Goal: Transaction & Acquisition: Subscribe to service/newsletter

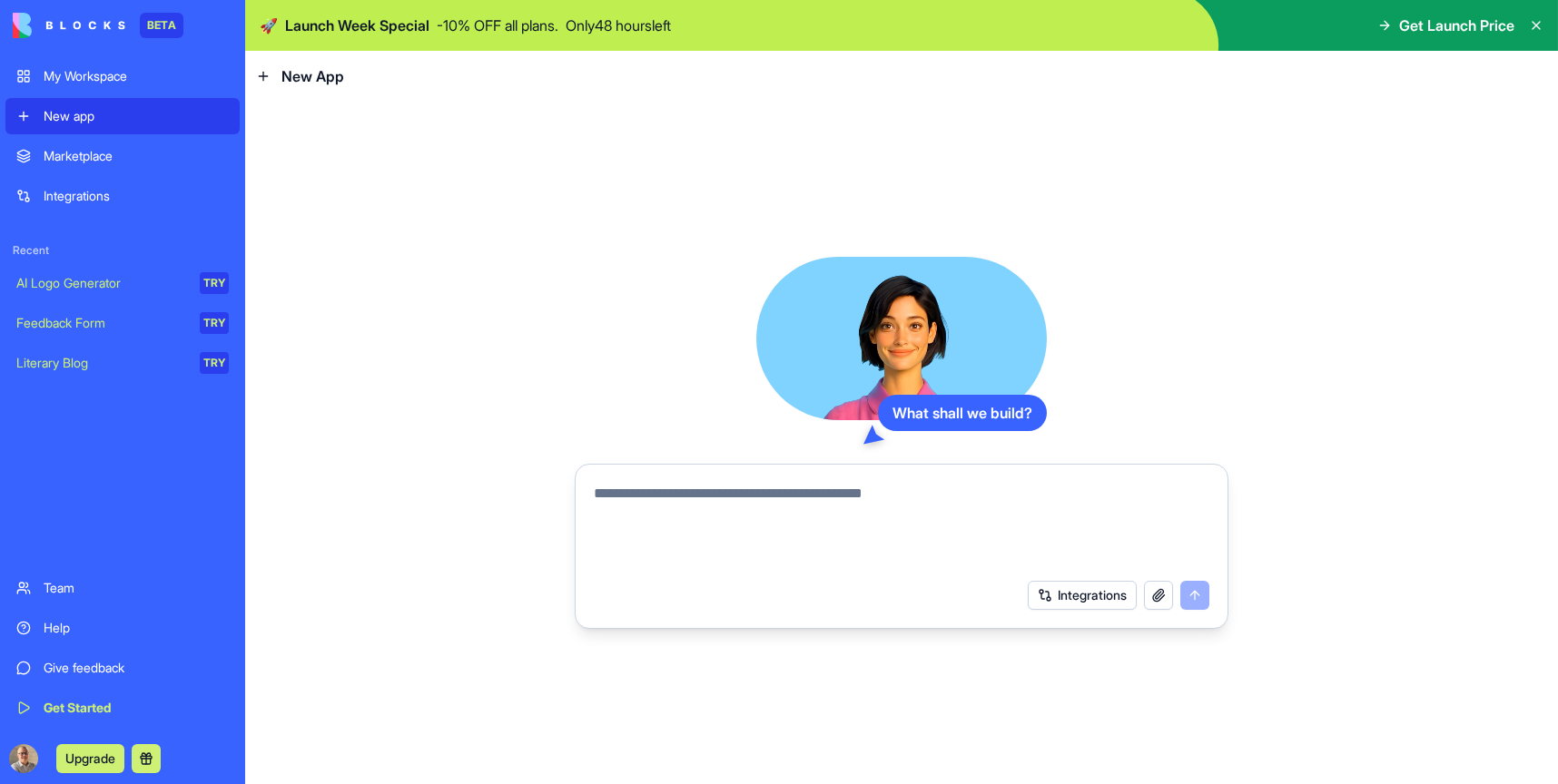
type textarea "*"
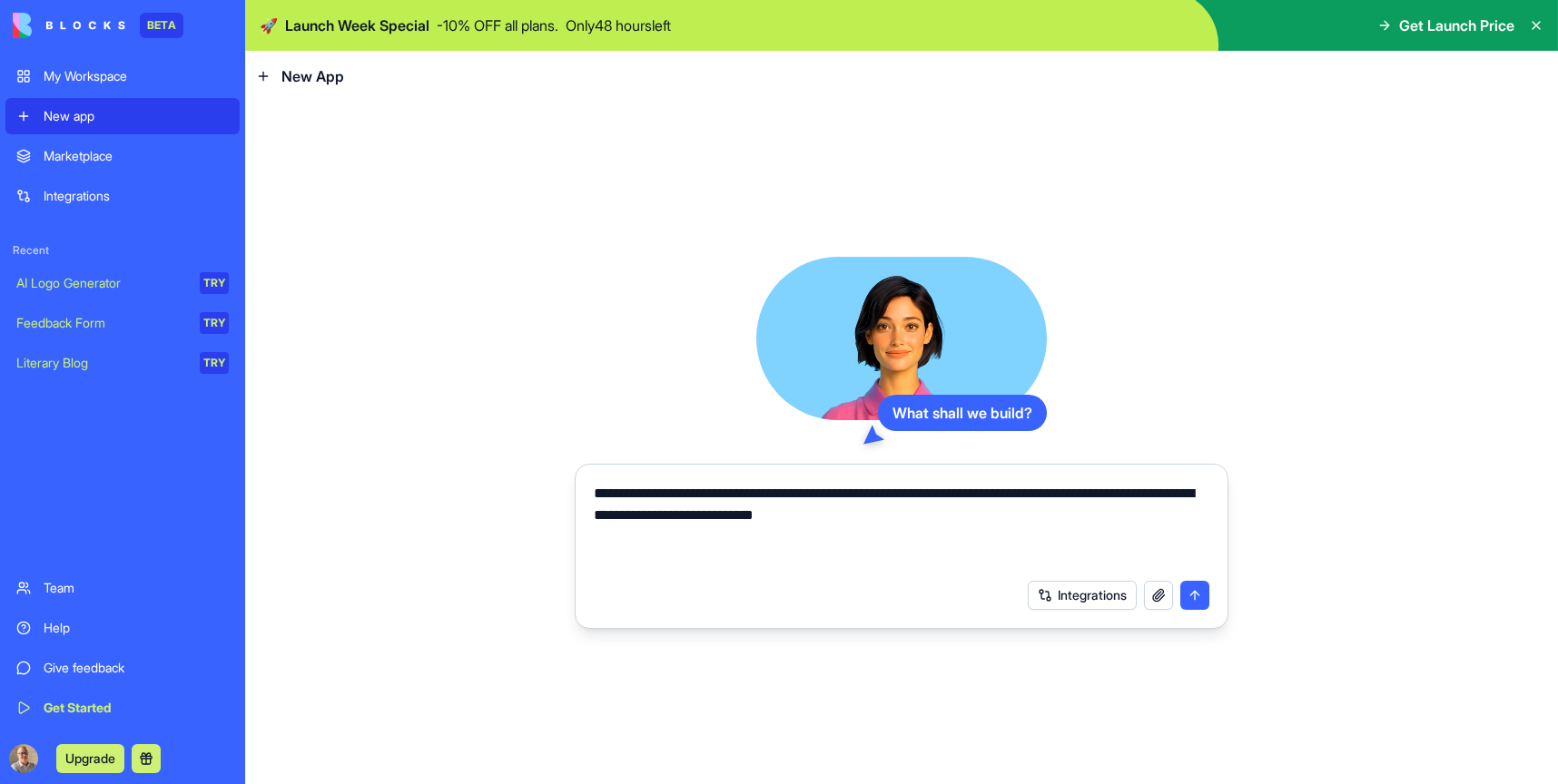
type textarea "**********"
click at [1054, 587] on button "Integrations" at bounding box center [1082, 595] width 109 height 29
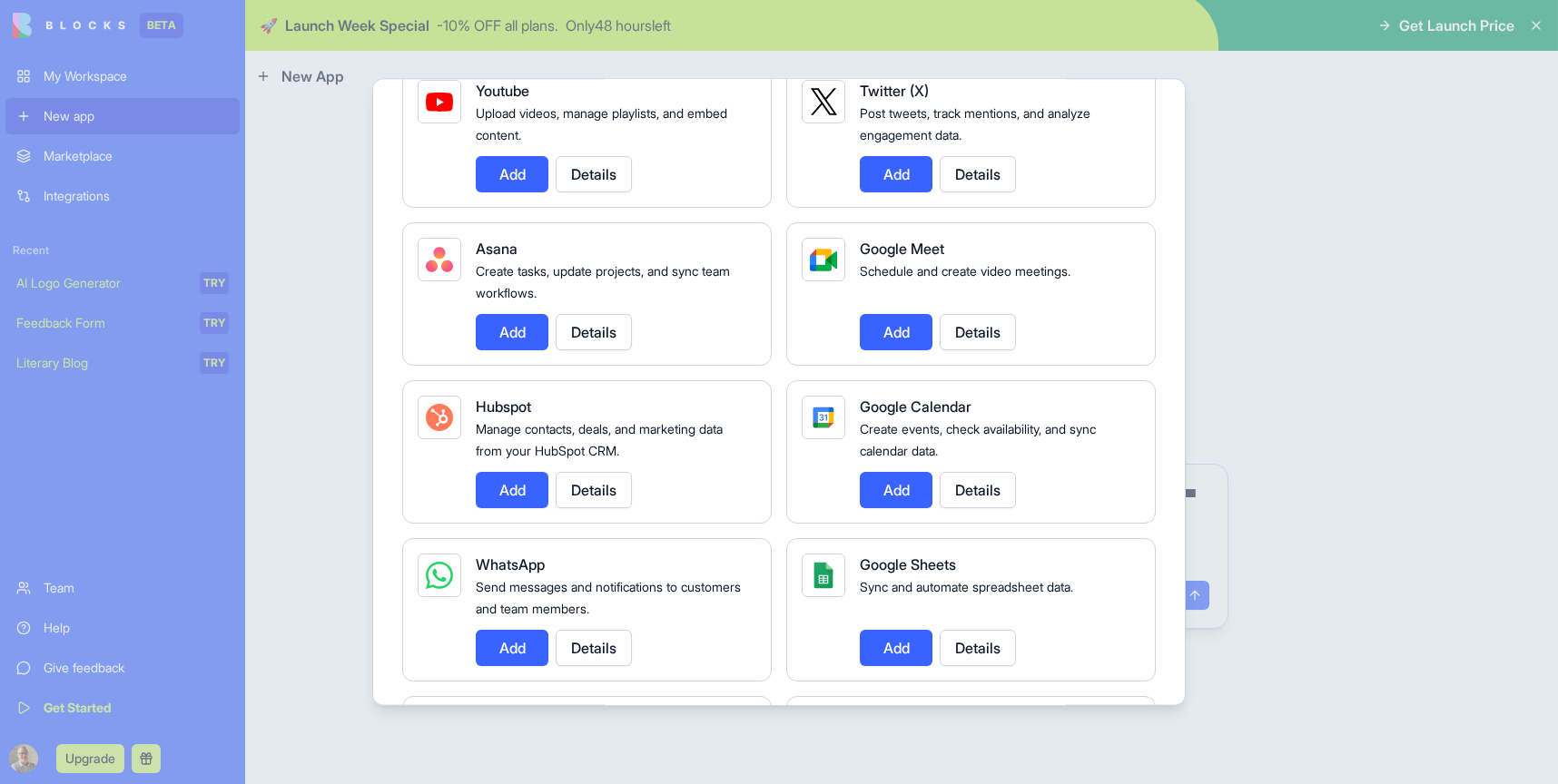
scroll to position [489, 0]
click at [894, 487] on button "Add" at bounding box center [896, 490] width 73 height 36
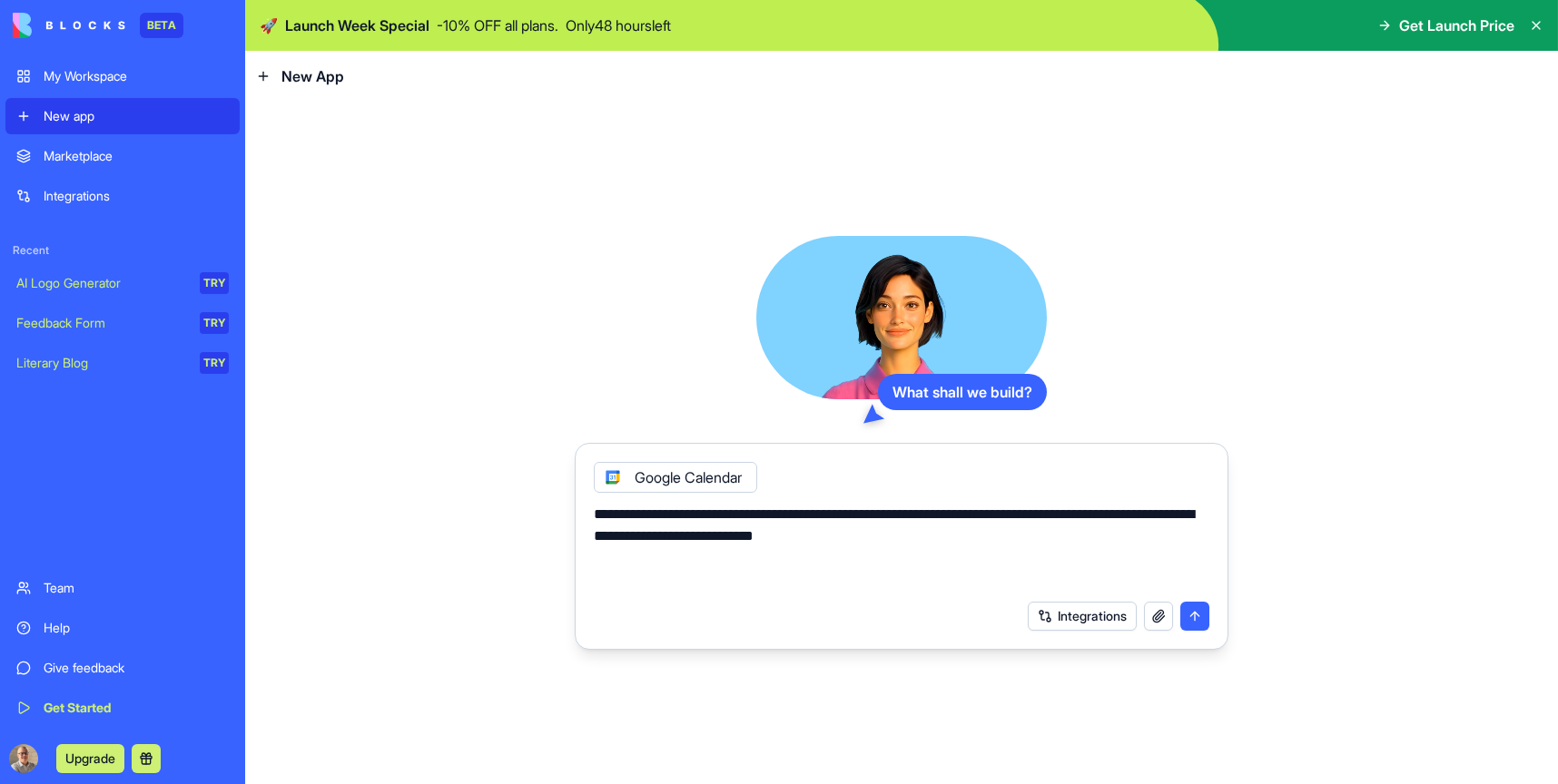
click at [1159, 612] on button "button" at bounding box center [1159, 616] width 29 height 29
click at [1196, 616] on button "submit" at bounding box center [1195, 616] width 29 height 29
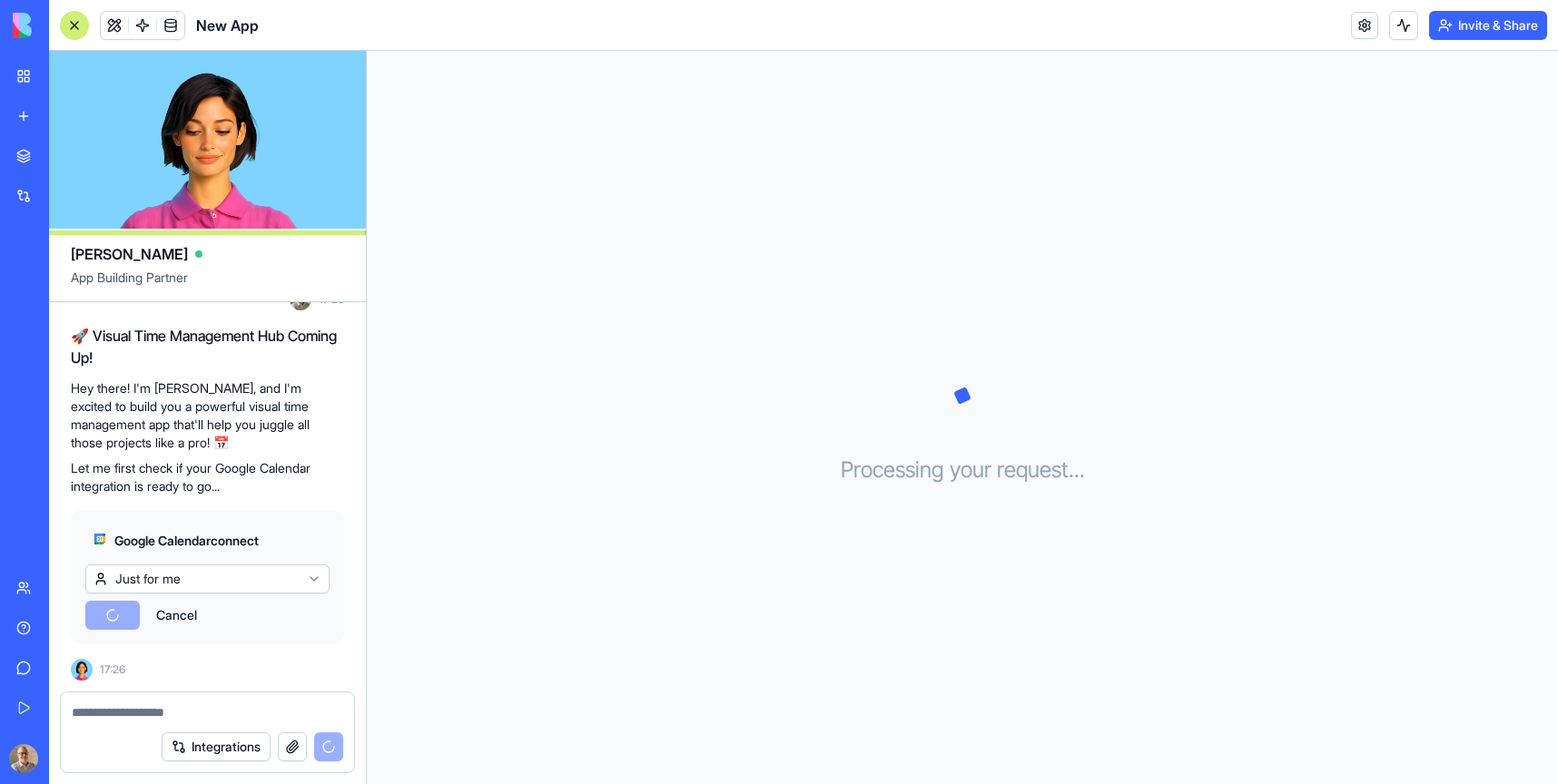
scroll to position [267, 0]
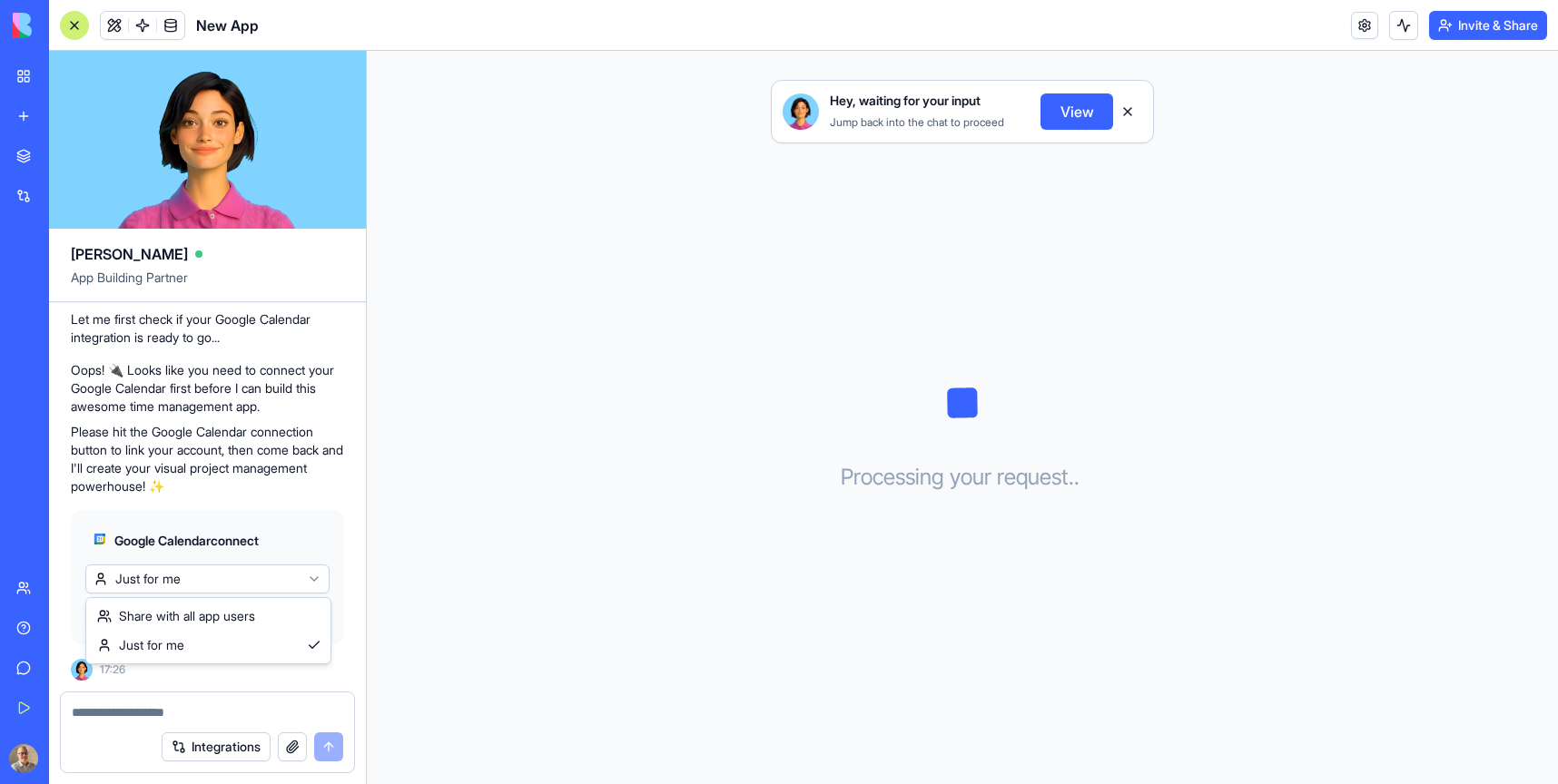
click at [202, 584] on html "BETA My Workspace New app Marketplace Integrations Recent New App AI Logo Gener…" at bounding box center [779, 392] width 1558 height 784
click at [170, 615] on span "Connect & Share" at bounding box center [149, 615] width 98 height 18
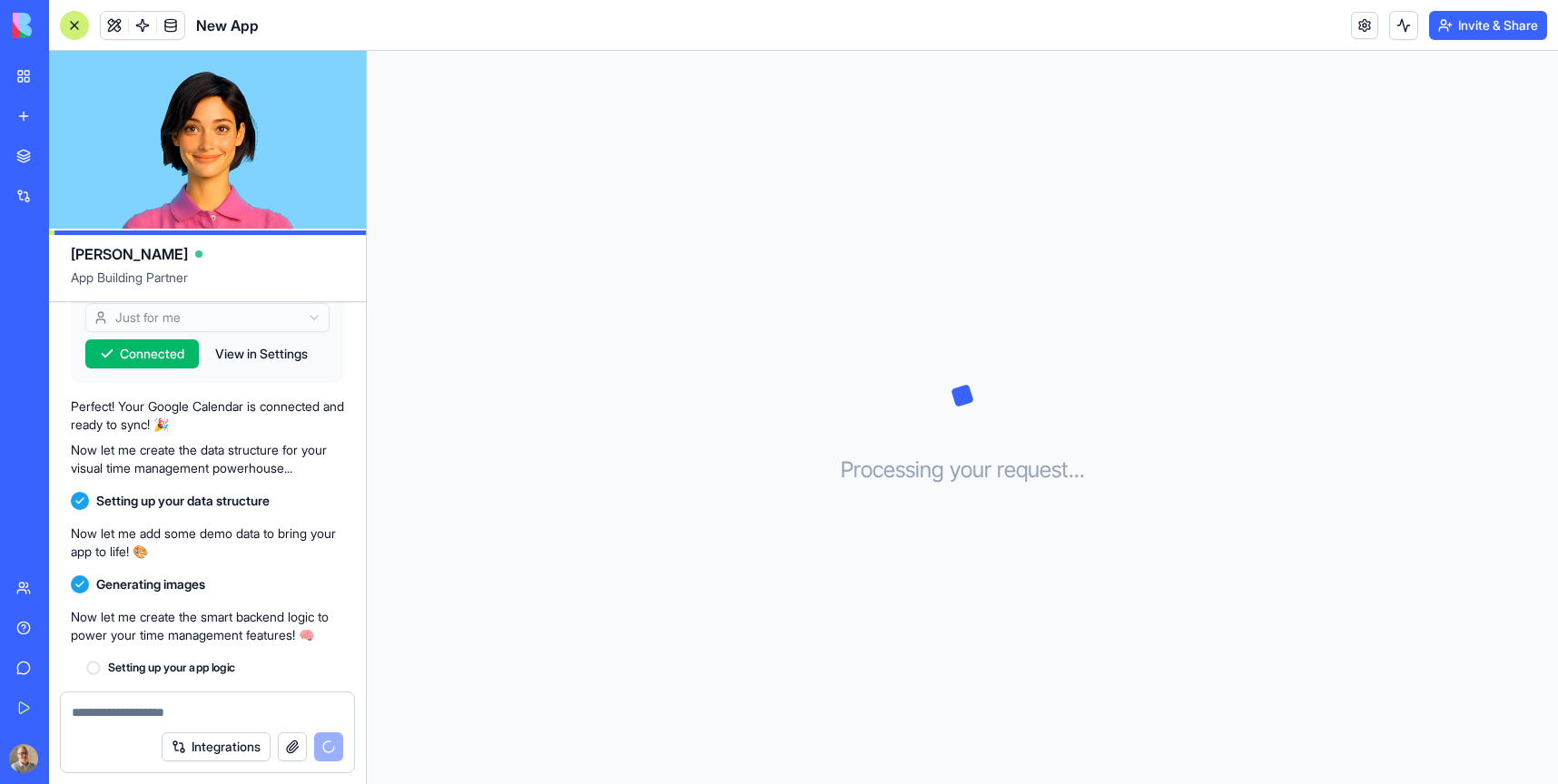
scroll to position [594, 0]
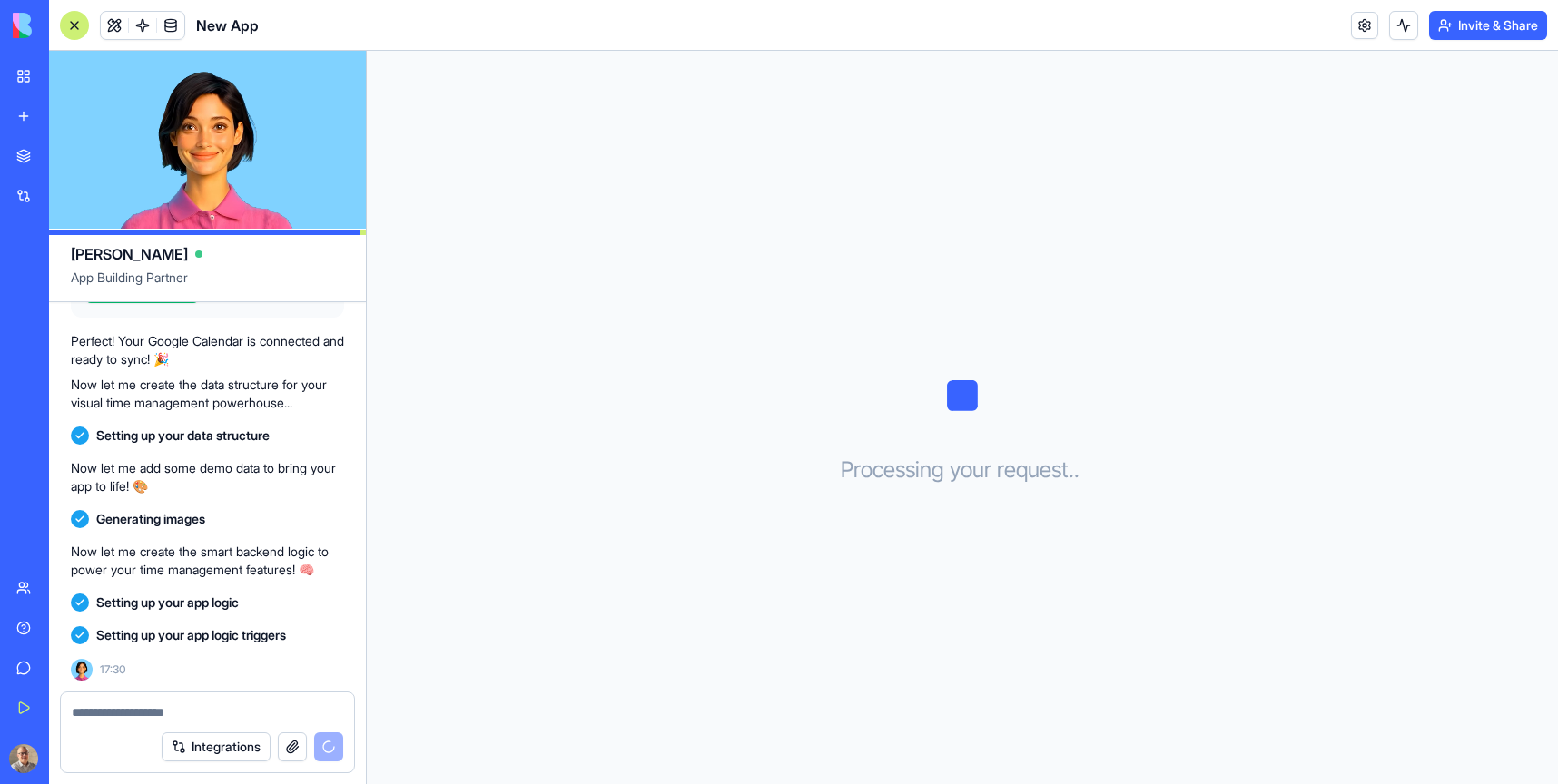
click at [239, 25] on span "New App" at bounding box center [227, 26] width 63 height 22
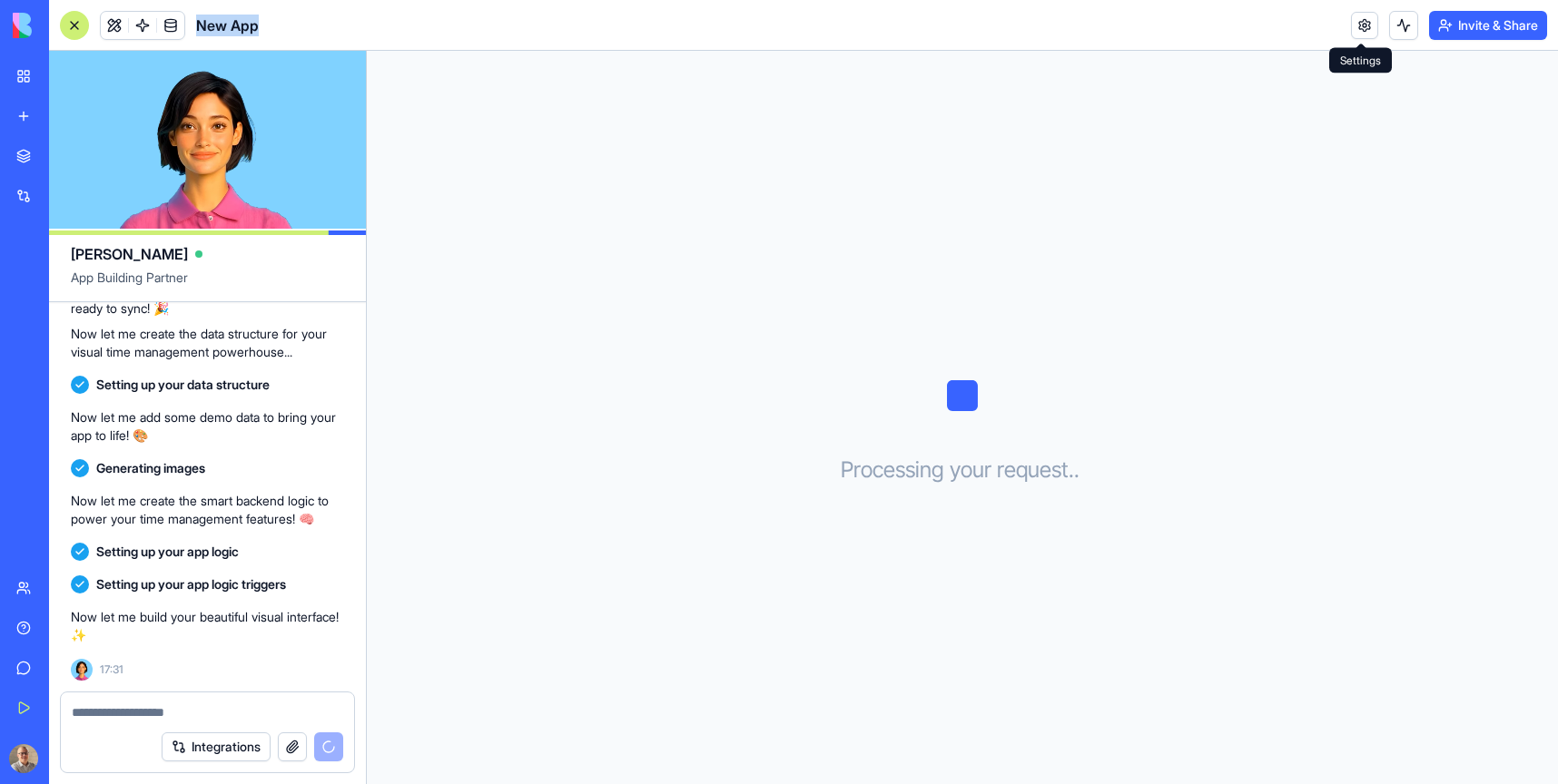
click at [1360, 28] on link at bounding box center [1364, 26] width 28 height 28
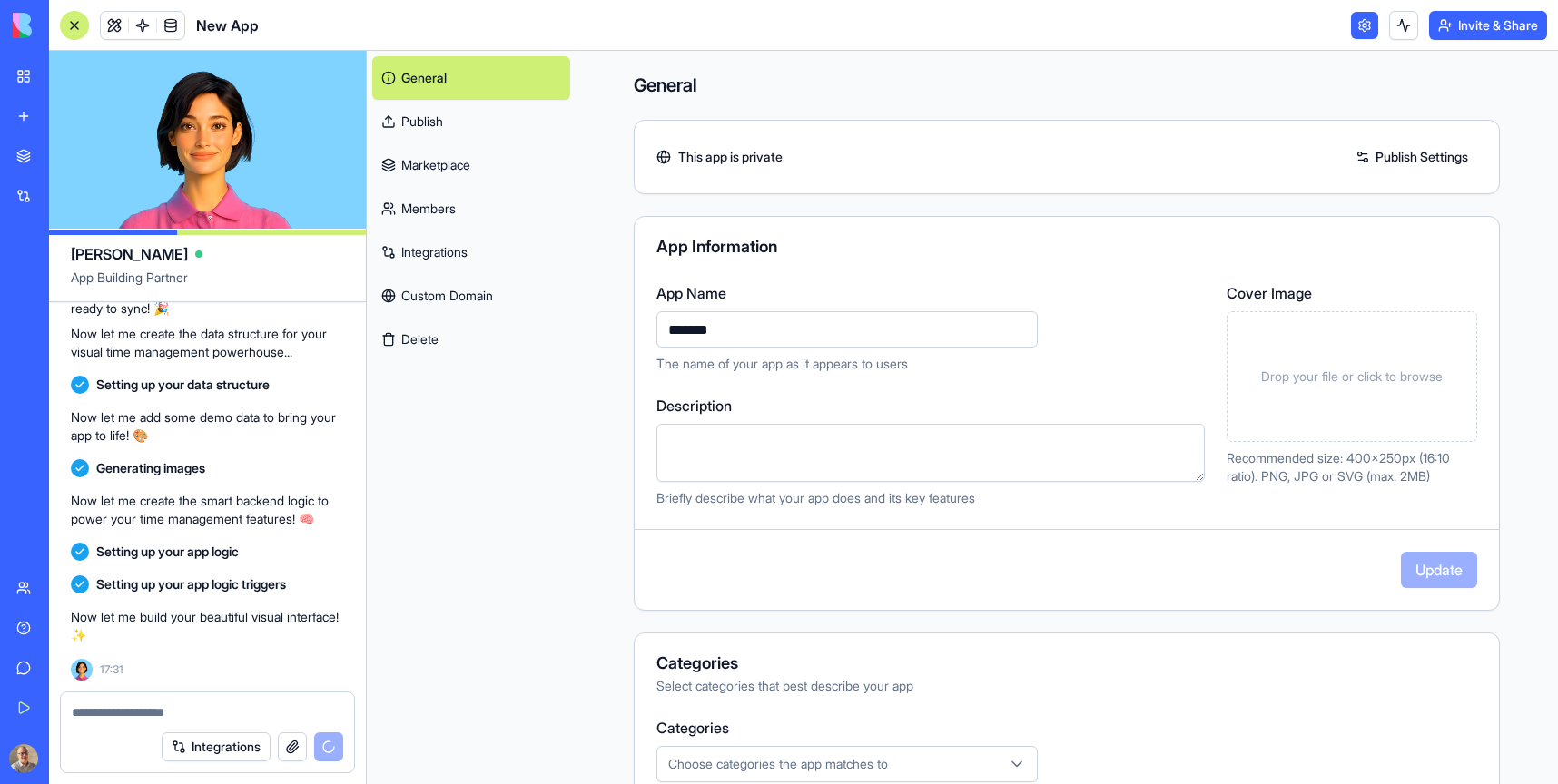
scroll to position [678, 0]
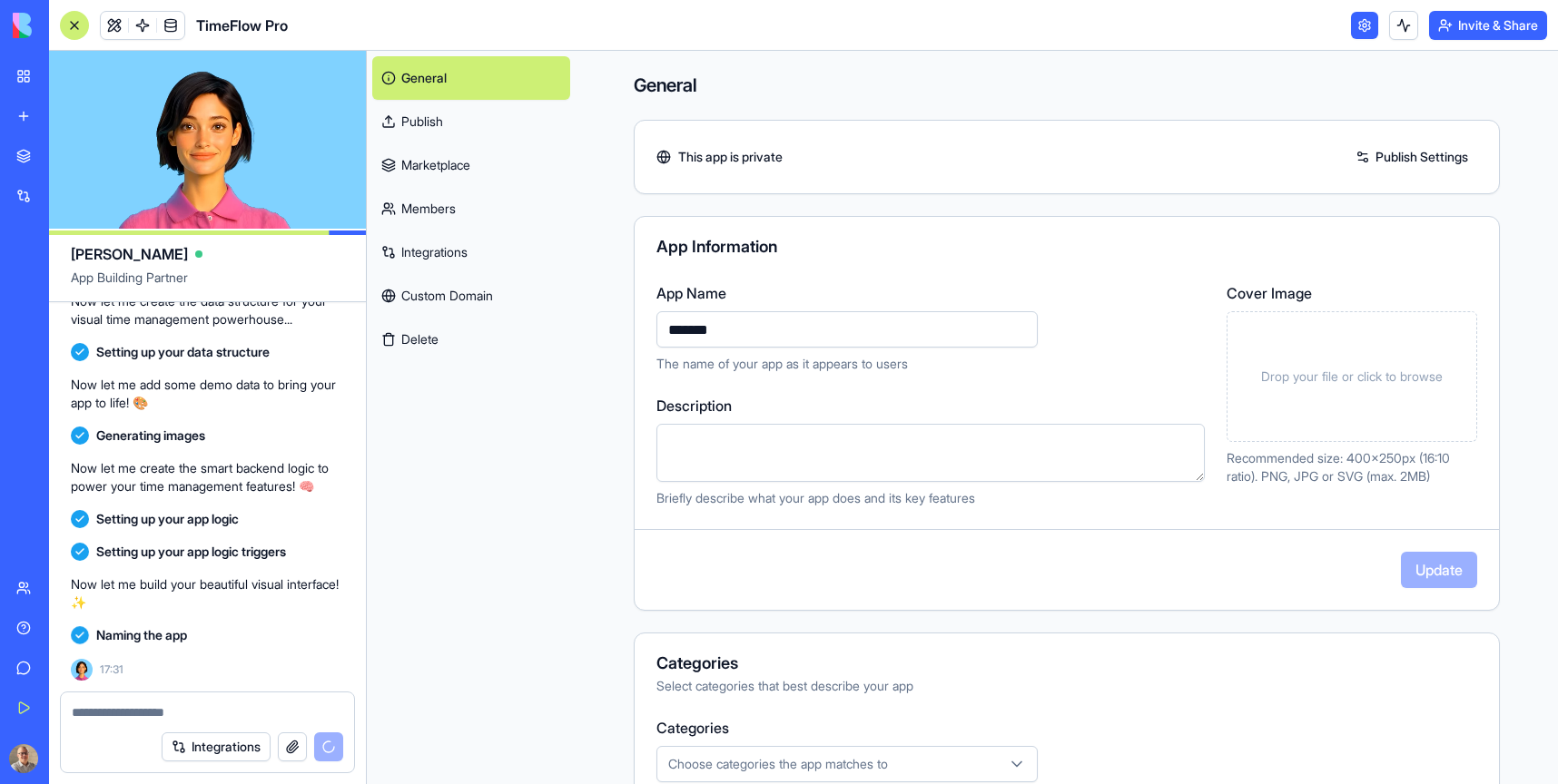
click at [704, 323] on input "*******" at bounding box center [847, 329] width 381 height 36
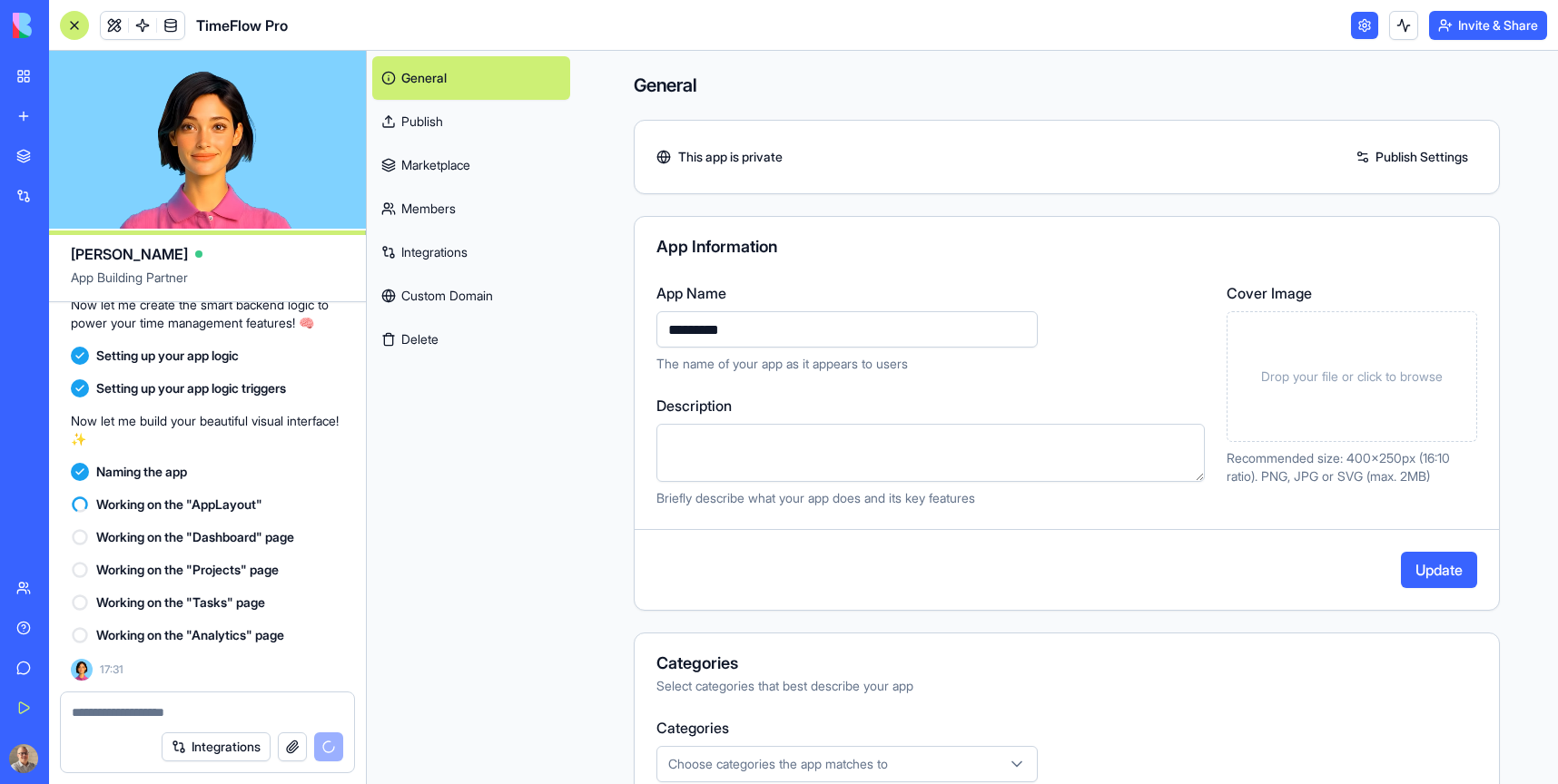
type input "*********"
click at [692, 430] on textarea "Description" at bounding box center [931, 452] width 548 height 58
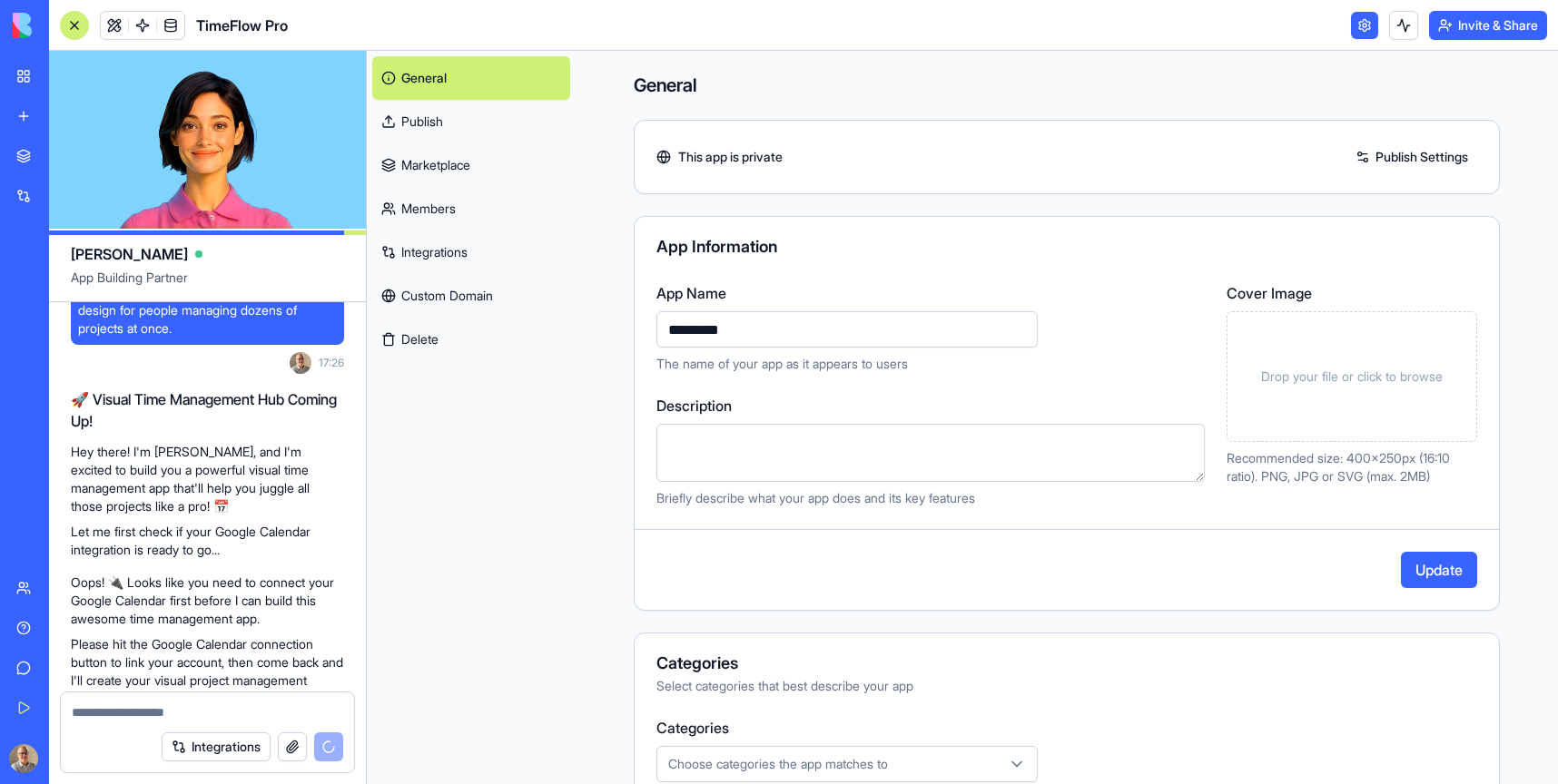
scroll to position [0, 0]
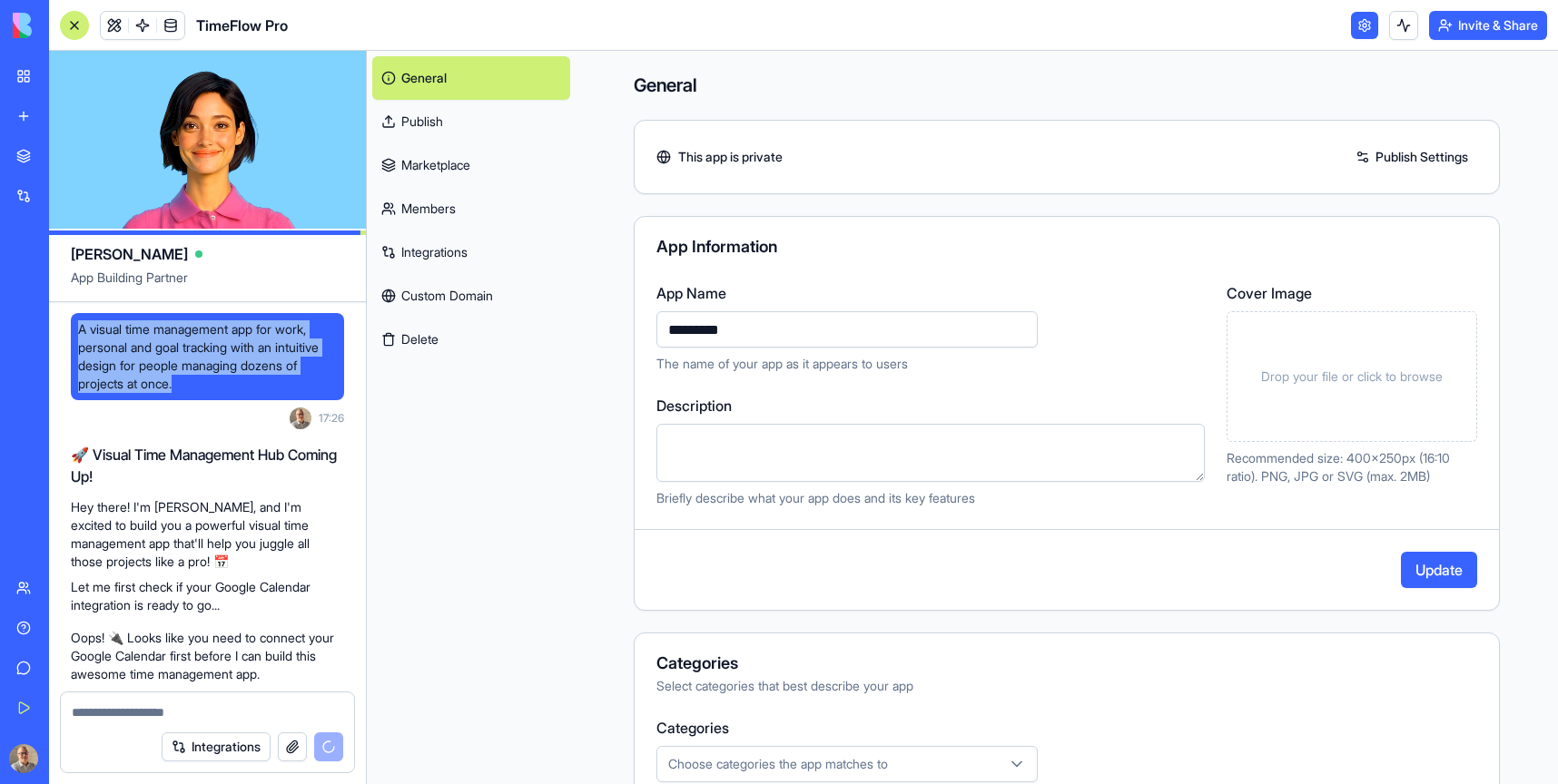
drag, startPoint x: 198, startPoint y: 379, endPoint x: 79, endPoint y: 314, distance: 135.6
click at [79, 314] on div "A visual time management app for work, personal and goal tracking with an intui…" at bounding box center [207, 357] width 273 height 87
copy span "A visual time management app for work, personal and goal tracking with an intui…"
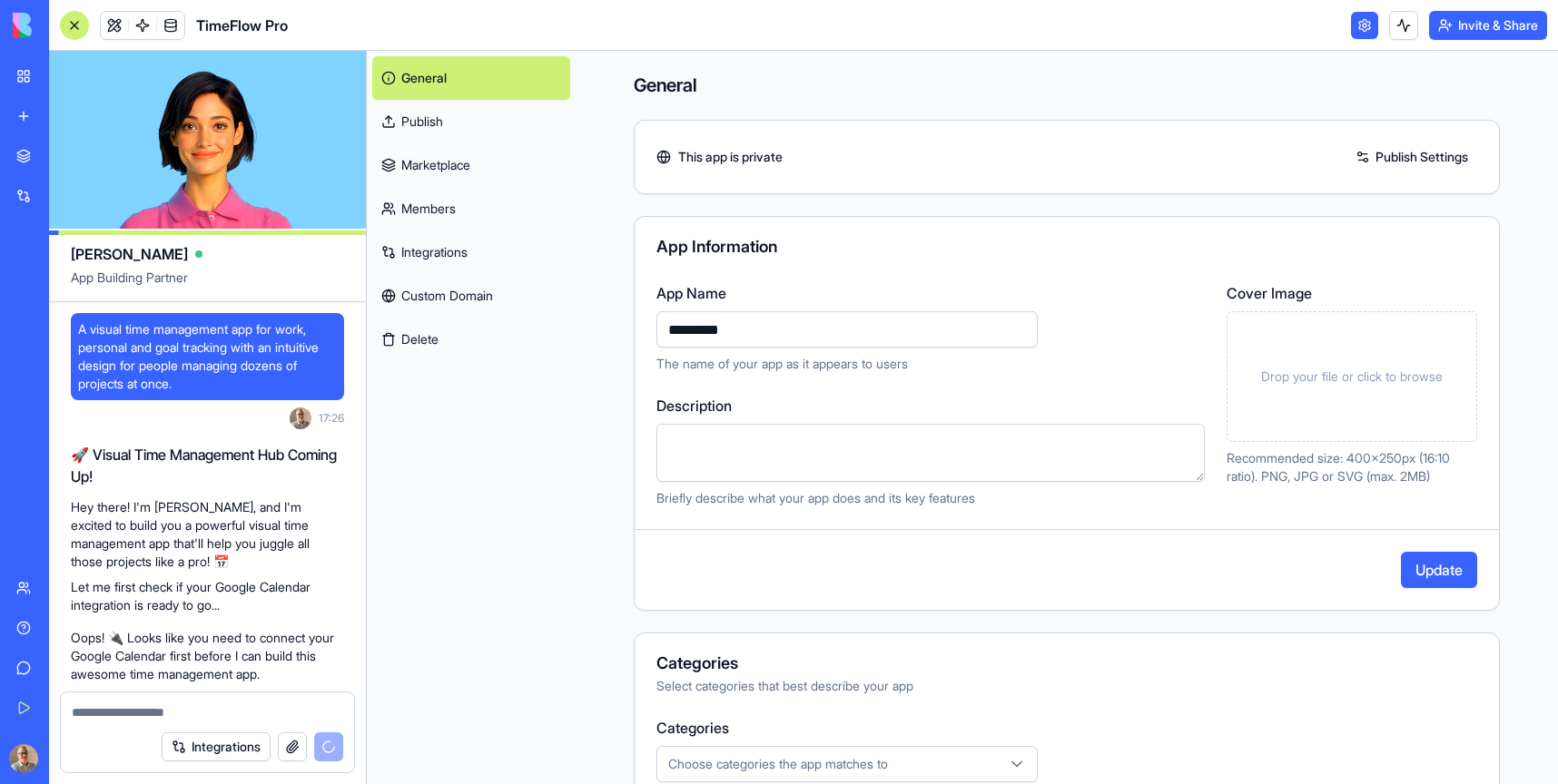
click at [727, 427] on textarea "Description" at bounding box center [931, 452] width 548 height 58
paste textarea "**********"
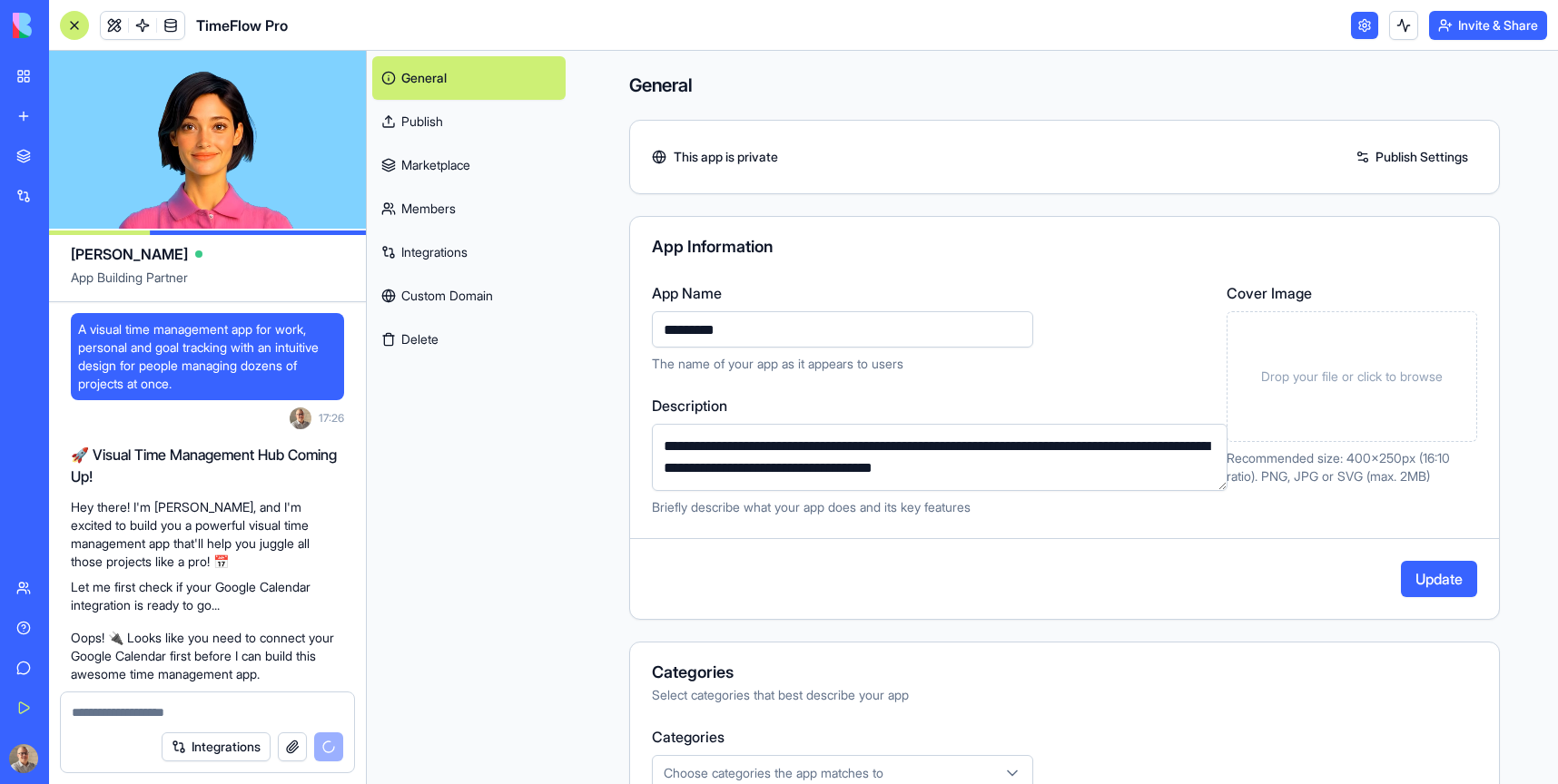
type textarea "**********"
click at [1422, 576] on button "Update" at bounding box center [1439, 579] width 77 height 36
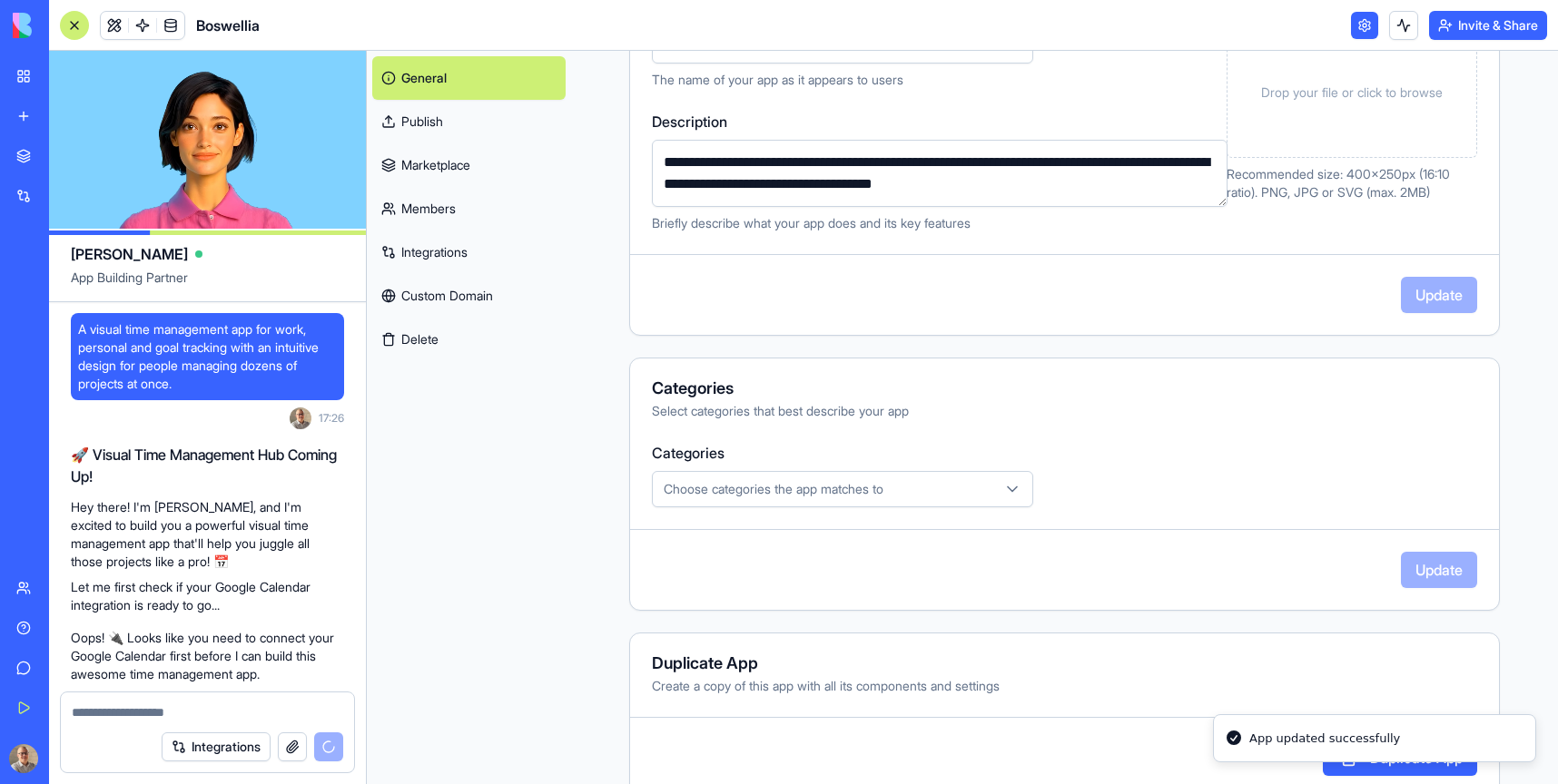
scroll to position [320, 0]
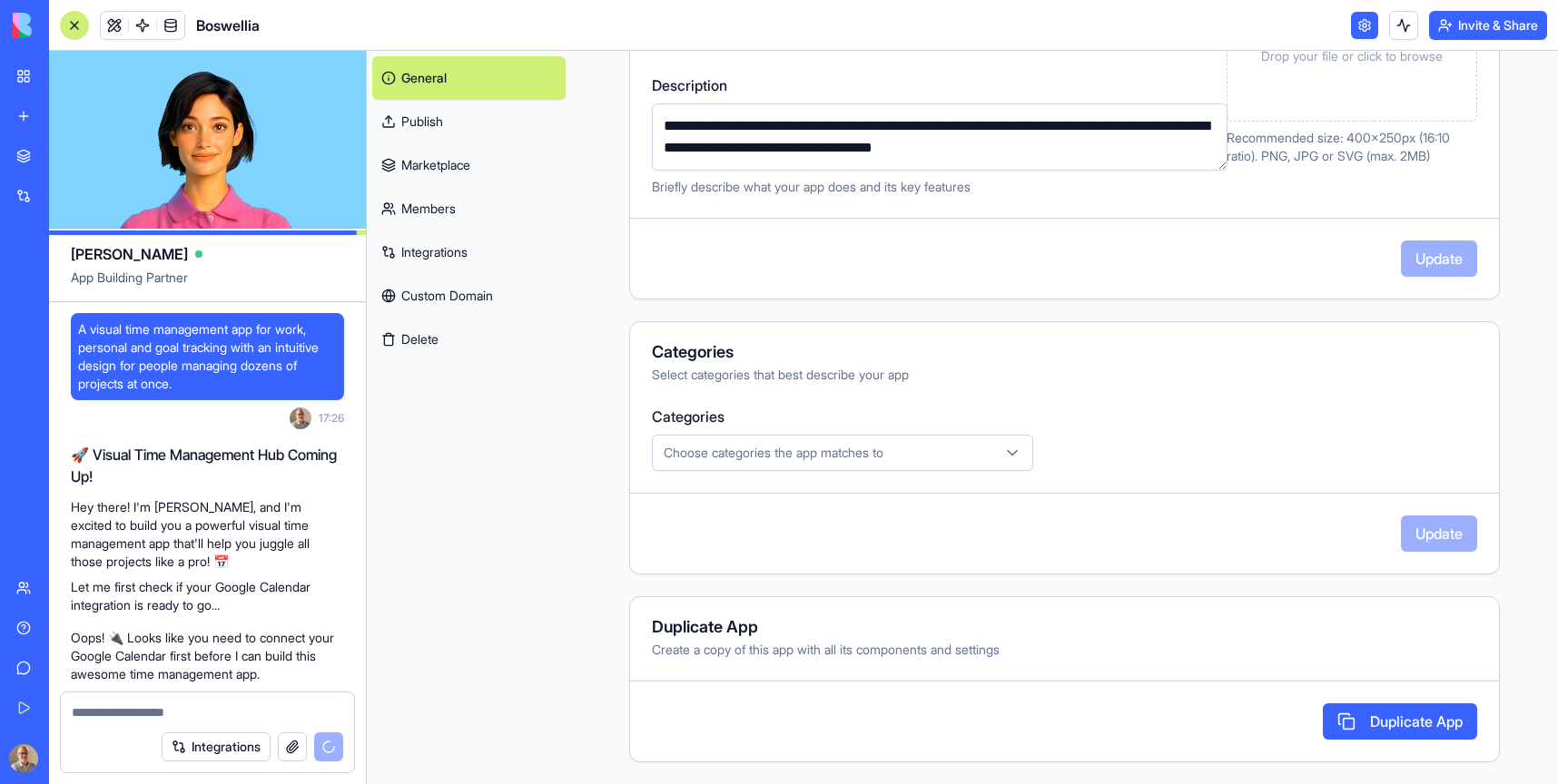
click at [935, 470] on button "Choose categories the app matches to" at bounding box center [842, 452] width 381 height 36
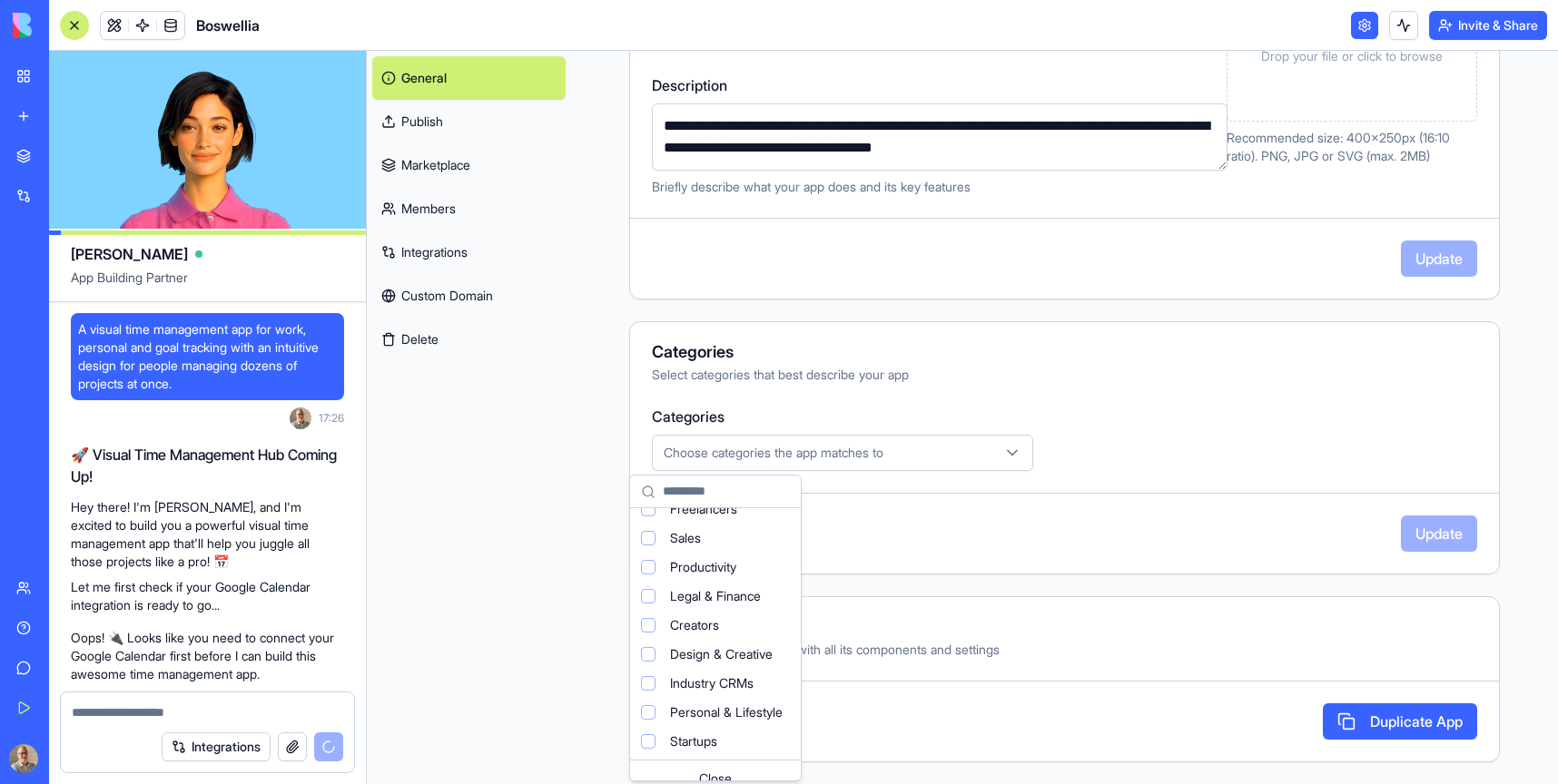
scroll to position [121, 0]
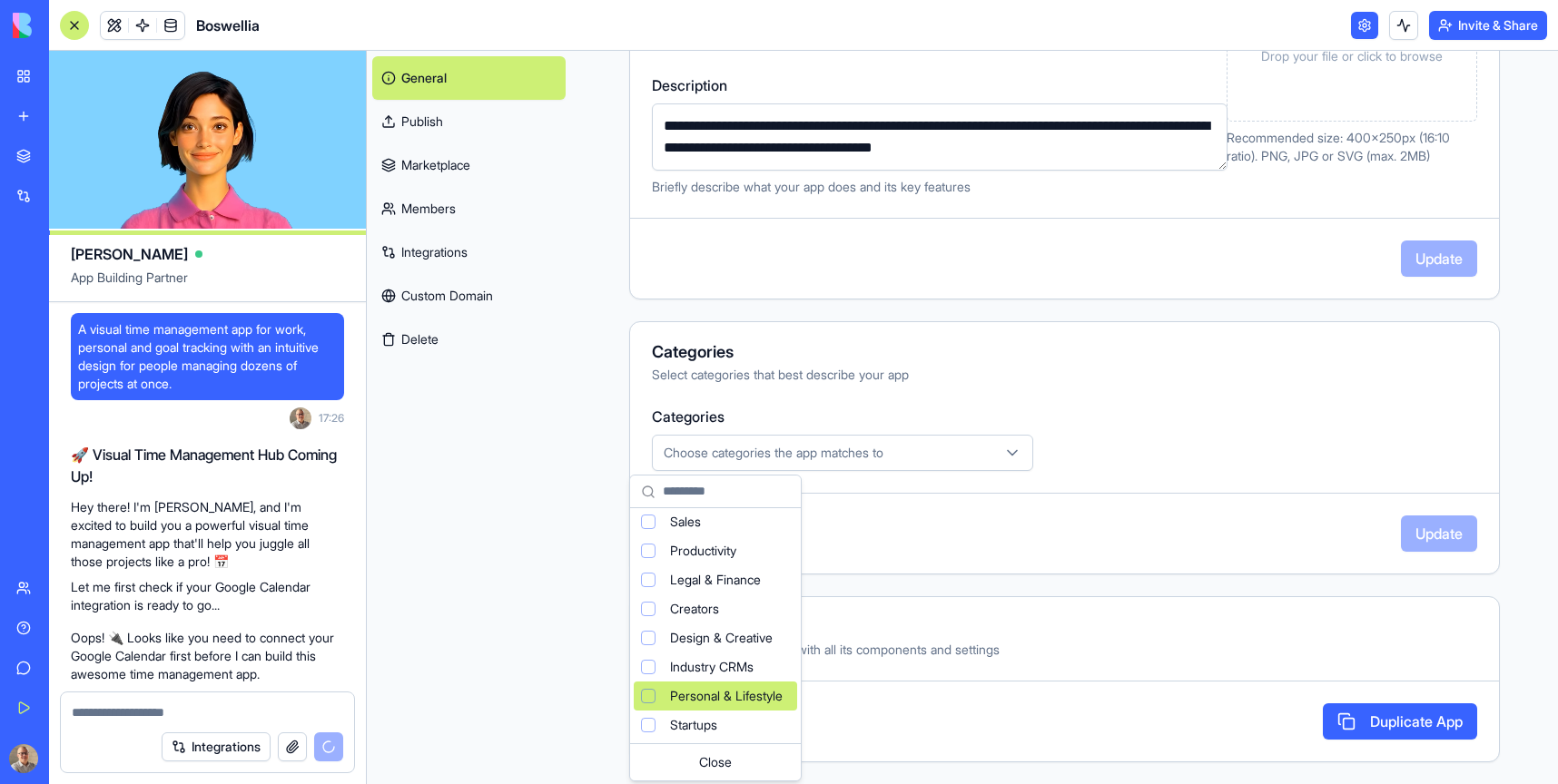
click at [707, 691] on span "Personal & Lifestyle" at bounding box center [726, 696] width 113 height 18
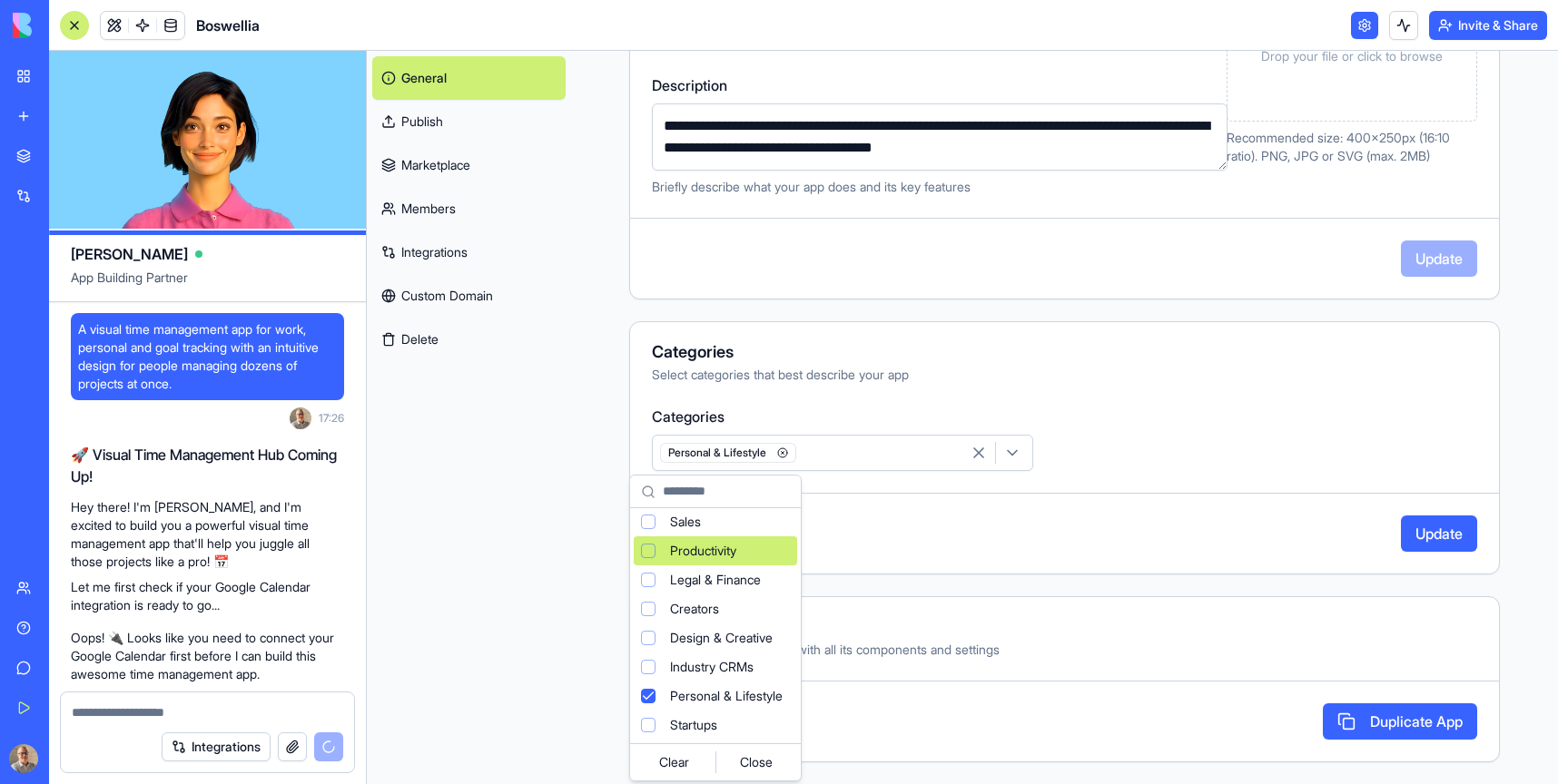
click at [657, 545] on div "Productivity" at bounding box center [716, 551] width 163 height 29
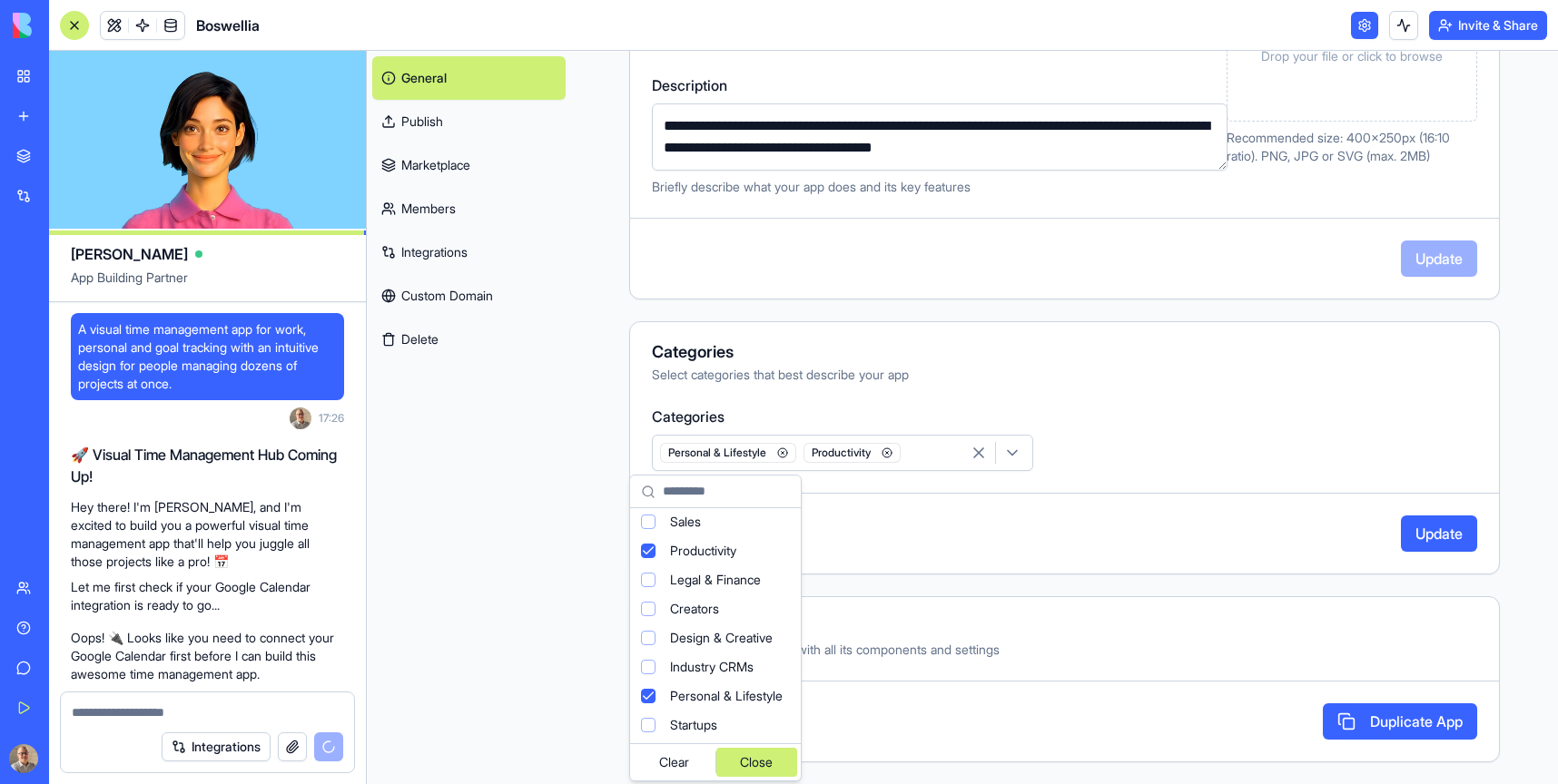
click at [772, 764] on div "Close" at bounding box center [757, 762] width 82 height 29
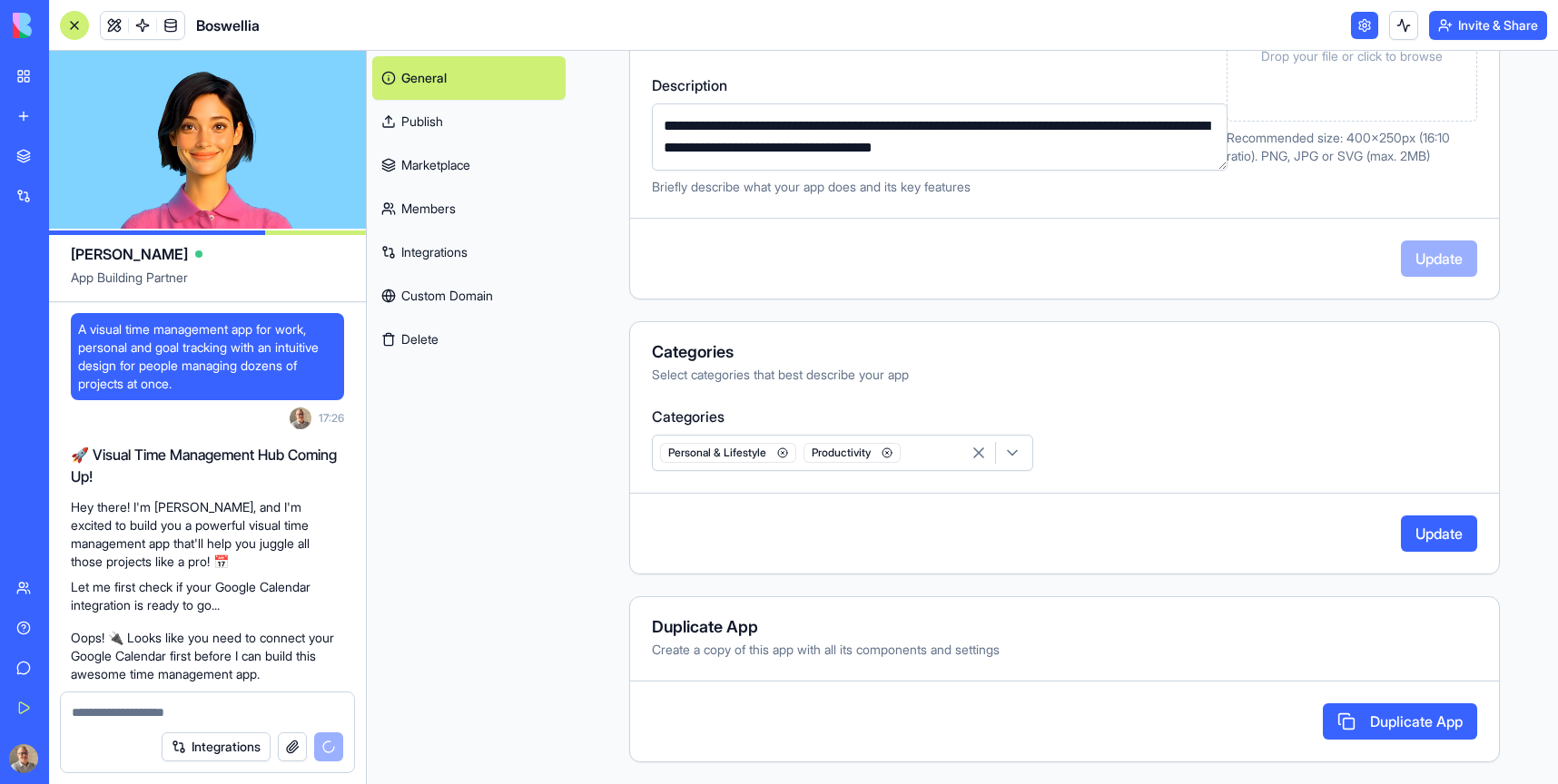
click at [1426, 532] on button "Update" at bounding box center [1439, 533] width 77 height 36
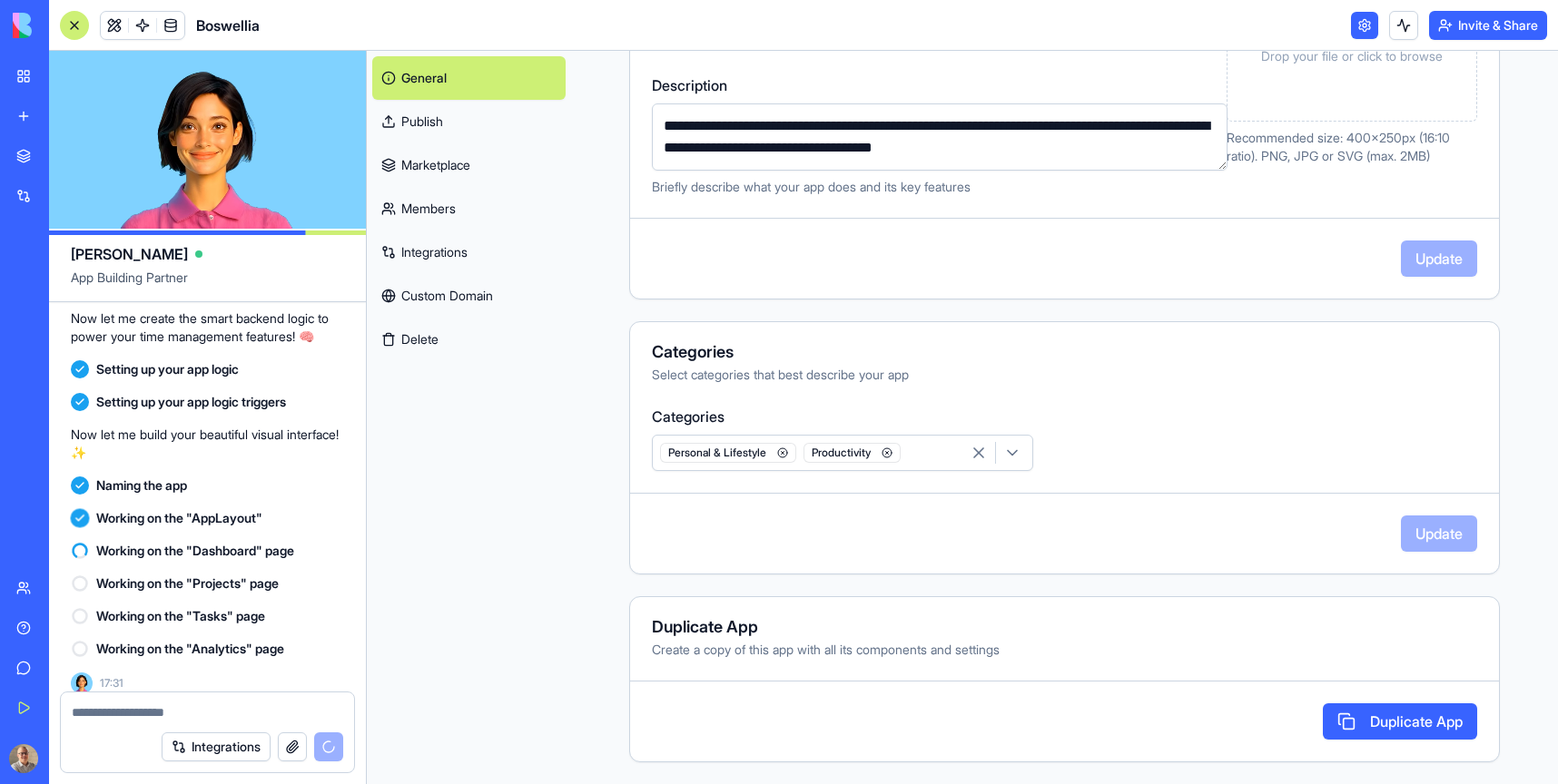
scroll to position [841, 0]
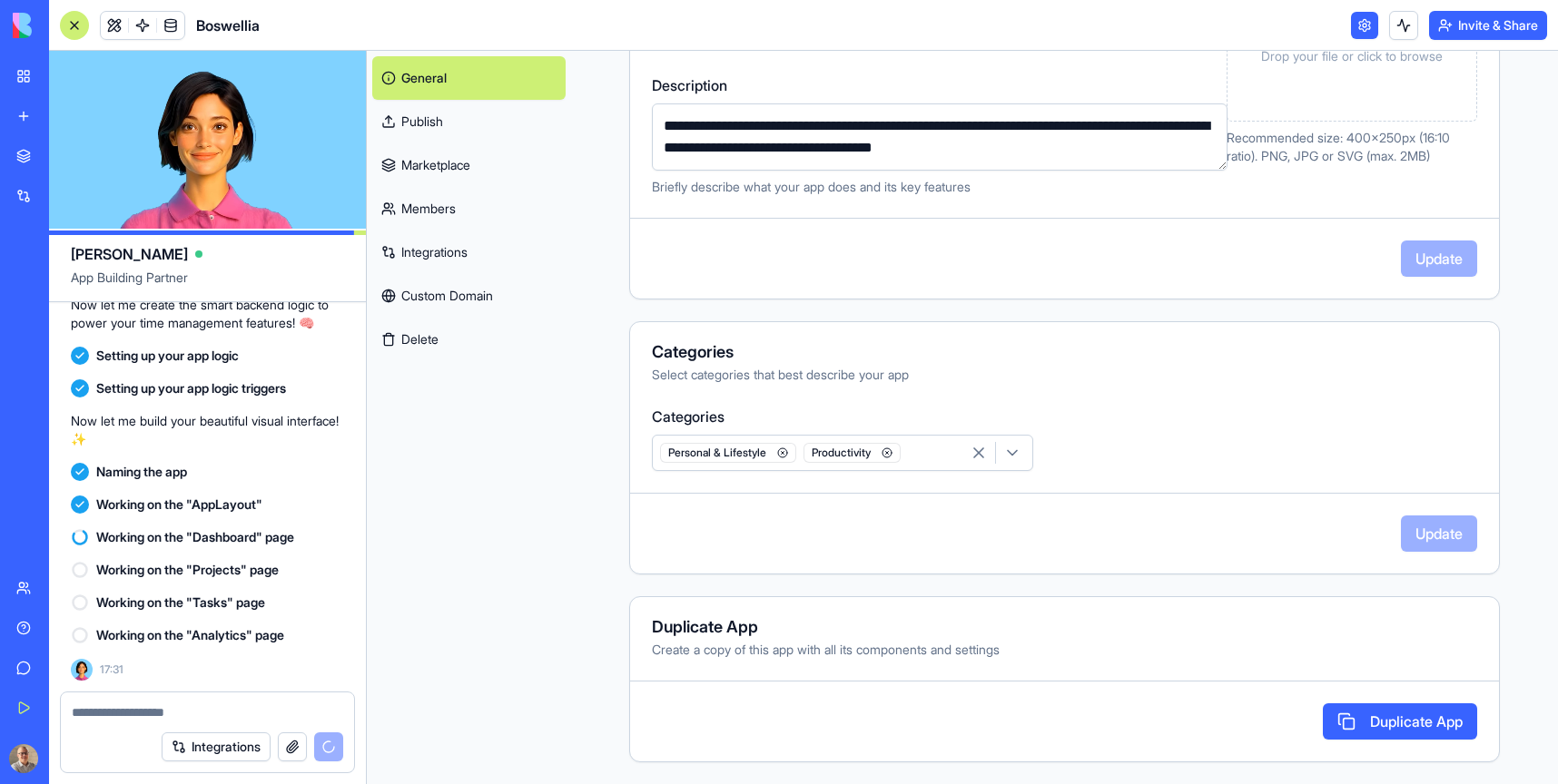
click at [1356, 25] on link at bounding box center [1364, 26] width 28 height 28
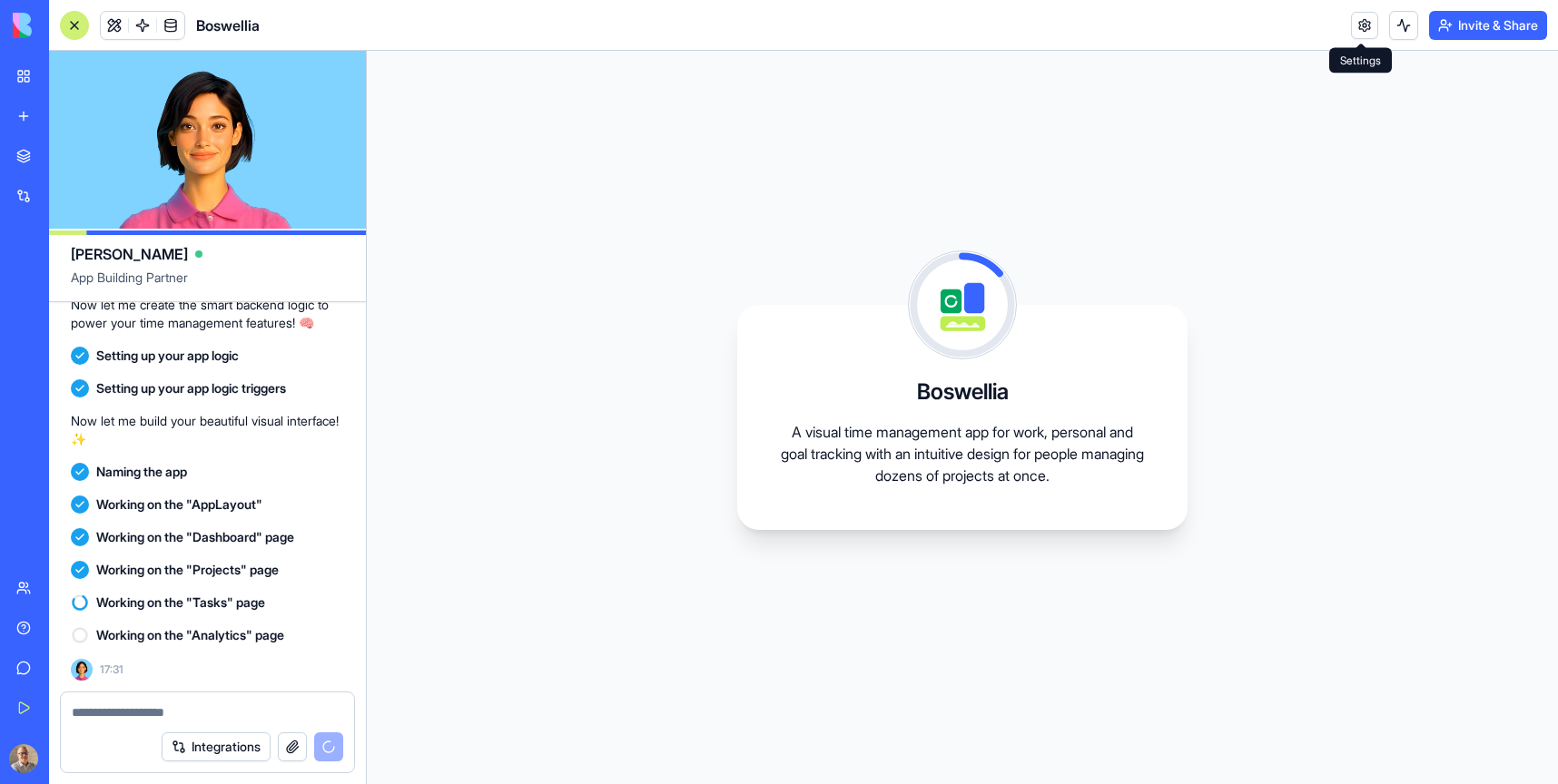
click at [1359, 25] on link at bounding box center [1364, 26] width 28 height 28
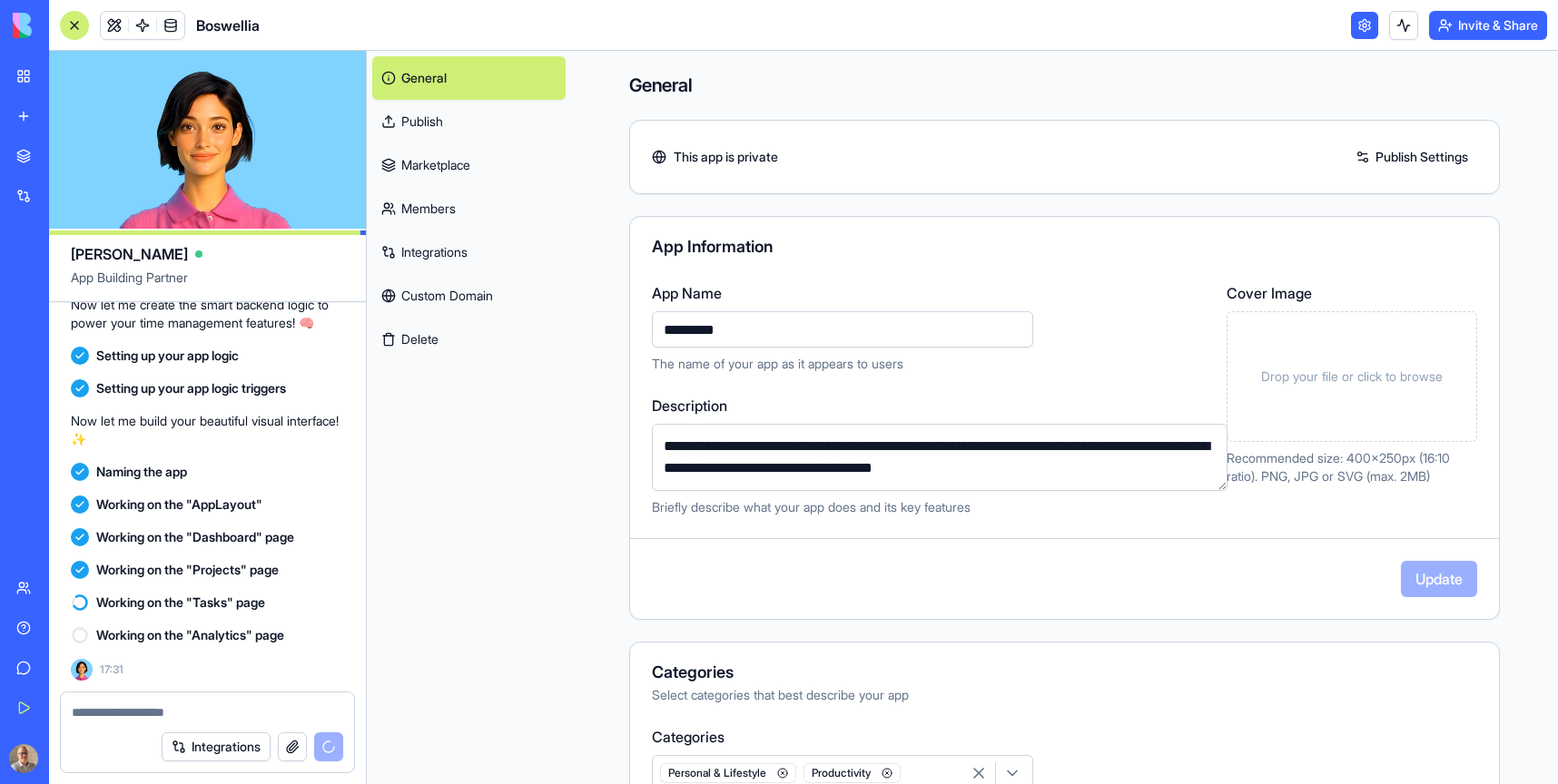
click at [1022, 469] on textarea "**********" at bounding box center [940, 457] width 576 height 67
drag, startPoint x: 961, startPoint y: 465, endPoint x: 1077, endPoint y: 469, distance: 116.1
click at [1077, 469] on textarea "**********" at bounding box center [940, 457] width 576 height 67
type textarea "**********"
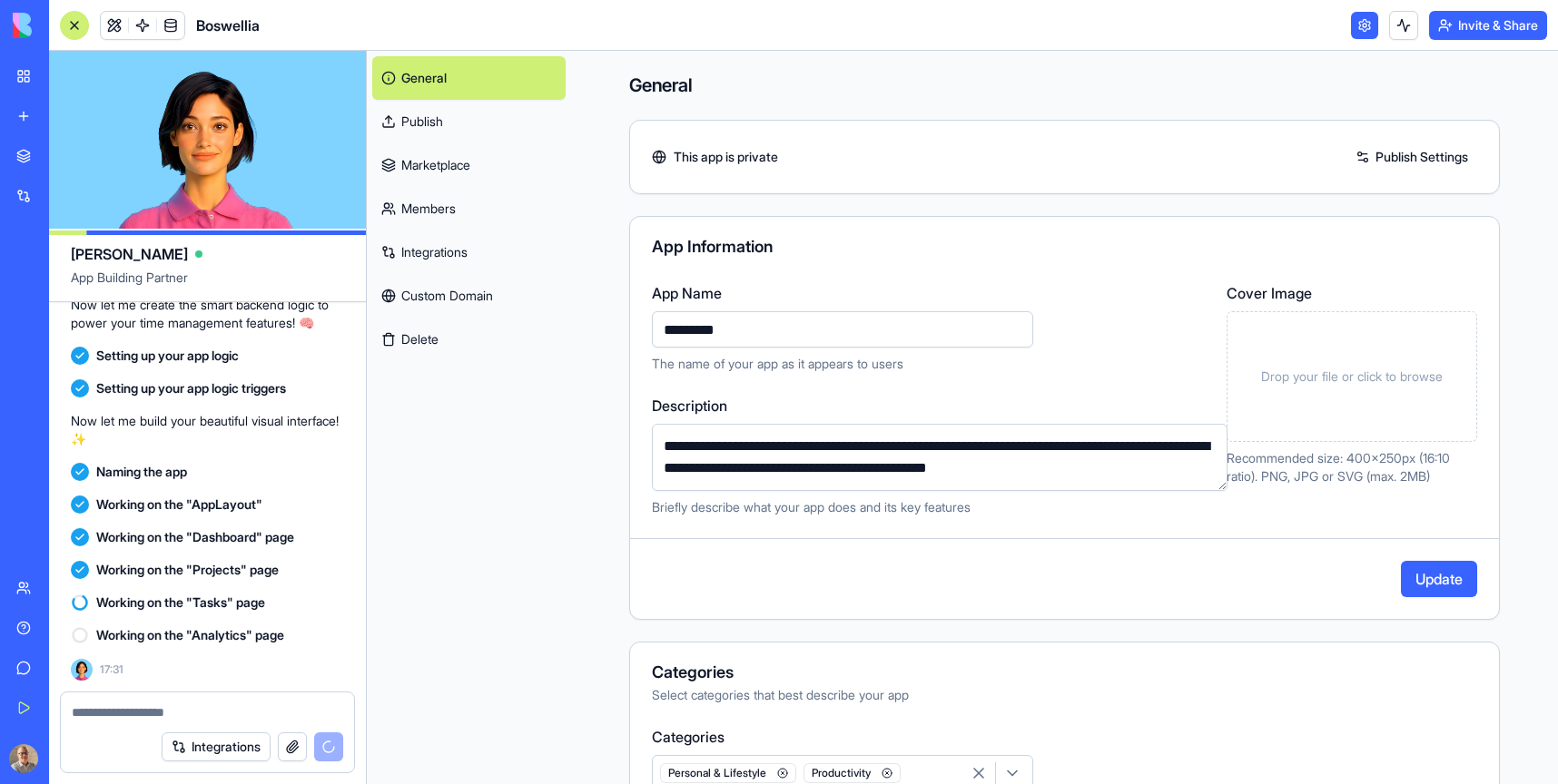
click at [1434, 587] on button "Update" at bounding box center [1439, 579] width 77 height 36
click at [1383, 155] on link "Publish Settings" at bounding box center [1412, 157] width 131 height 29
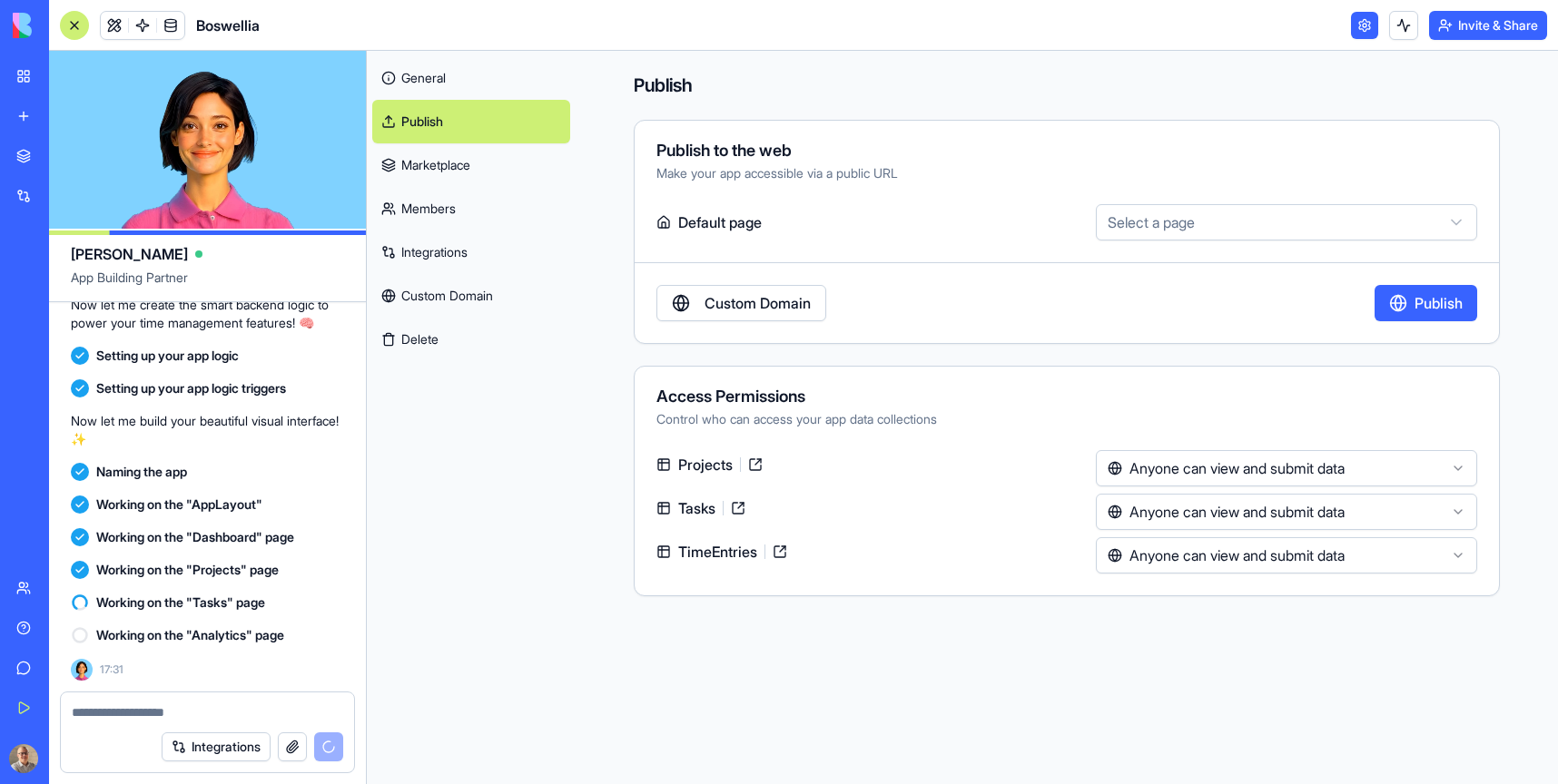
click at [1194, 229] on html "BETA My Workspace New app Marketplace Integrations Recent New App AI Logo Gener…" at bounding box center [779, 392] width 1558 height 784
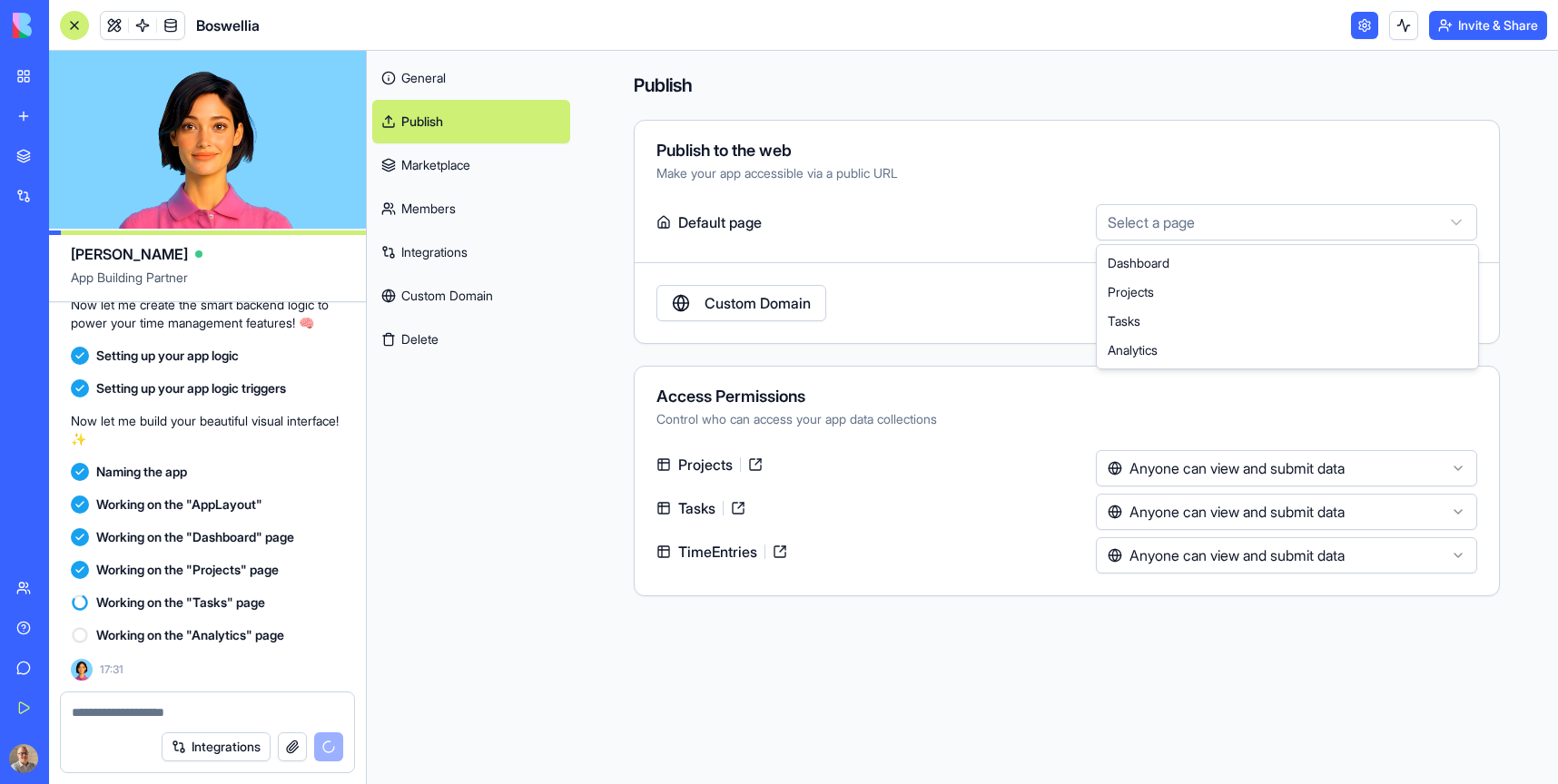
click at [1194, 229] on html "BETA My Workspace New app Marketplace Integrations Recent New App AI Logo Gener…" at bounding box center [779, 392] width 1558 height 784
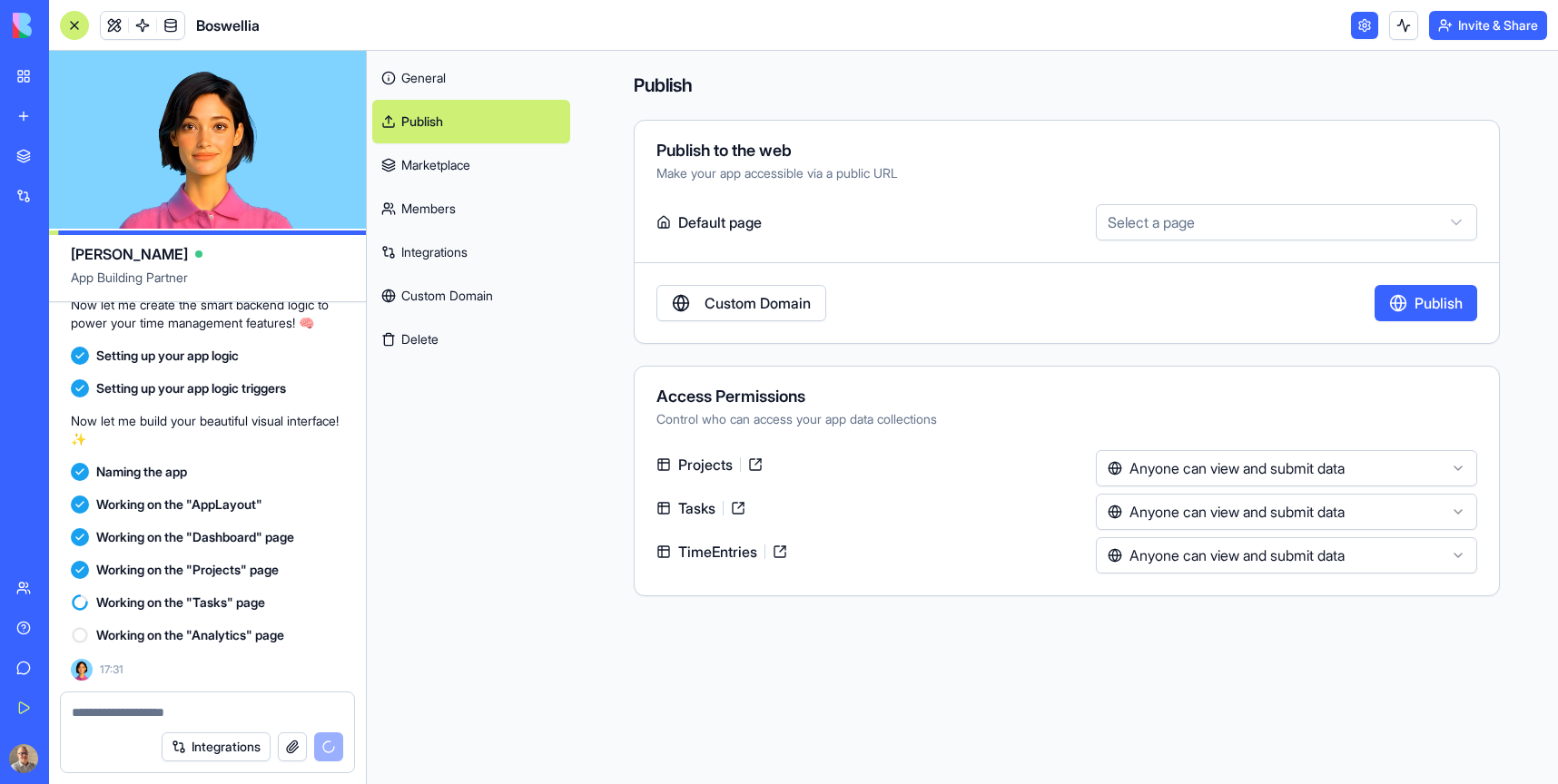
click at [1140, 471] on html "BETA My Workspace New app Marketplace Integrations Recent New App AI Logo Gener…" at bounding box center [779, 392] width 1558 height 784
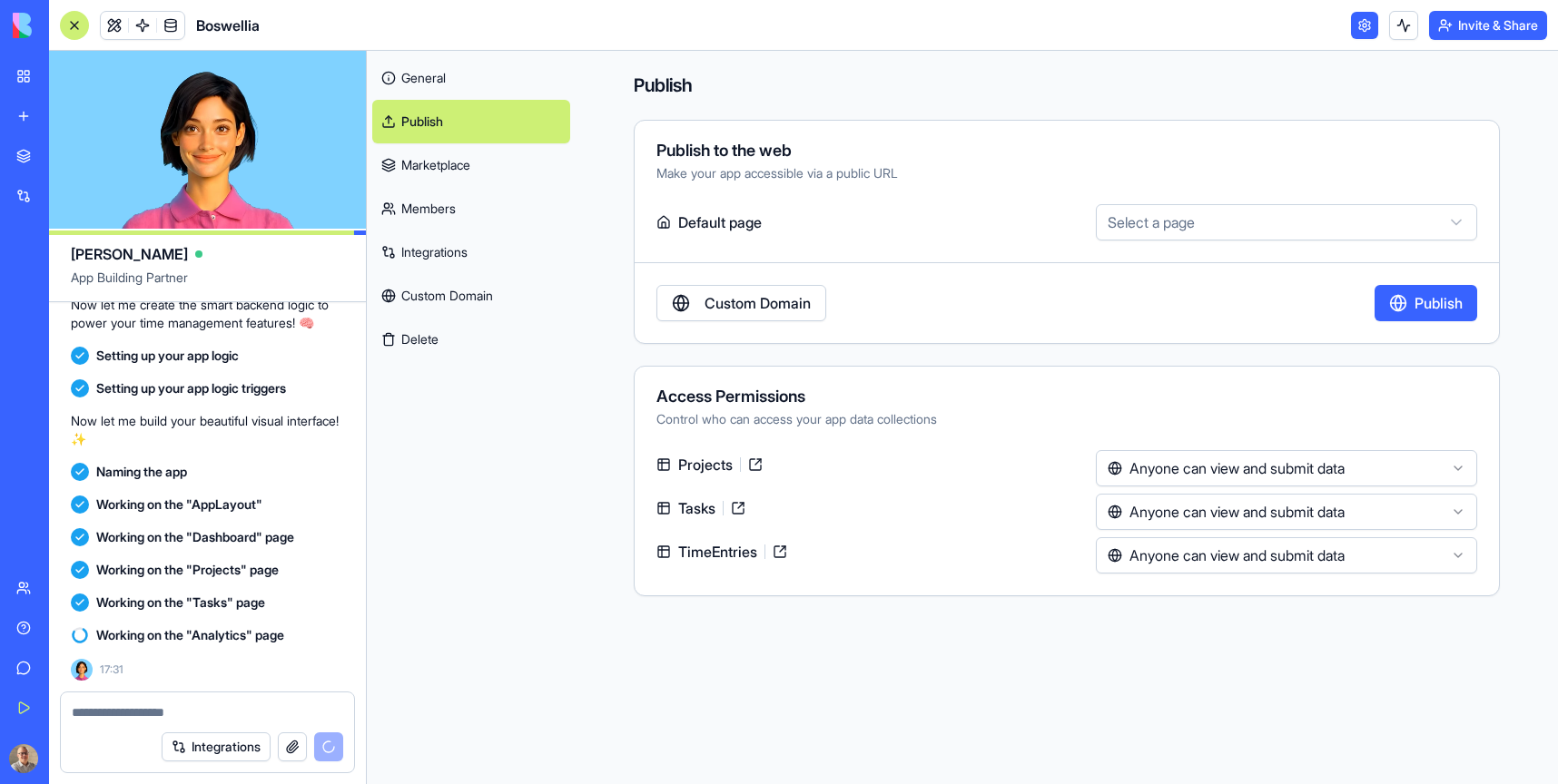
click at [728, 293] on link "Custom Domain" at bounding box center [741, 303] width 170 height 36
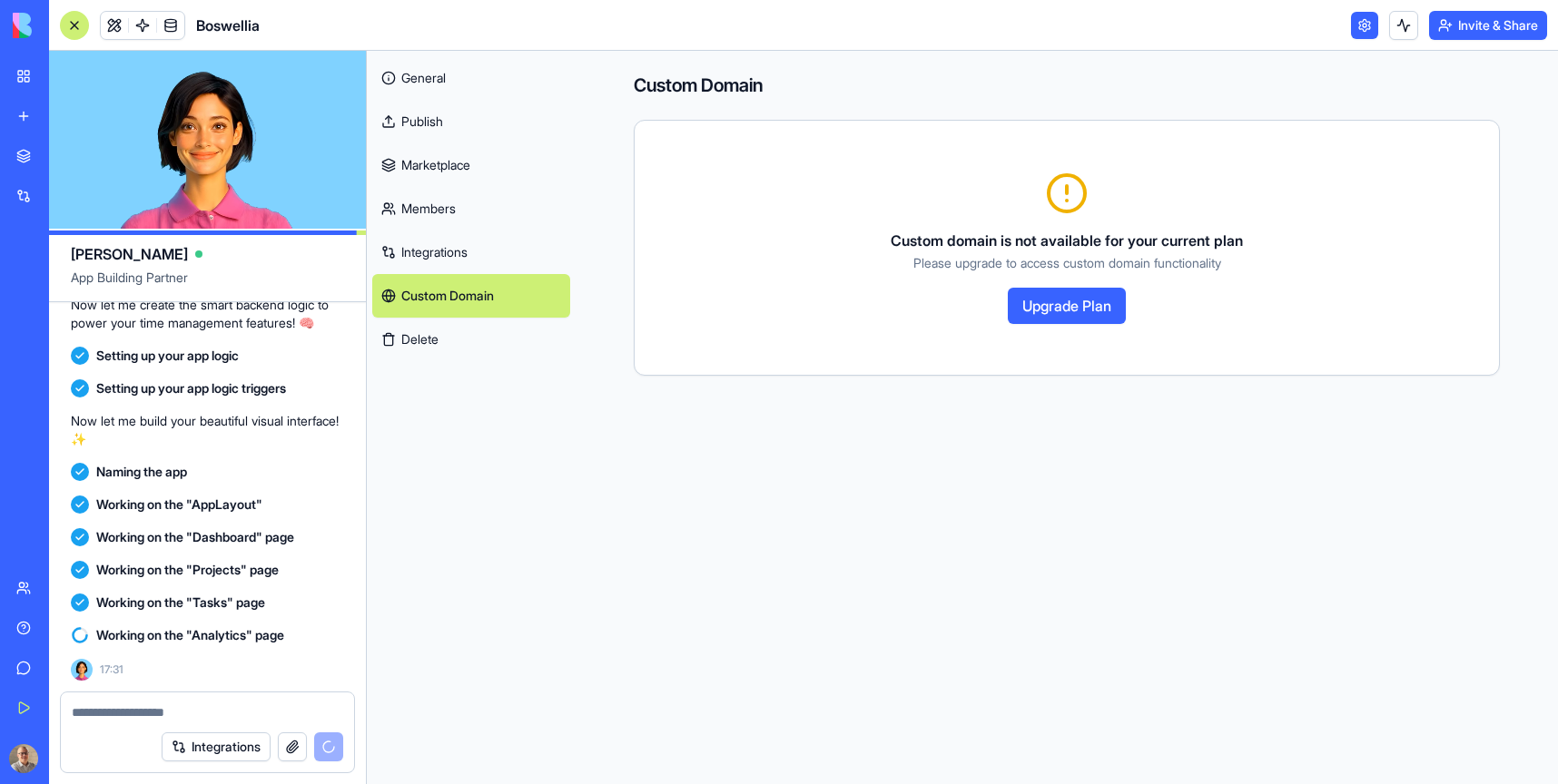
click at [428, 115] on link "Publish" at bounding box center [471, 122] width 198 height 43
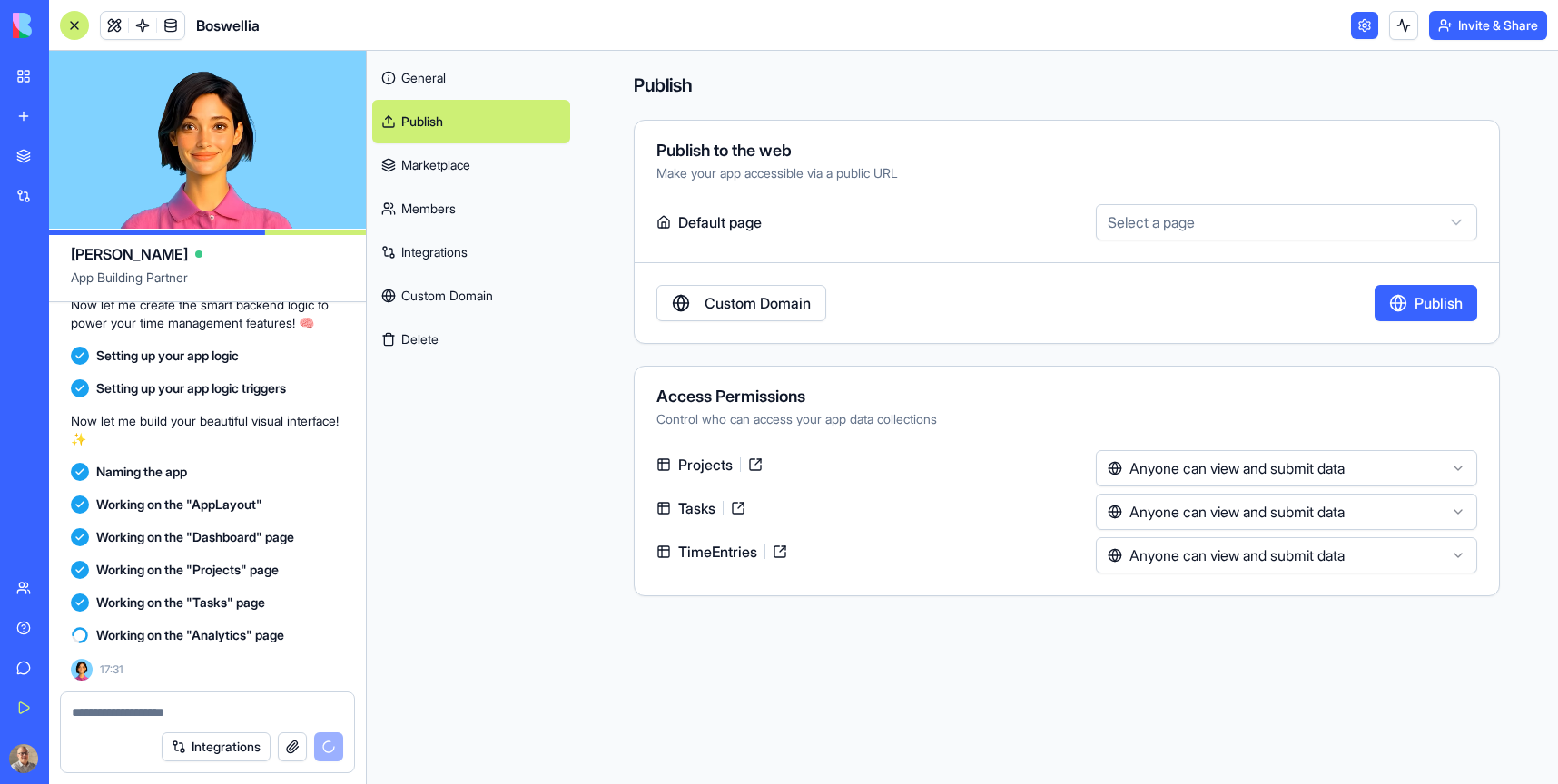
click at [423, 81] on link "General" at bounding box center [471, 78] width 198 height 43
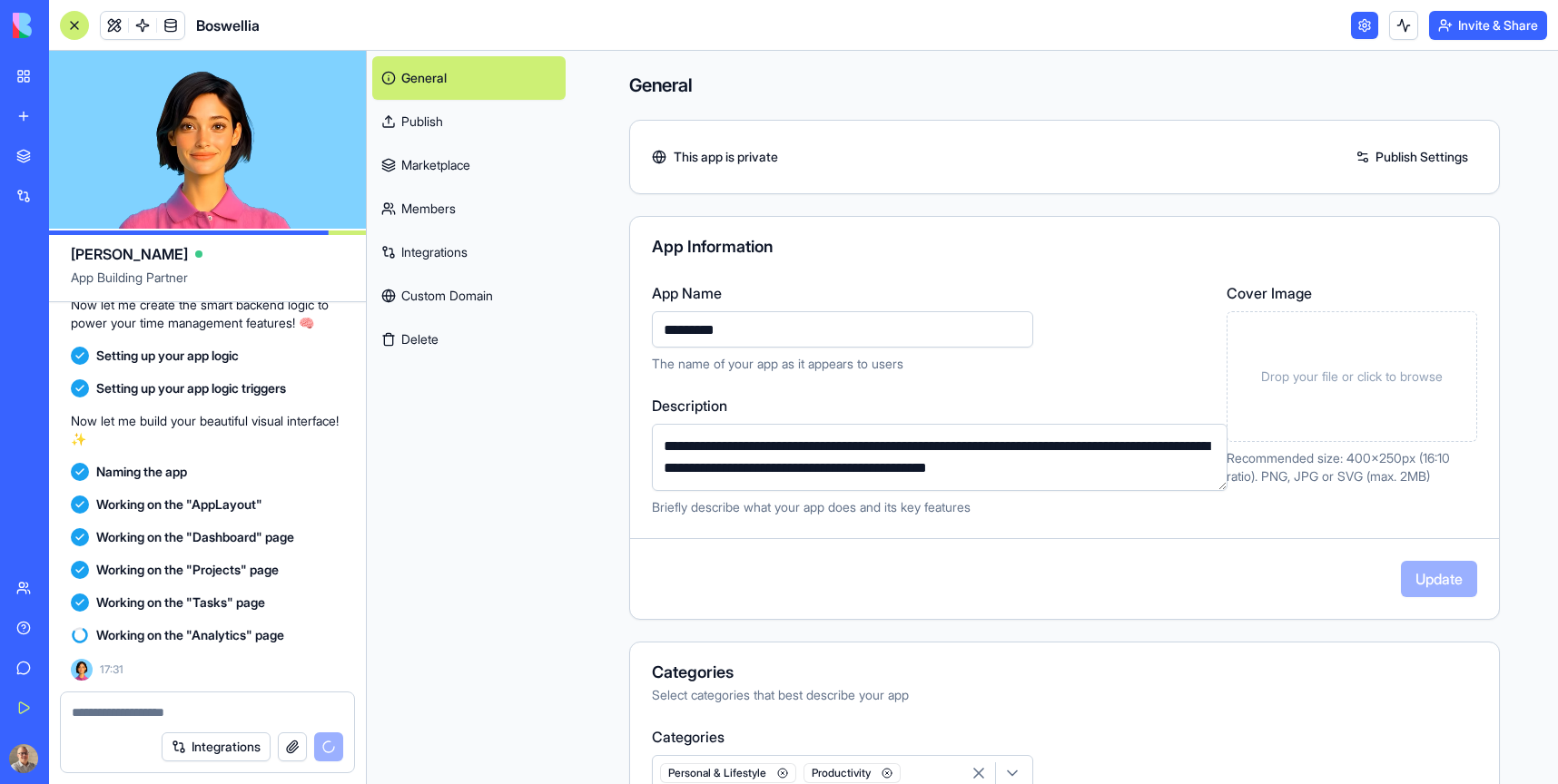
click at [1360, 23] on link at bounding box center [1364, 26] width 28 height 28
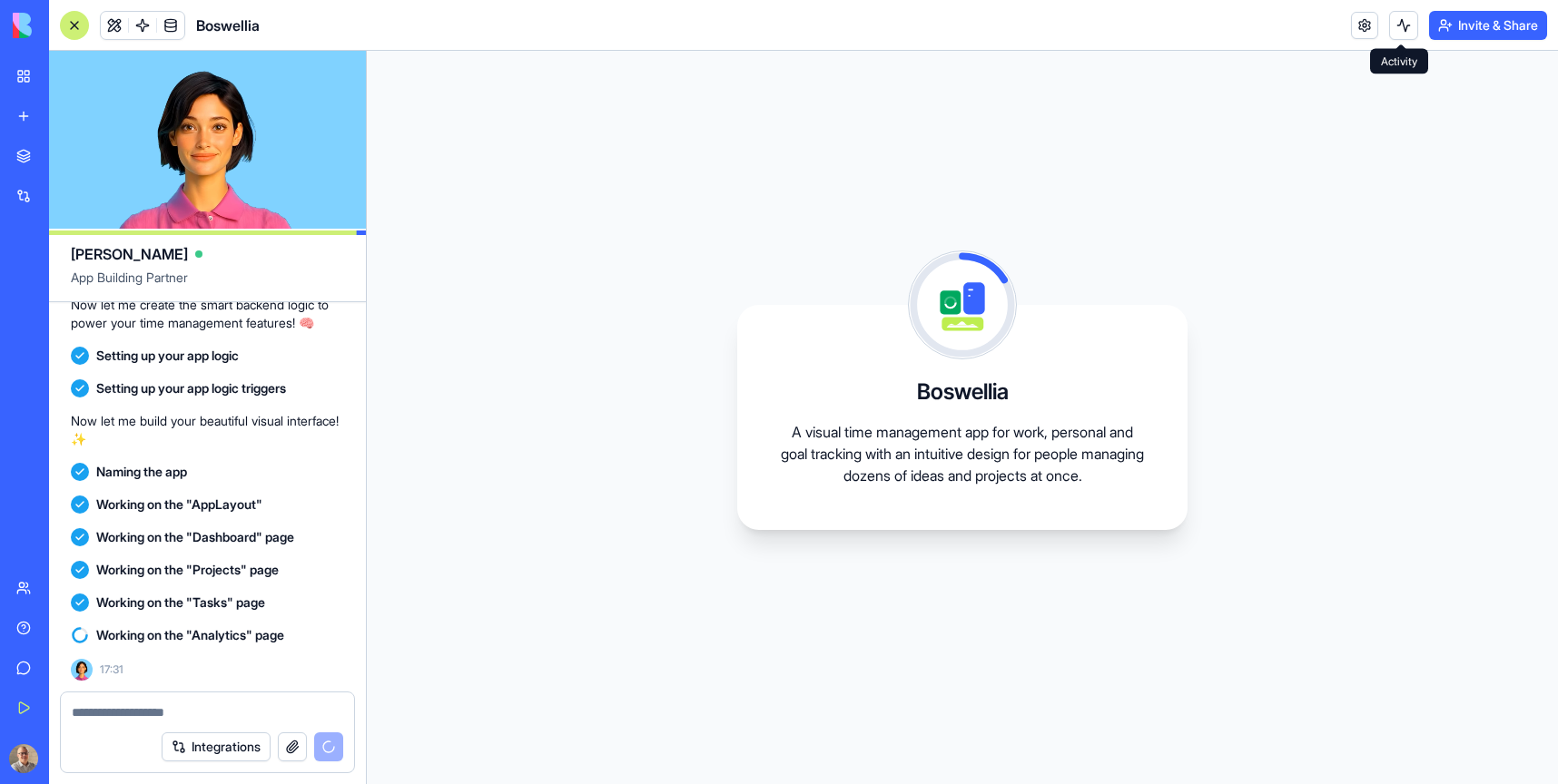
click at [1400, 18] on button at bounding box center [1404, 26] width 29 height 29
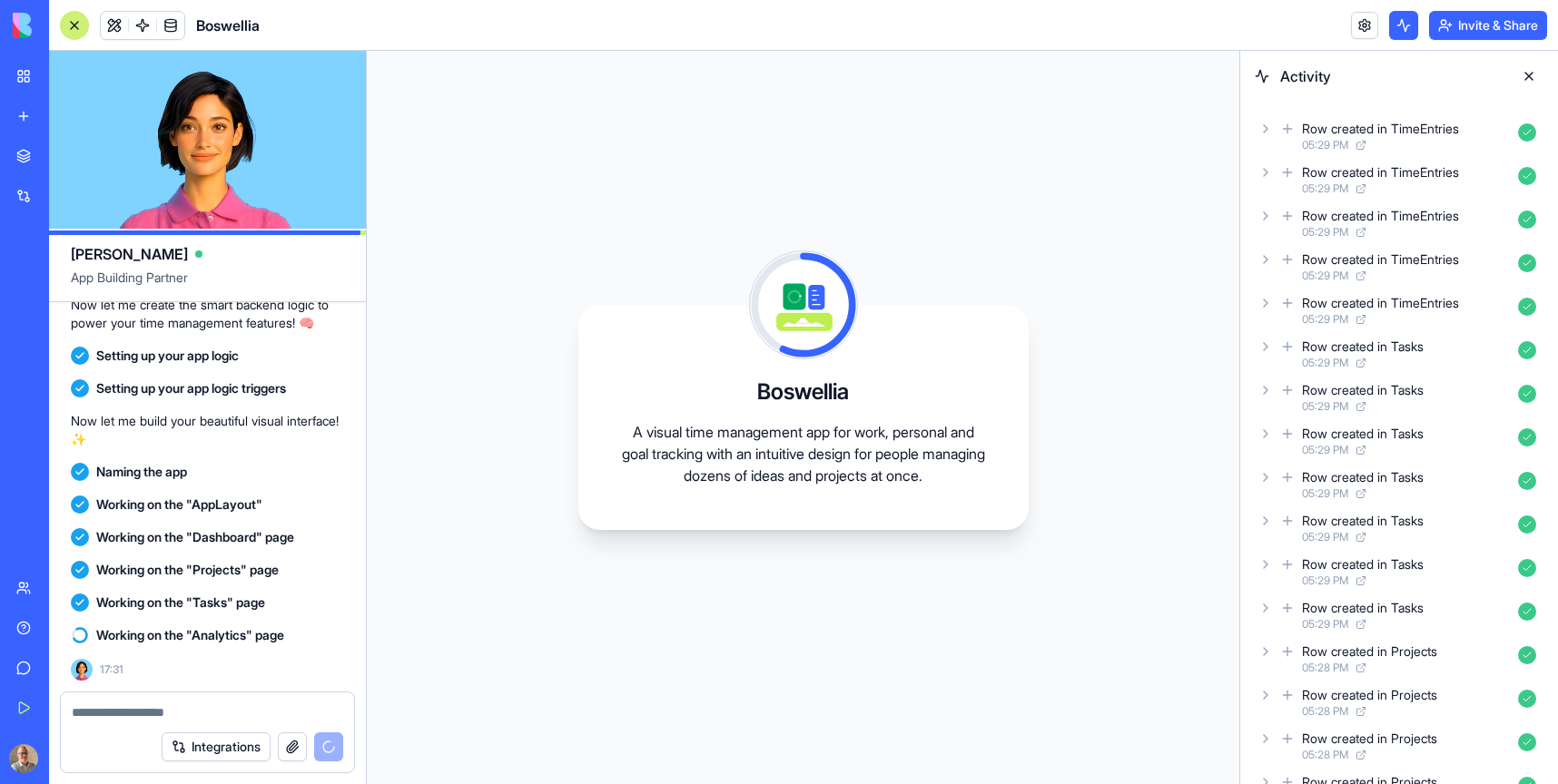
click at [1400, 18] on button at bounding box center [1404, 26] width 29 height 29
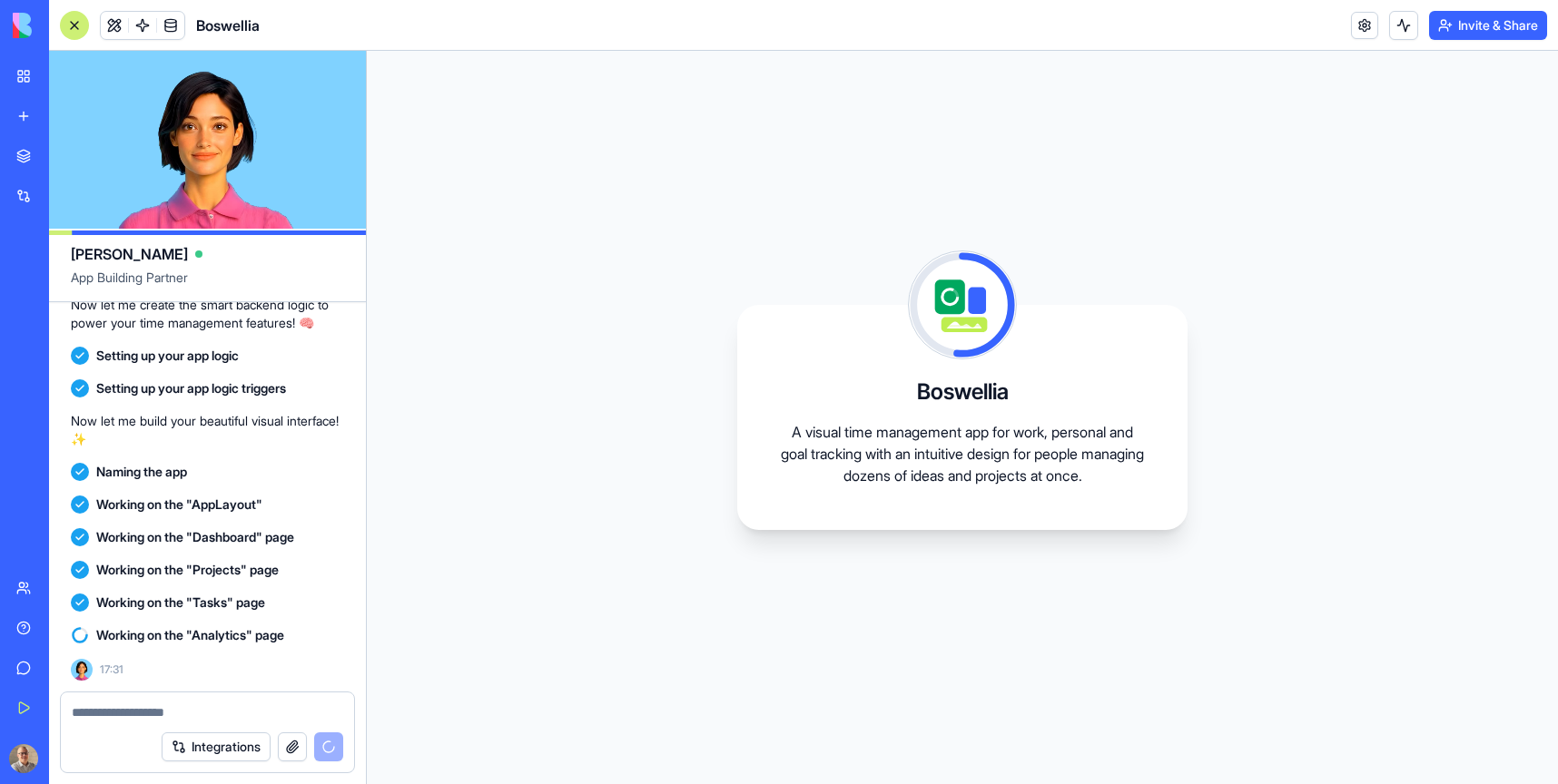
click at [1018, 88] on div "Boswellia A visual time management app for work, personal and goal tracking wit…" at bounding box center [962, 418] width 1191 height 733
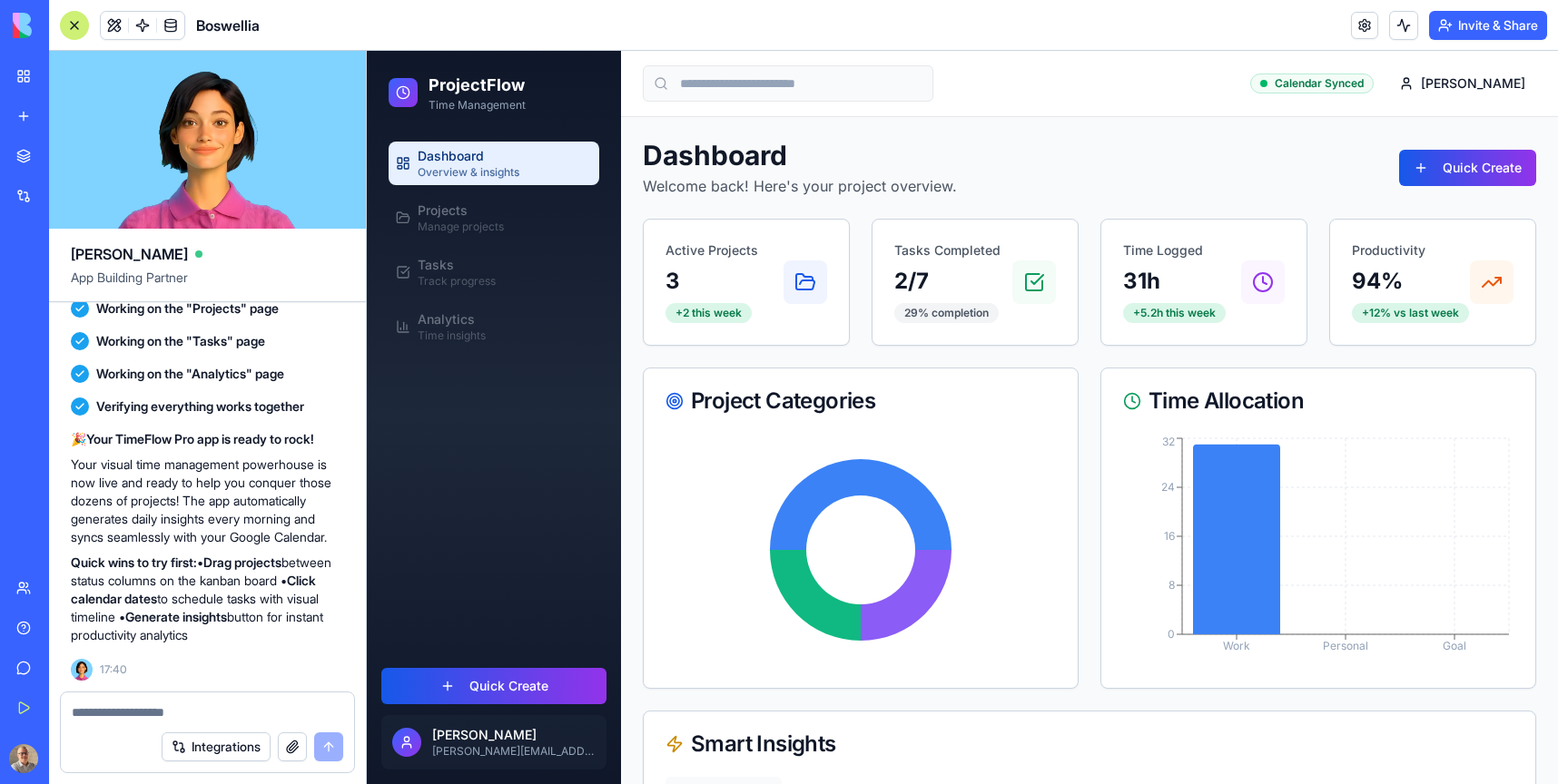
click at [111, 711] on textarea at bounding box center [207, 712] width 271 height 18
type textarea "*"
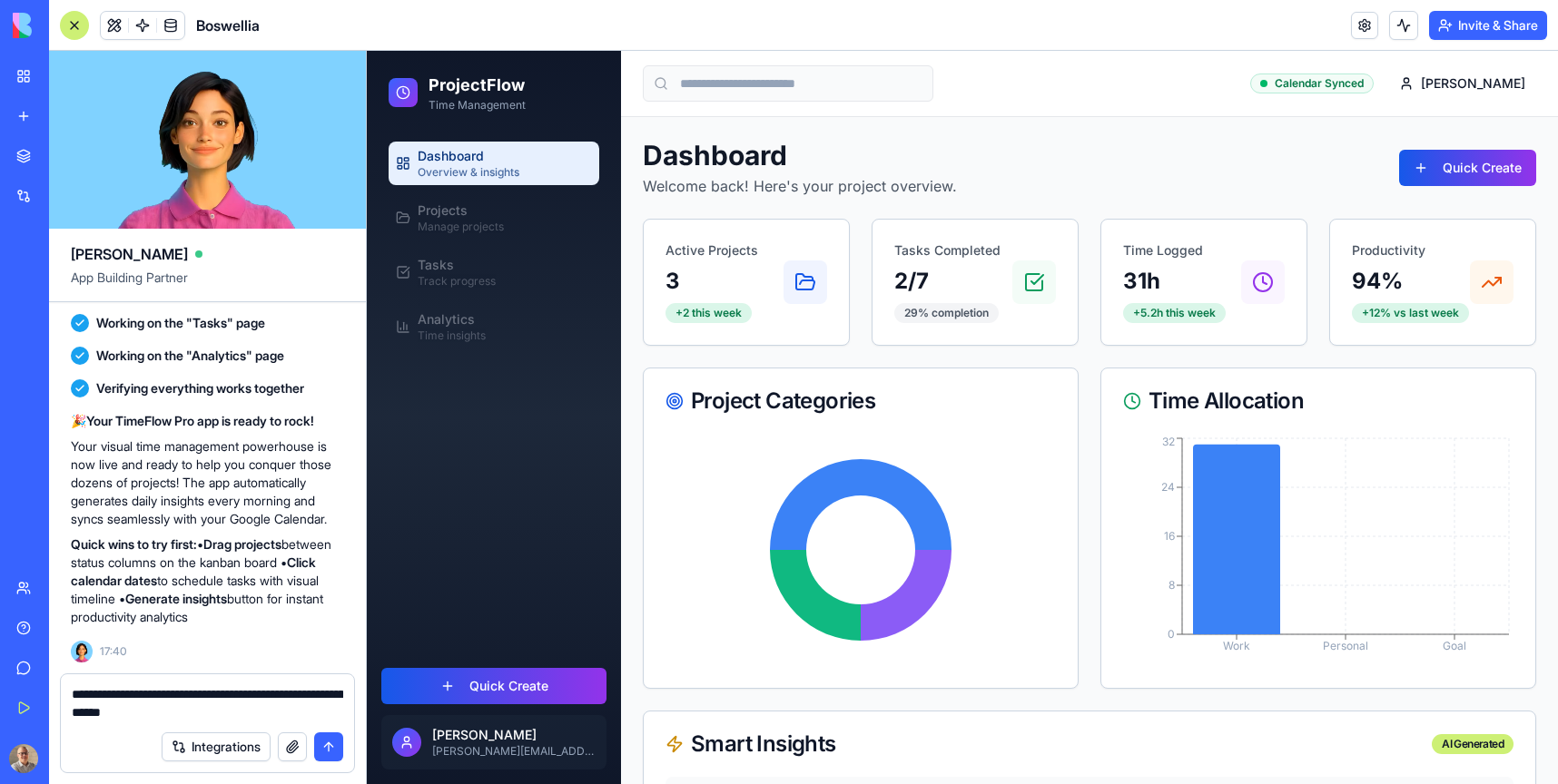
type textarea "**********"
click at [330, 754] on button "submit" at bounding box center [329, 747] width 29 height 29
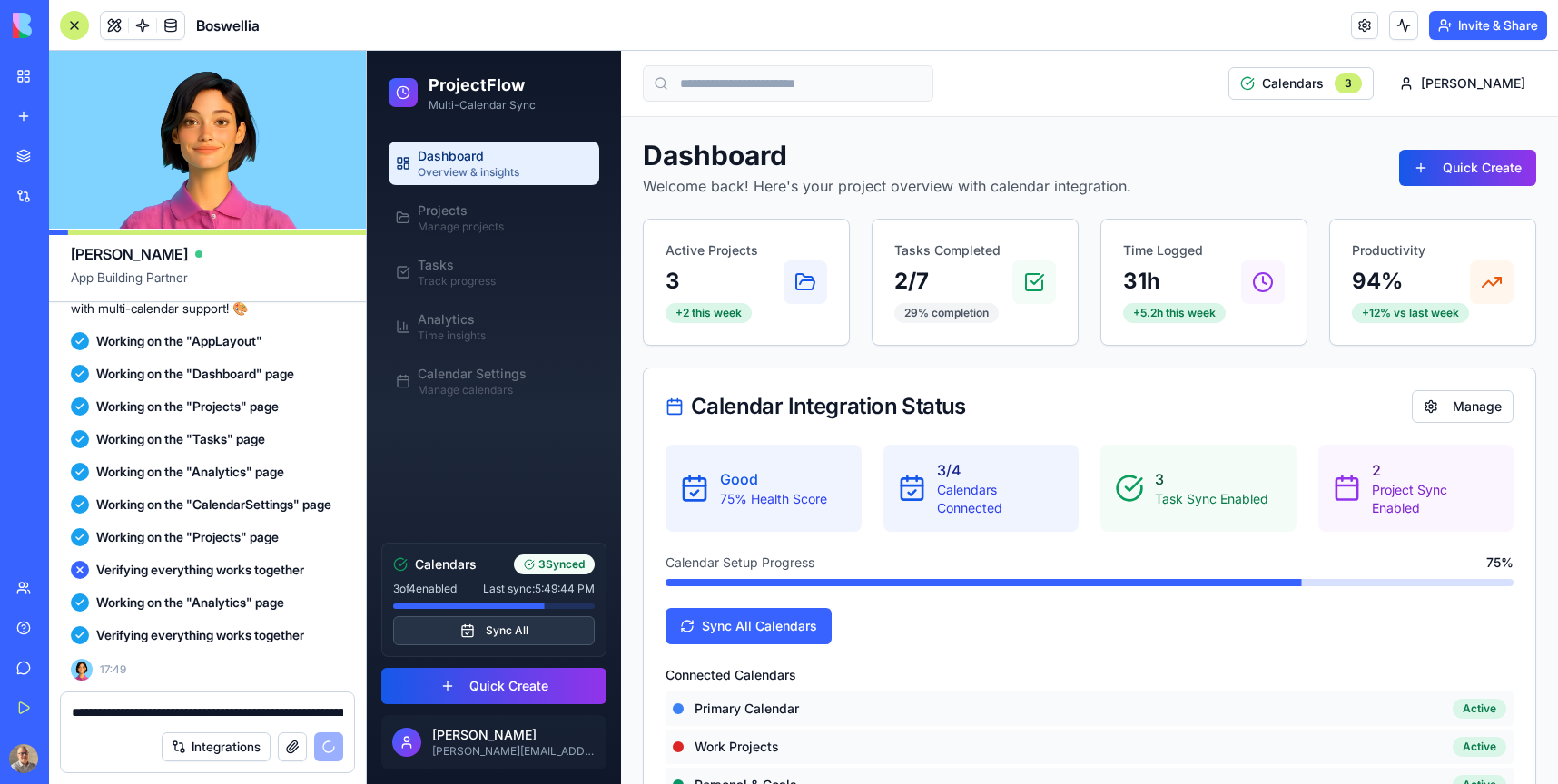
scroll to position [2732, 0]
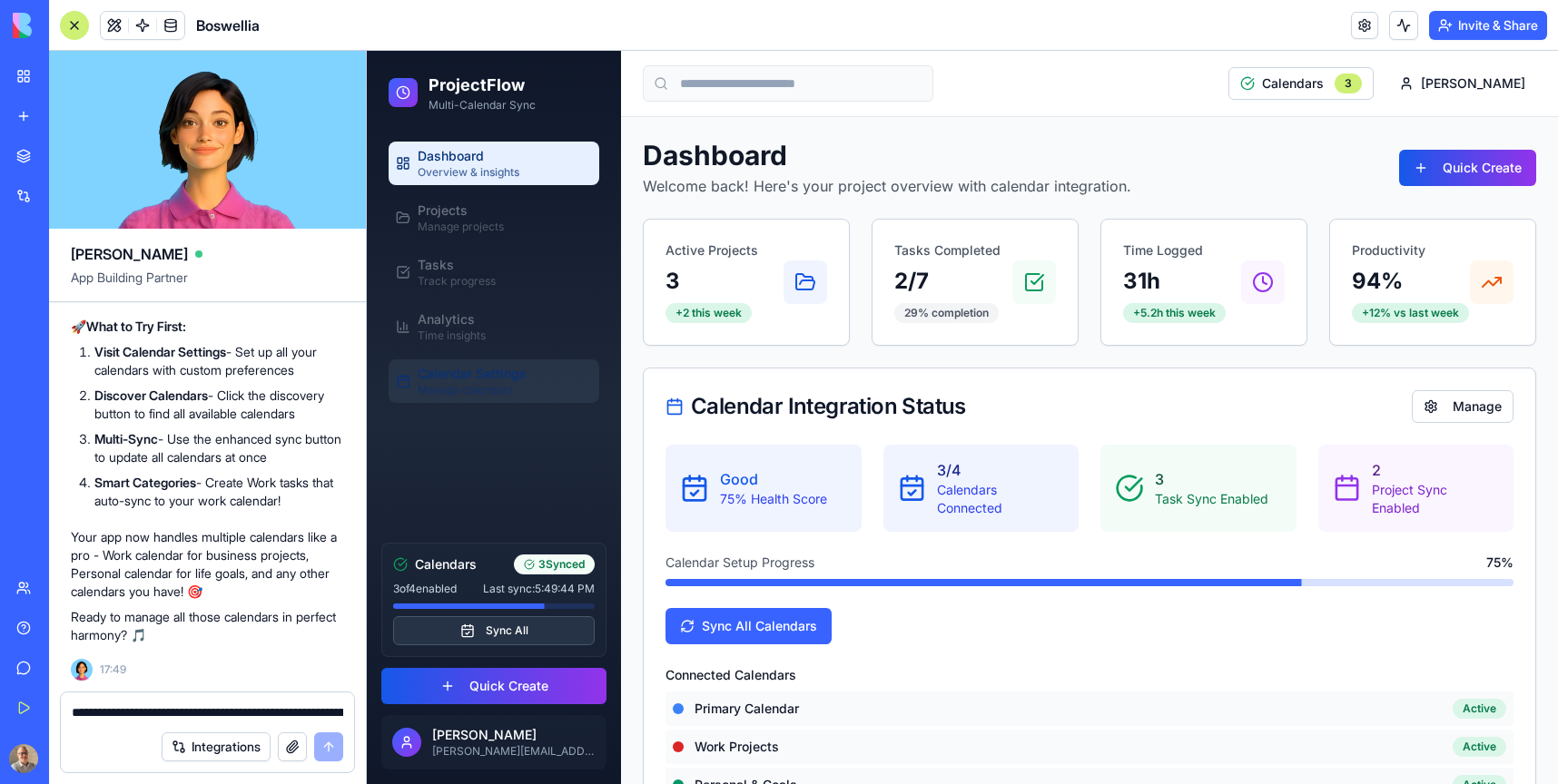
click at [485, 378] on span "Calendar Settings" at bounding box center [472, 373] width 109 height 18
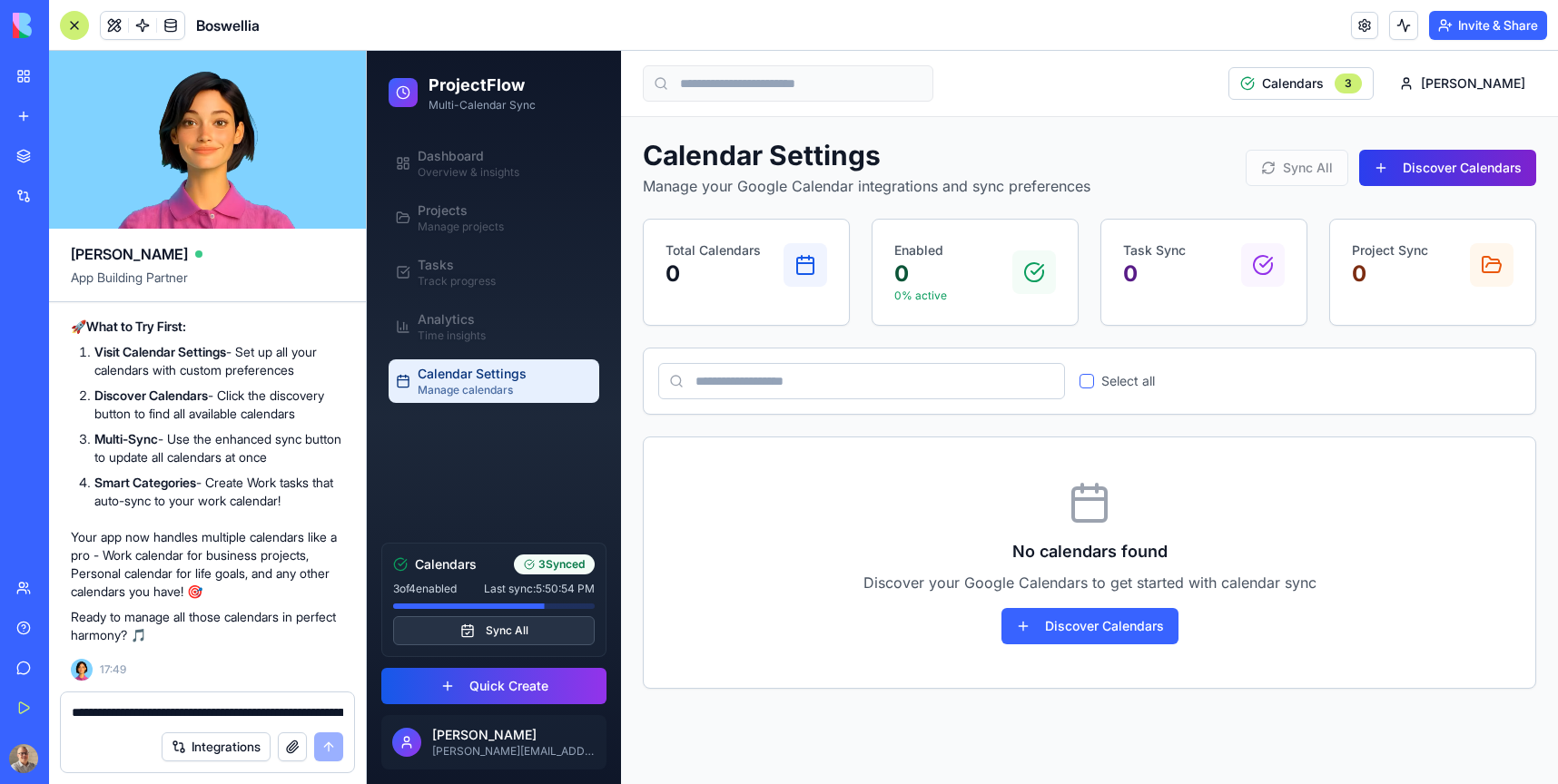
click at [1435, 175] on button "Discover Calendars" at bounding box center [1448, 167] width 177 height 36
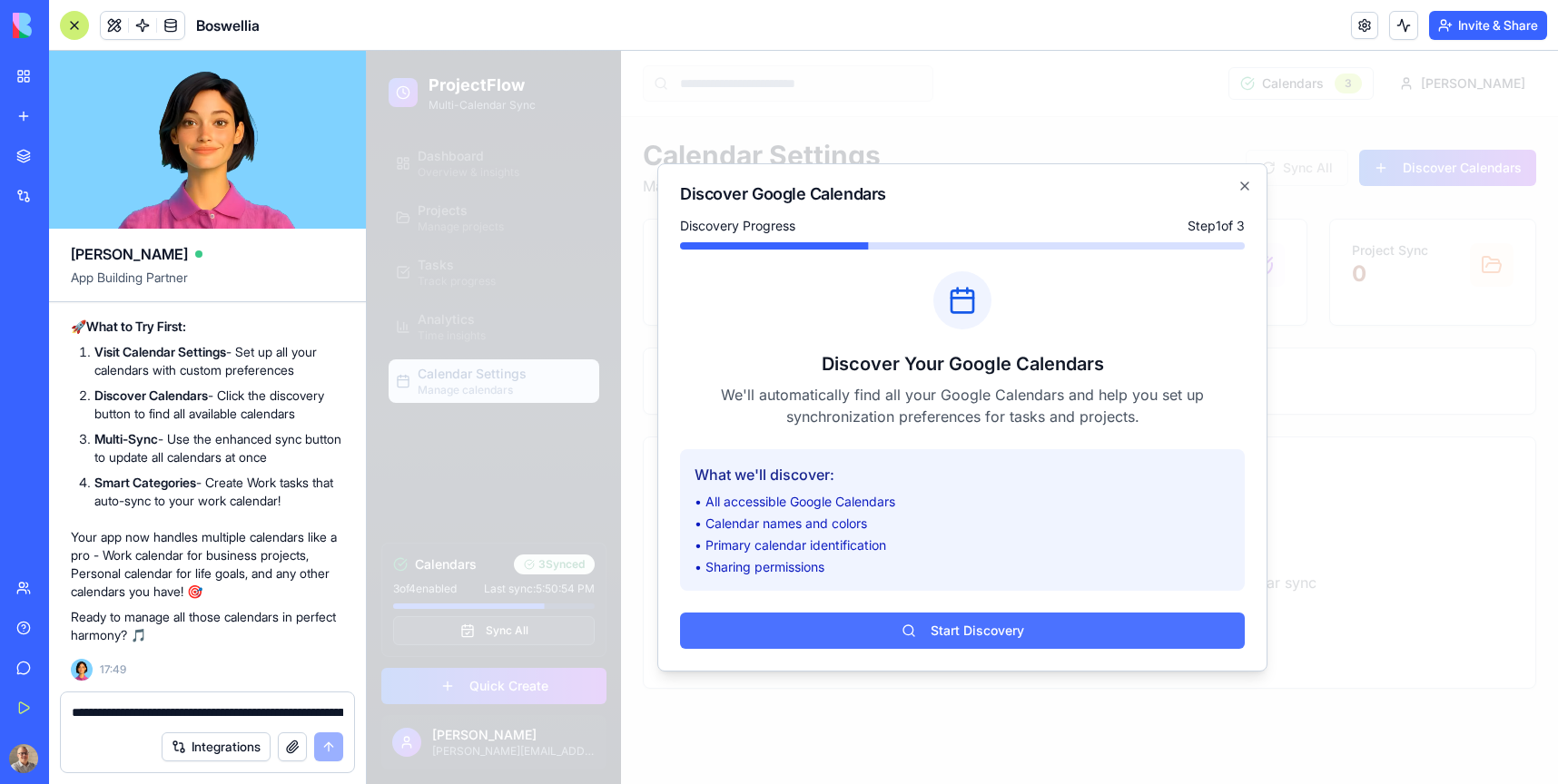
click at [998, 636] on button "Start Discovery" at bounding box center [962, 630] width 564 height 36
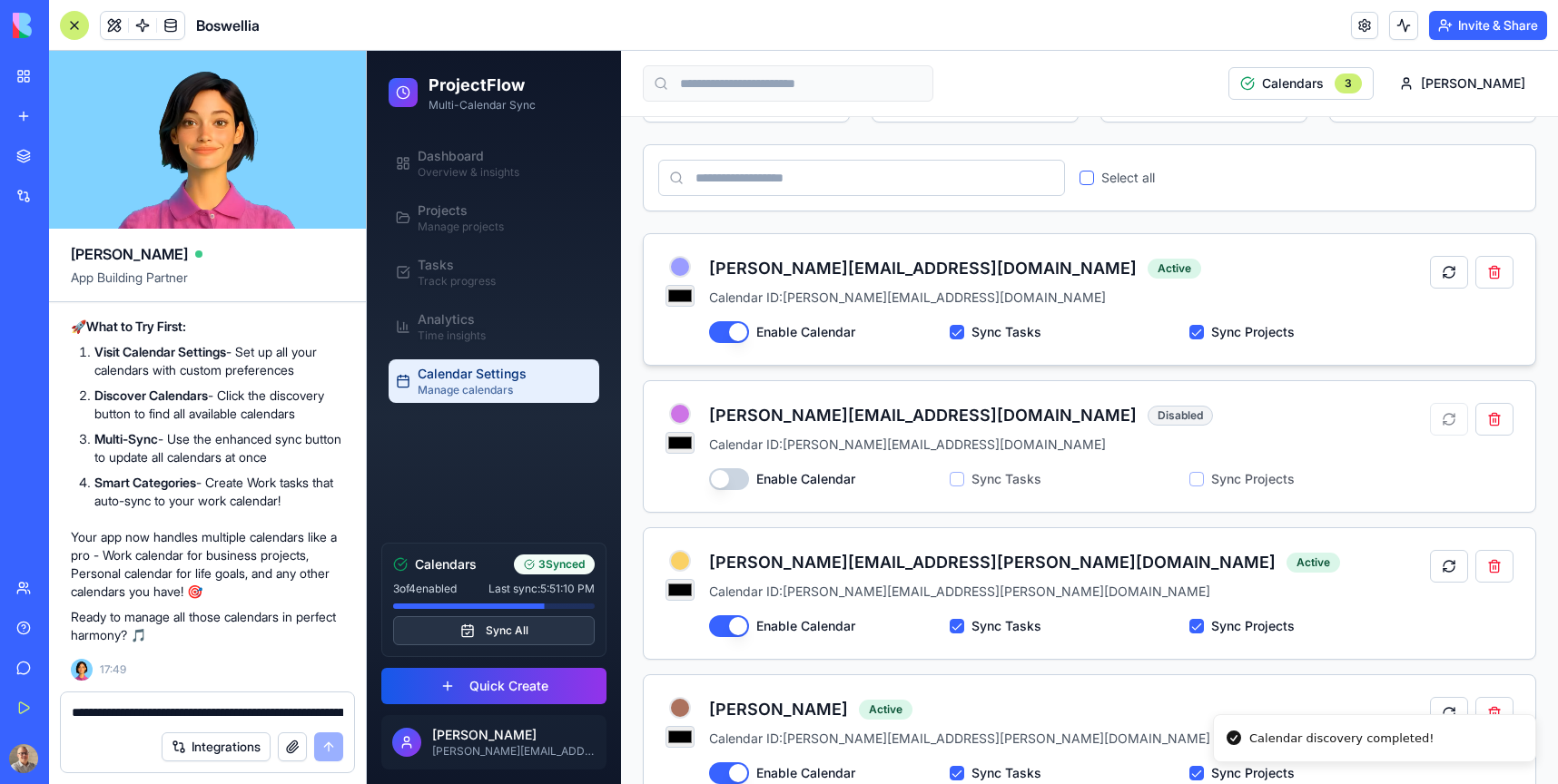
scroll to position [214, 0]
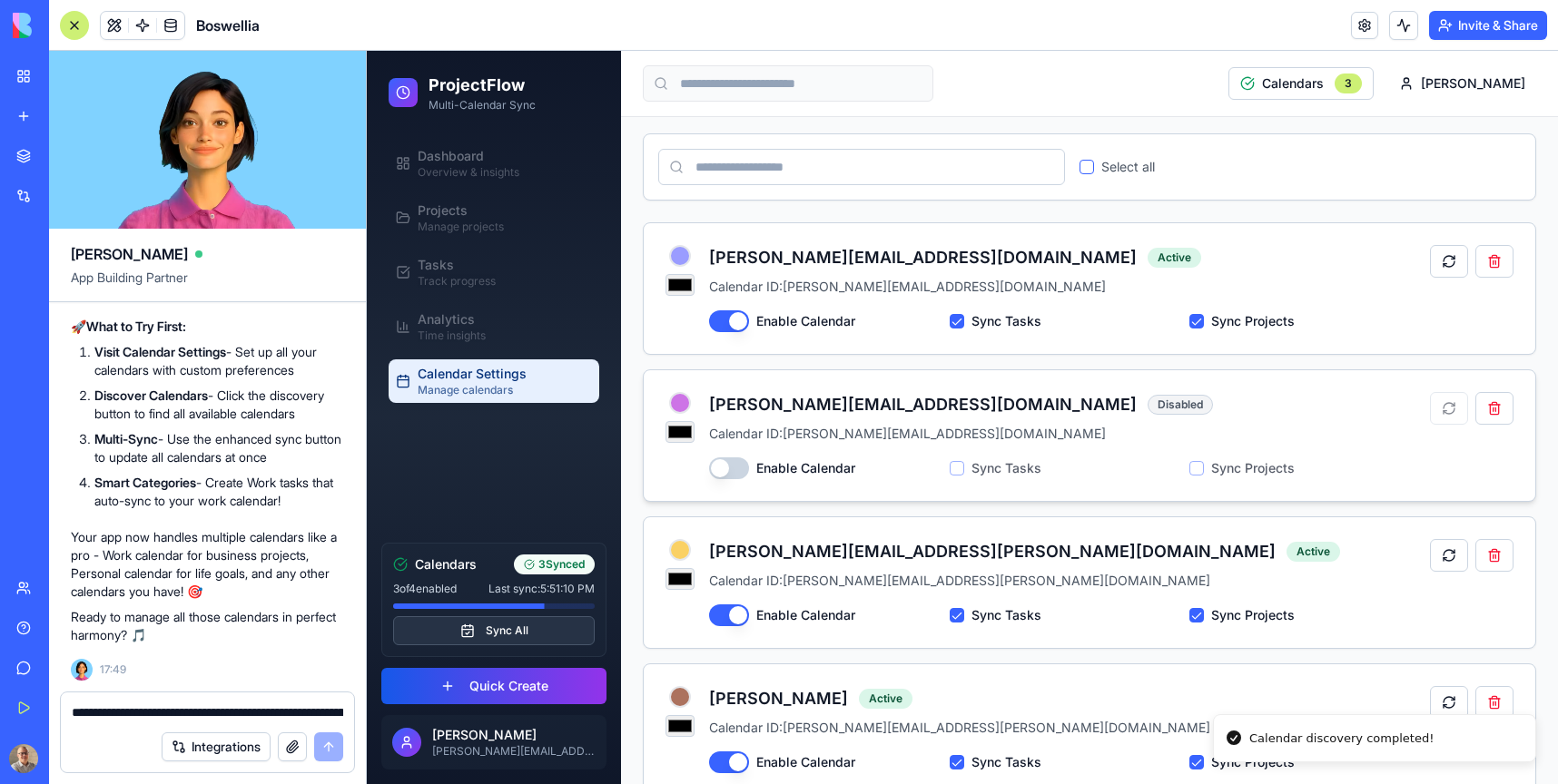
click at [723, 459] on button "Enable Calendar" at bounding box center [728, 468] width 40 height 22
click at [725, 465] on button "Enable Calendar" at bounding box center [728, 468] width 40 height 22
click at [730, 466] on button "Enable Calendar" at bounding box center [728, 468] width 40 height 22
click at [963, 473] on button "Sync Tasks" at bounding box center [956, 468] width 15 height 15
click at [959, 466] on button "Sync Tasks" at bounding box center [956, 468] width 15 height 15
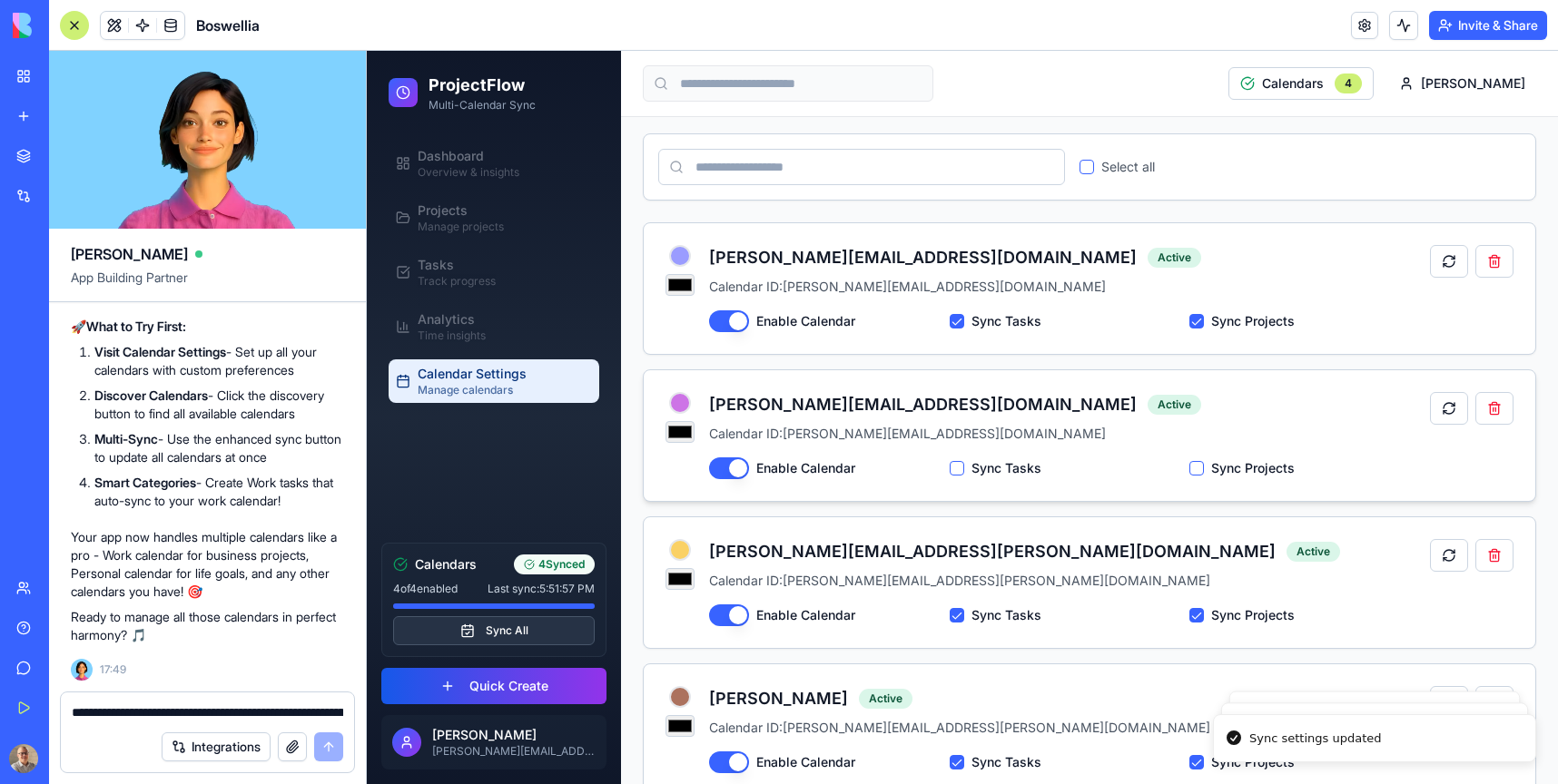
click at [956, 465] on button "Sync Tasks" at bounding box center [956, 468] width 15 height 15
click at [1200, 469] on button "Sync Projects" at bounding box center [1196, 468] width 15 height 15
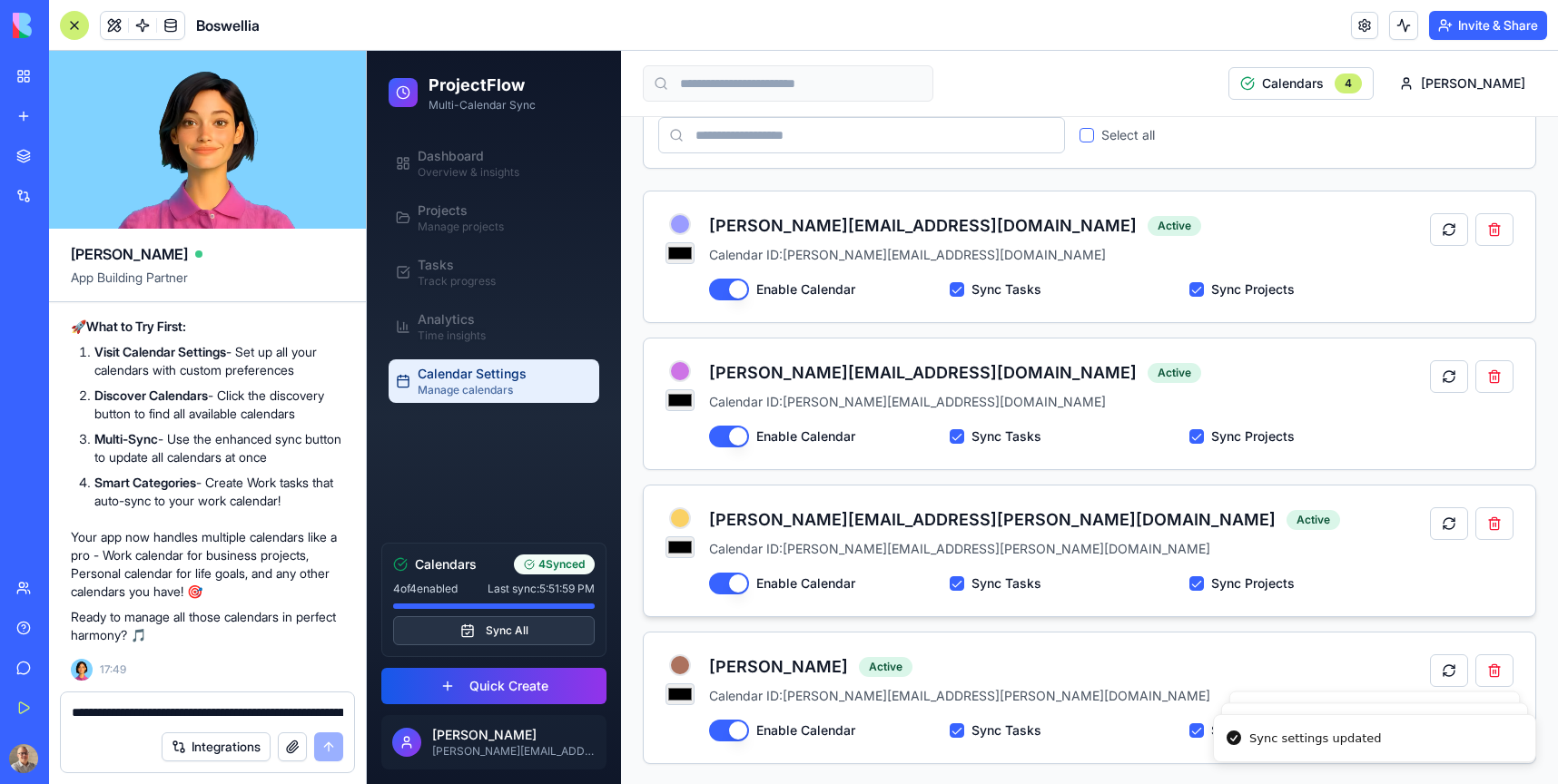
scroll to position [248, 0]
click at [522, 631] on button "Sync All" at bounding box center [493, 631] width 202 height 29
click at [121, 714] on textarea "**********" at bounding box center [207, 712] width 271 height 18
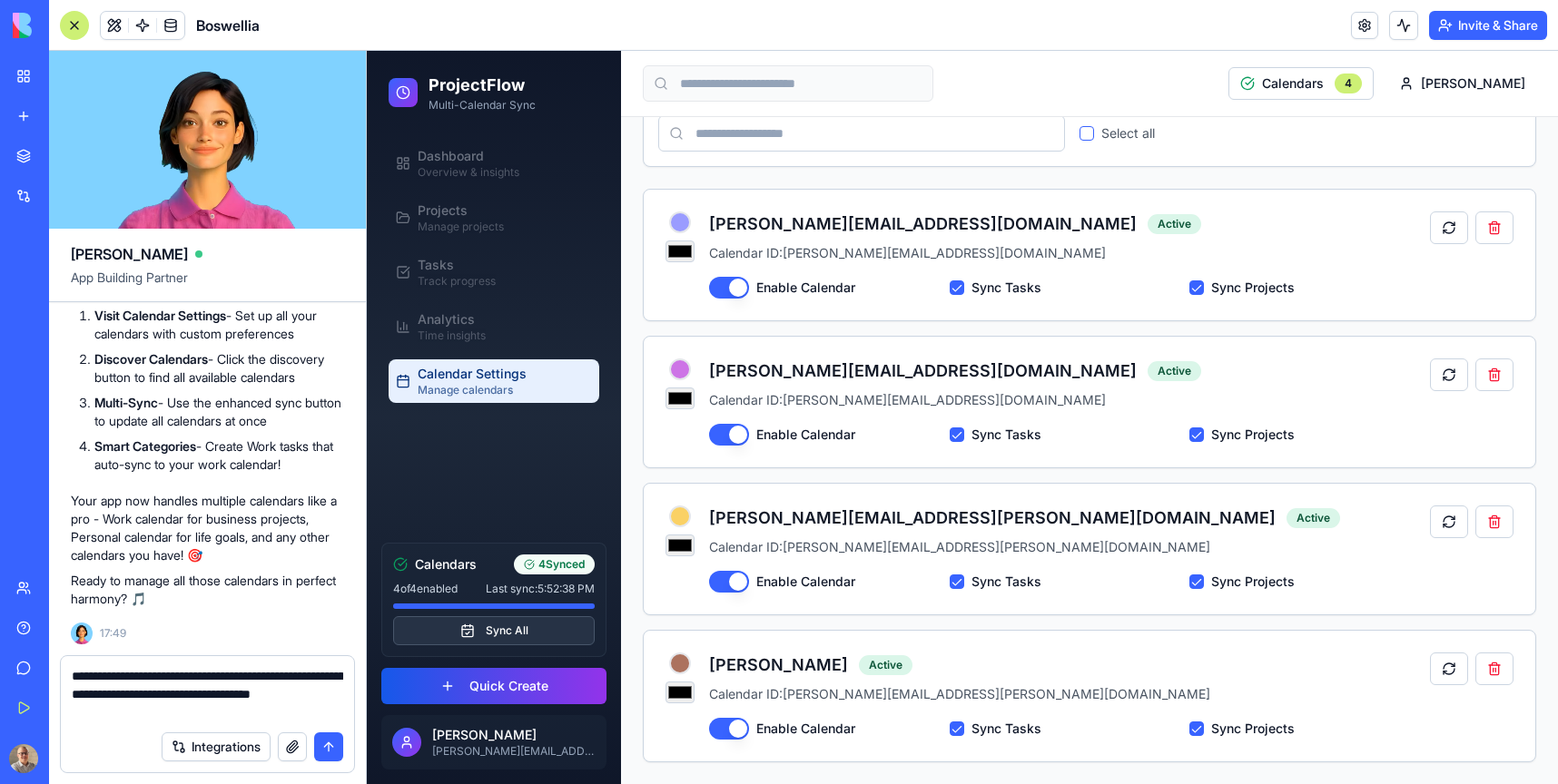
type textarea "**********"
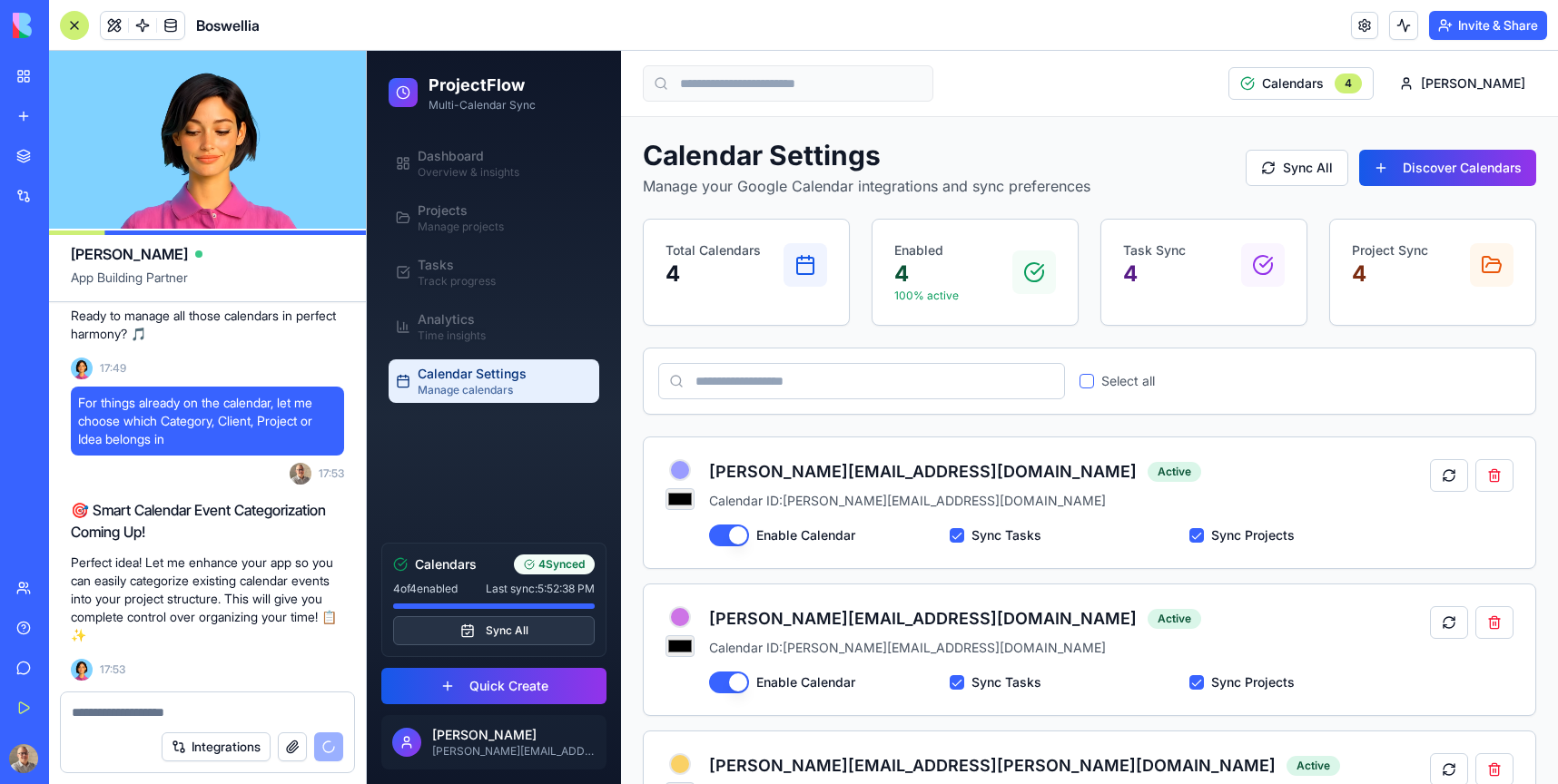
scroll to position [3084, 0]
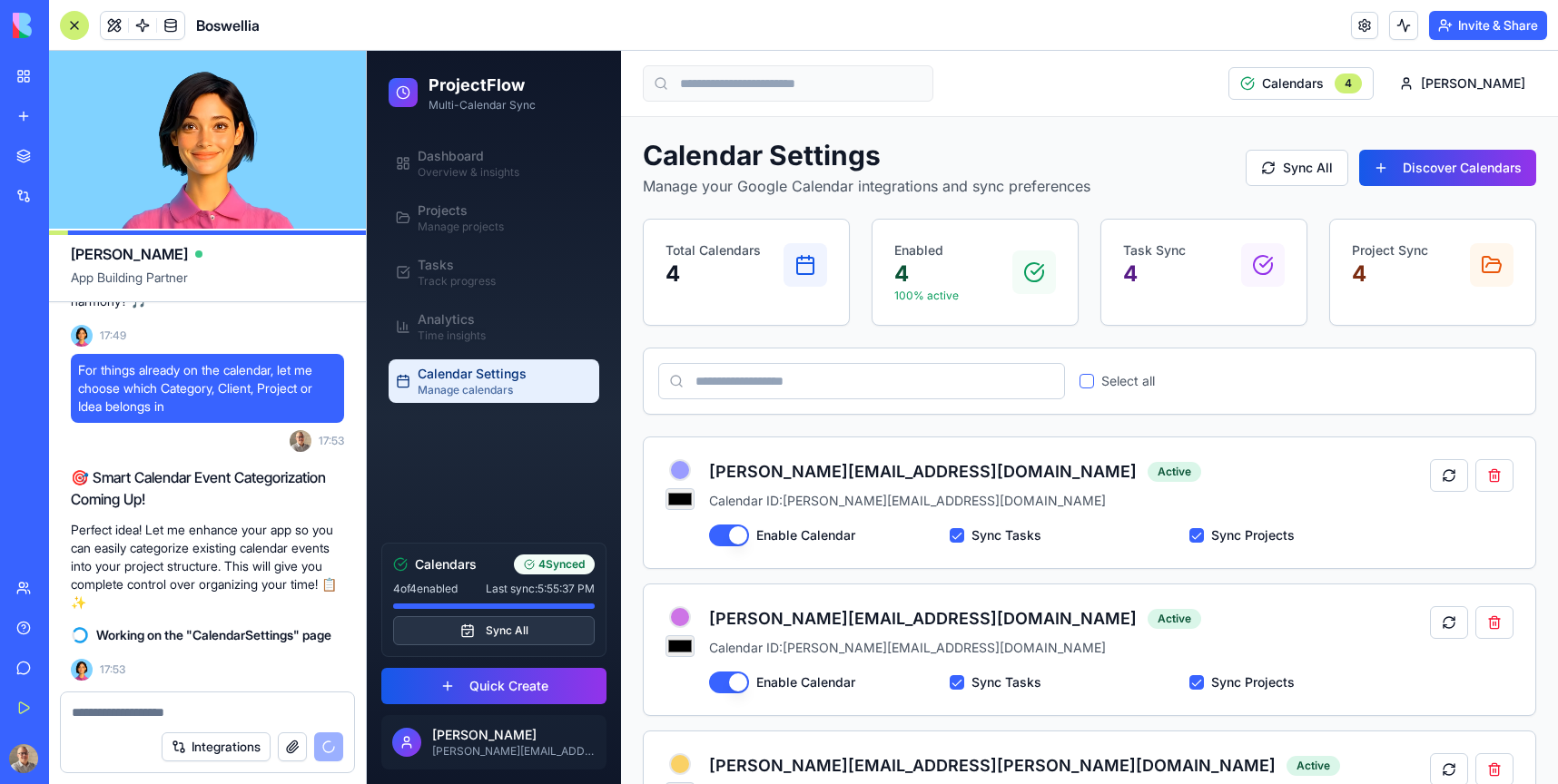
click at [1089, 383] on button "button" at bounding box center [1086, 381] width 15 height 15
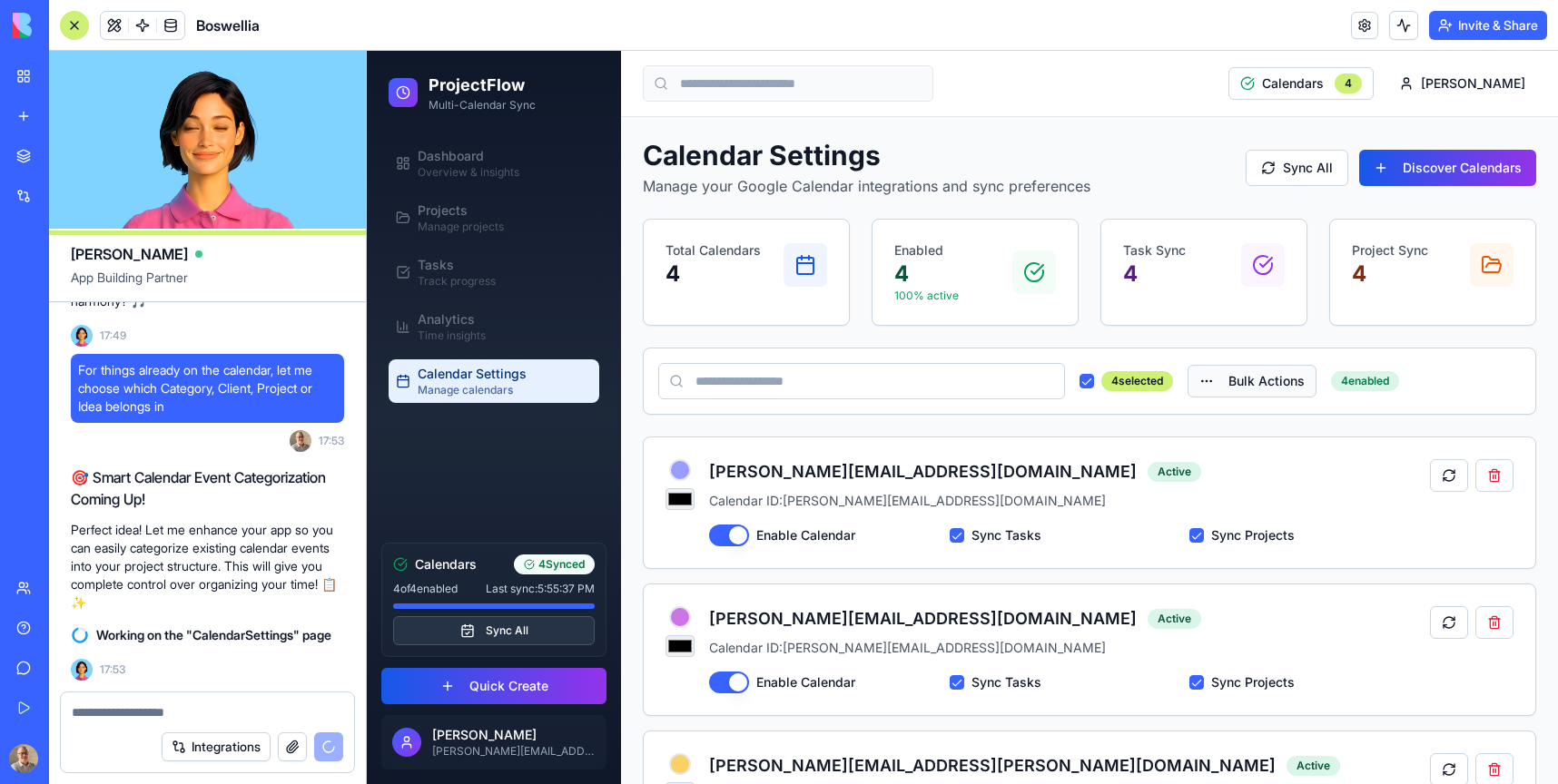
click at [1283, 379] on html "ProjectFlow Multi-Calendar Sync Dashboard Overview & insights Projects Manage p…" at bounding box center [962, 541] width 1191 height 980
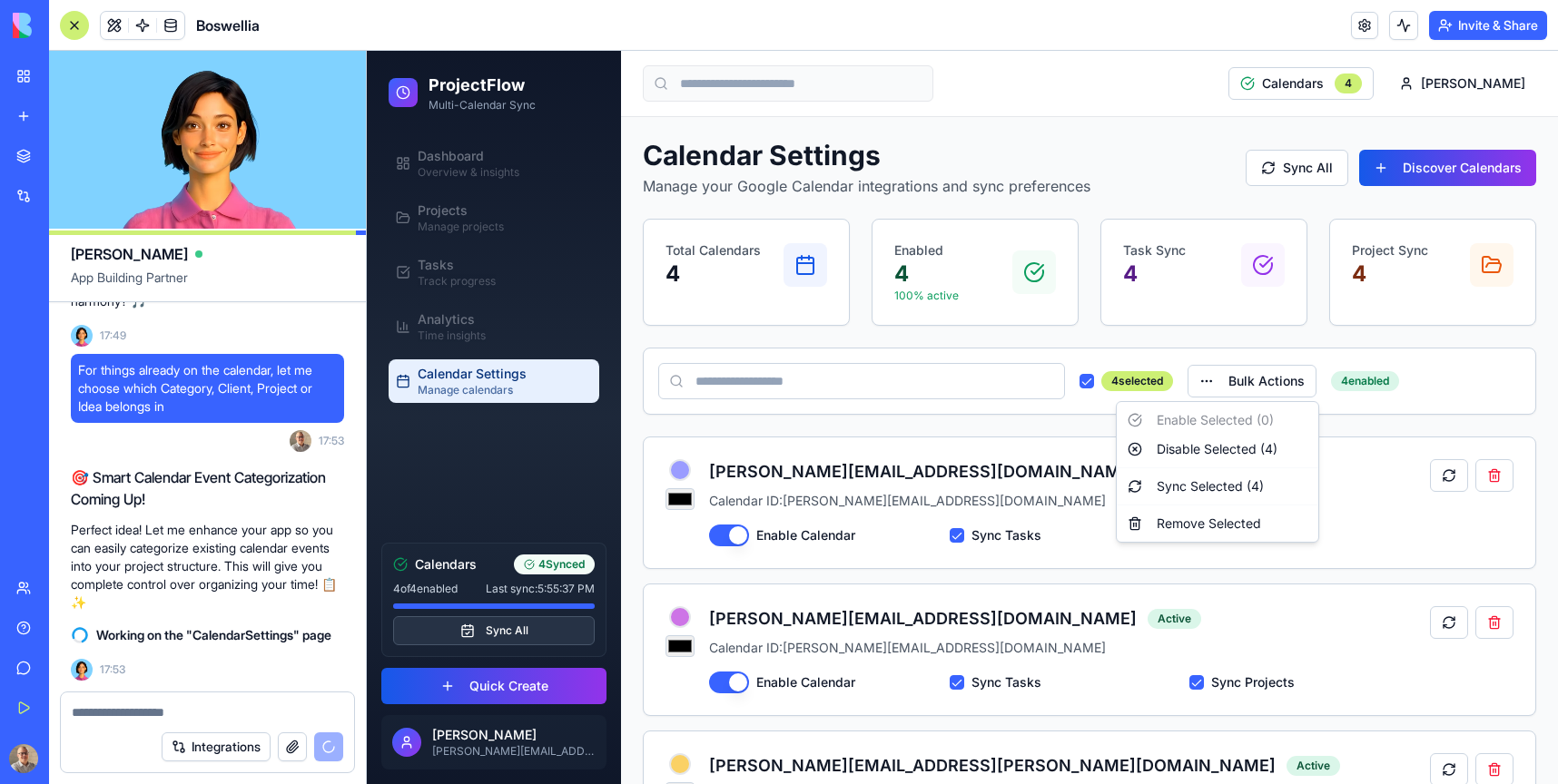
click at [1248, 345] on html "ProjectFlow Multi-Calendar Sync Dashboard Overview & insights Projects Manage p…" at bounding box center [962, 541] width 1191 height 980
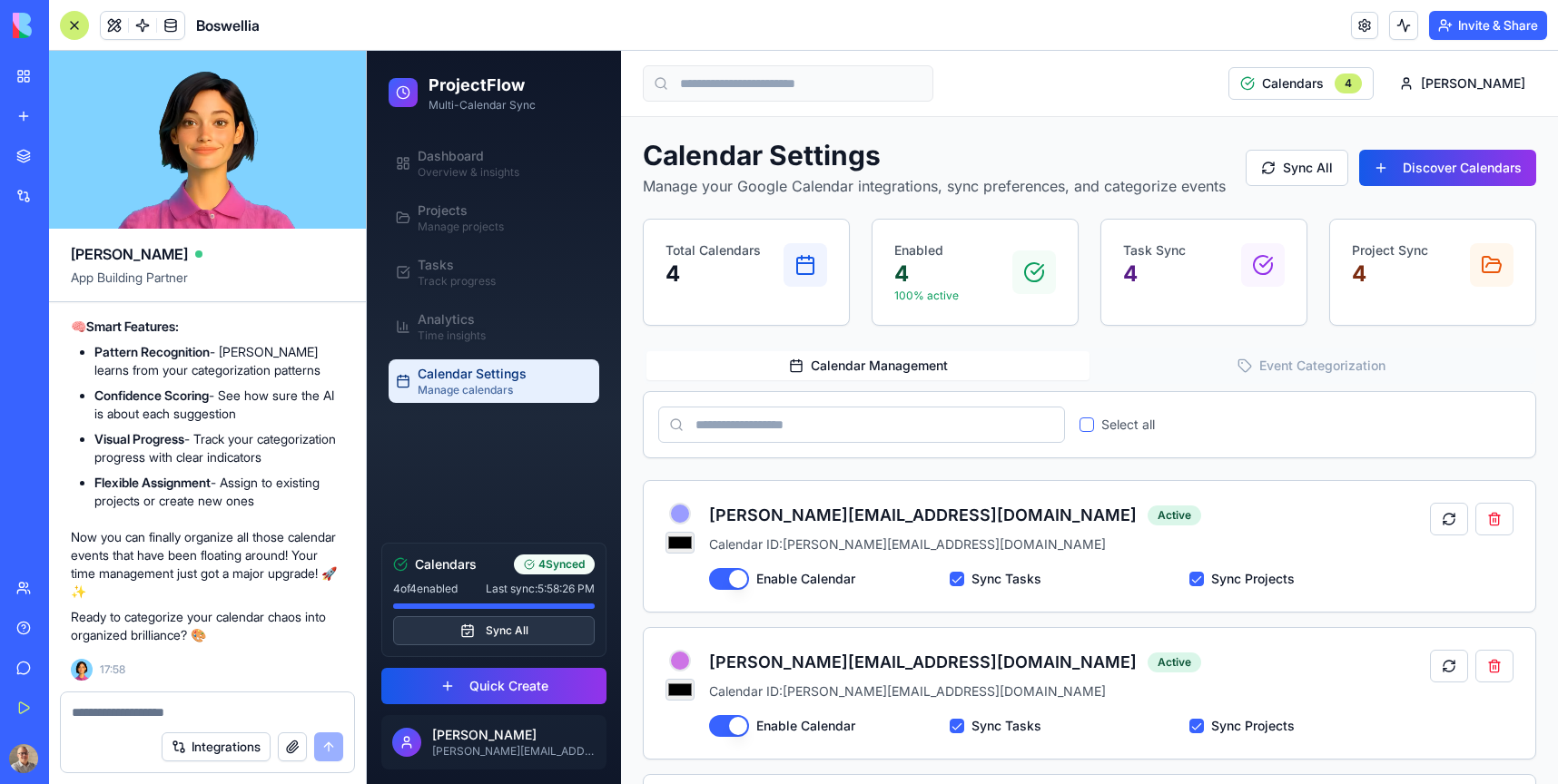
scroll to position [4122, 0]
click at [101, 724] on div "Integrations" at bounding box center [207, 747] width 293 height 51
click at [101, 701] on div at bounding box center [207, 707] width 293 height 29
click at [101, 706] on textarea at bounding box center [207, 712] width 271 height 18
type textarea "**********"
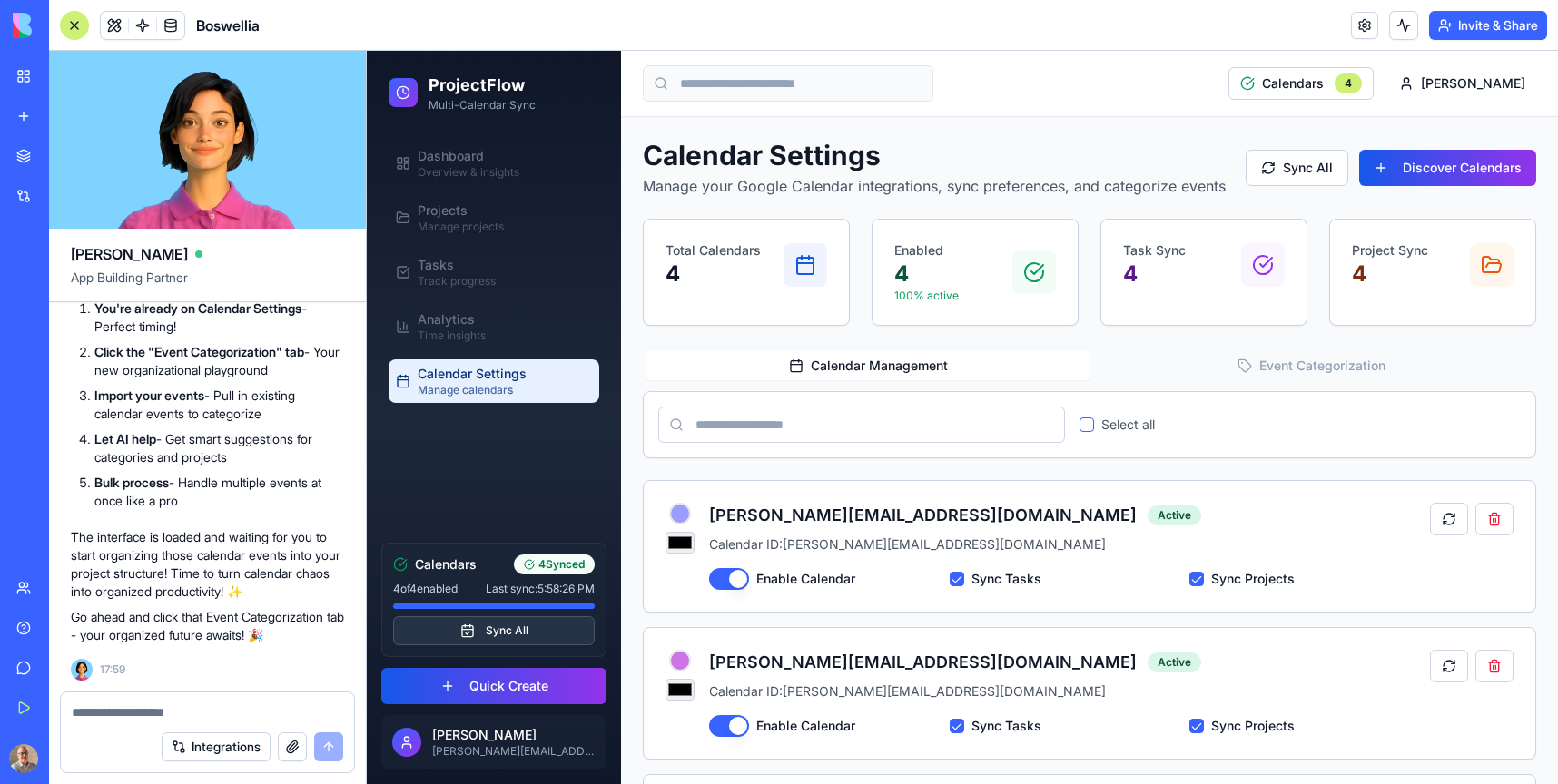
scroll to position [4878, 0]
click at [500, 374] on span "Calendar Settings" at bounding box center [472, 373] width 109 height 18
click at [1300, 172] on button "Sync All" at bounding box center [1297, 167] width 102 height 36
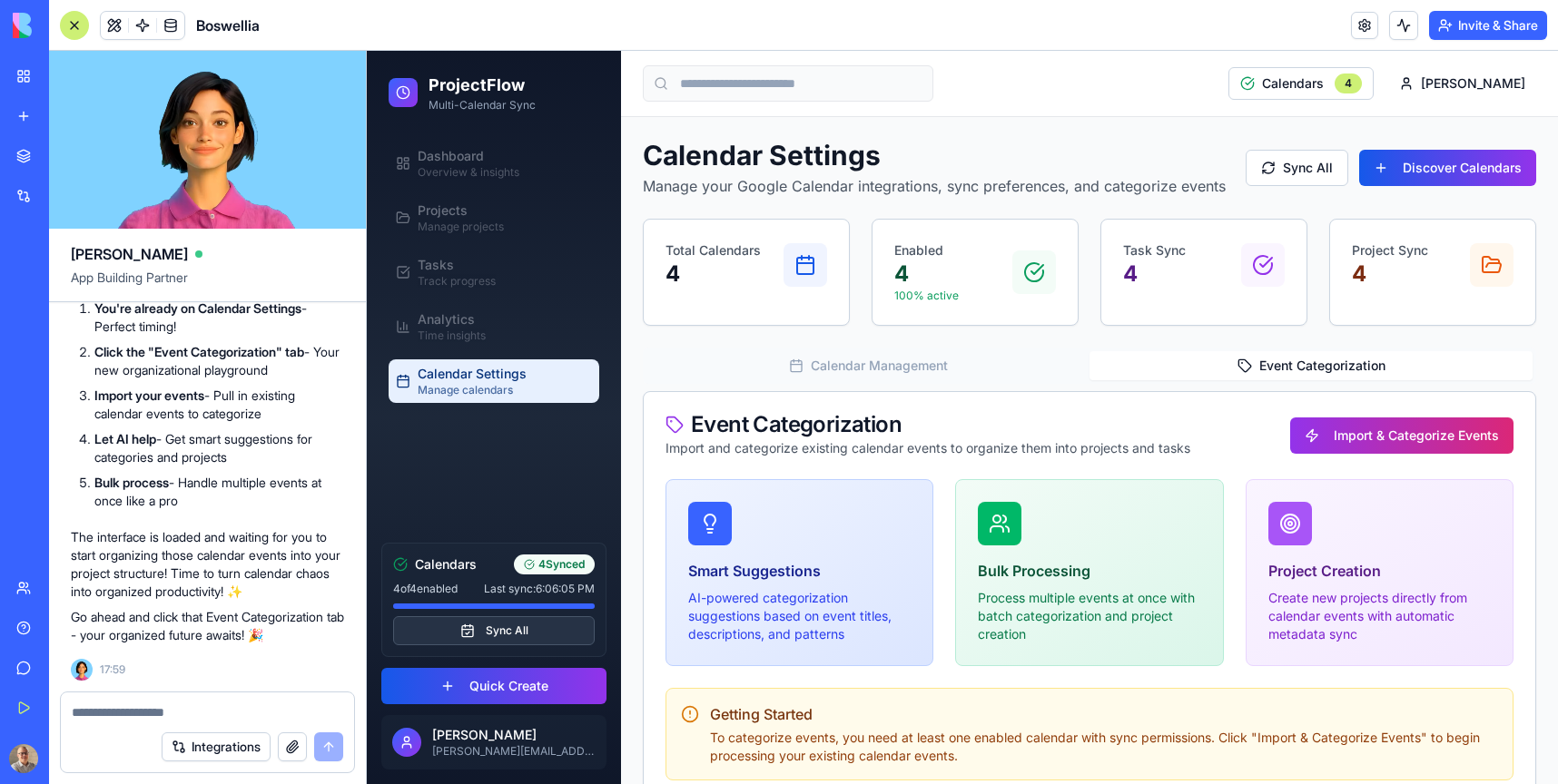
click at [1282, 362] on button "Event Categorization" at bounding box center [1310, 365] width 443 height 29
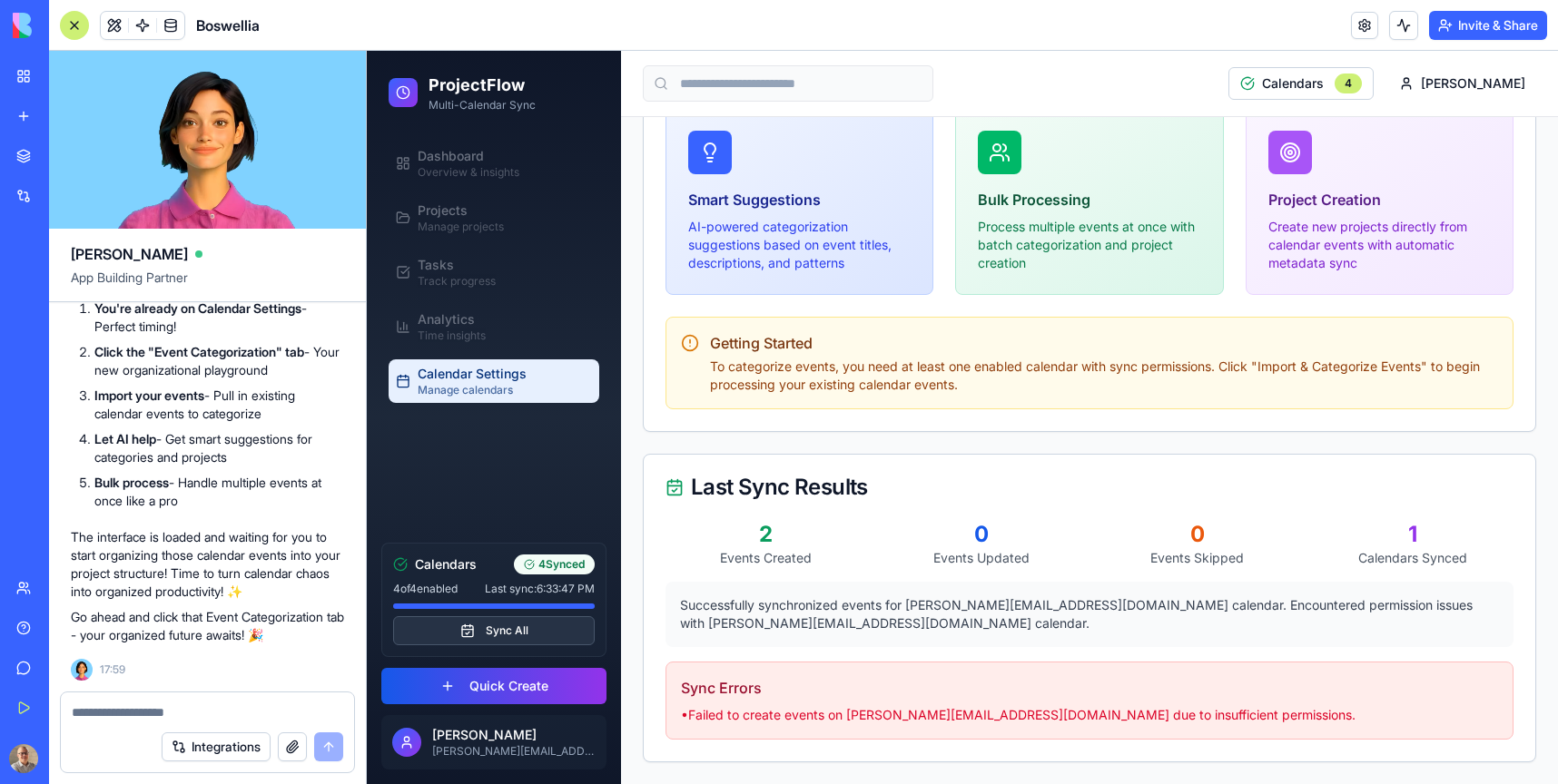
scroll to position [4968, 0]
click at [98, 707] on textarea at bounding box center [207, 712] width 271 height 18
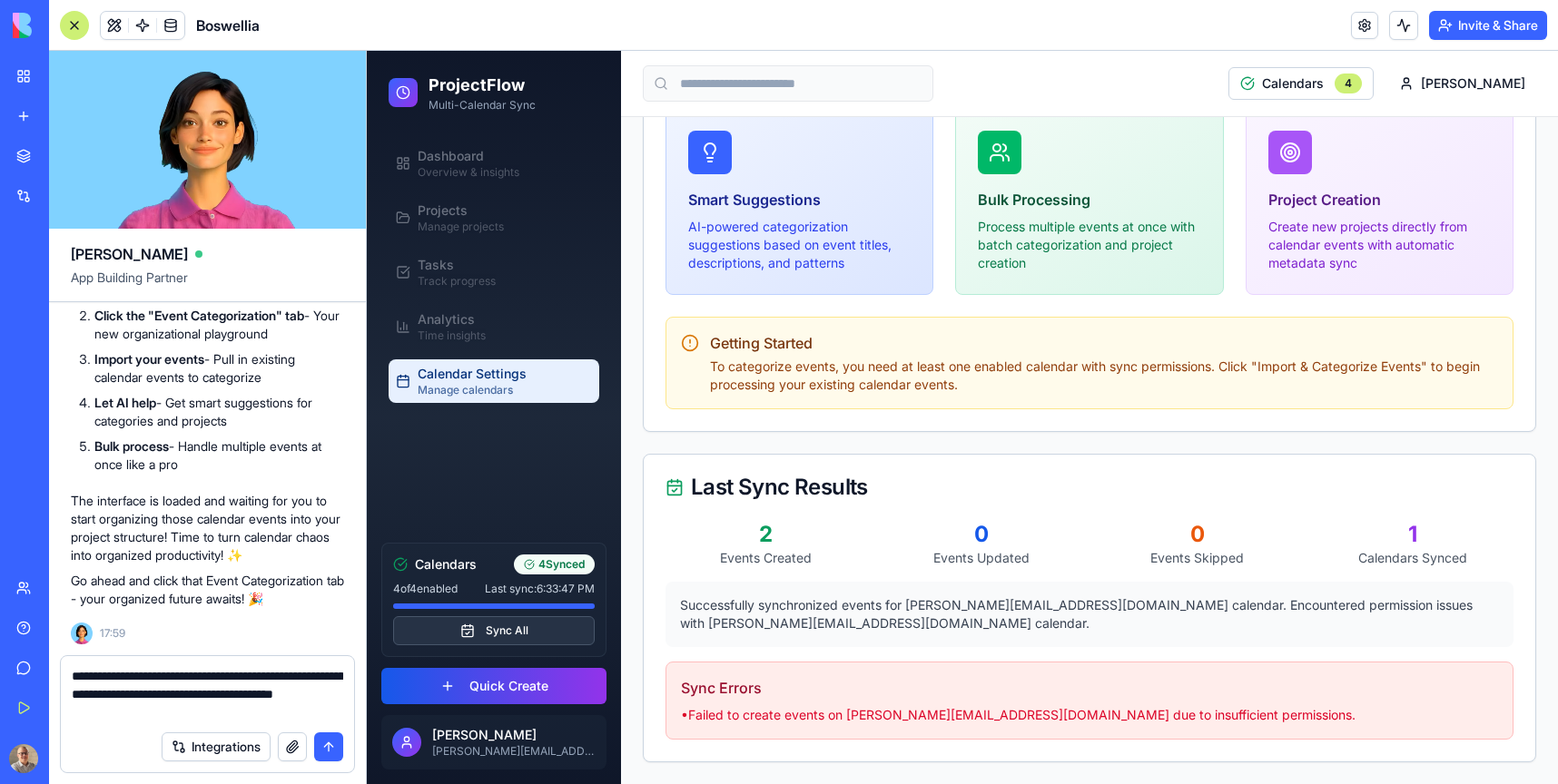
type textarea "**********"
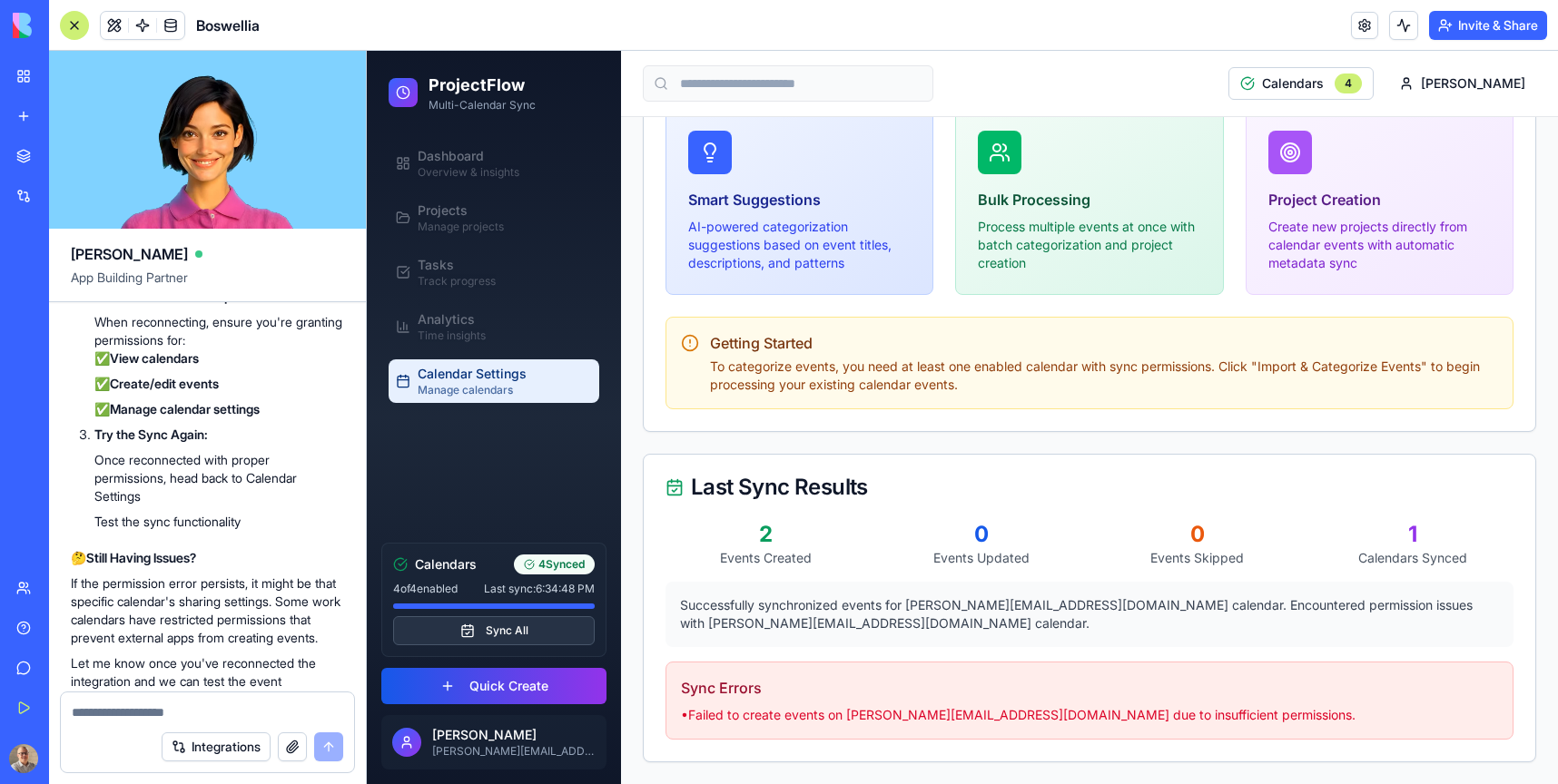
scroll to position [5631, 0]
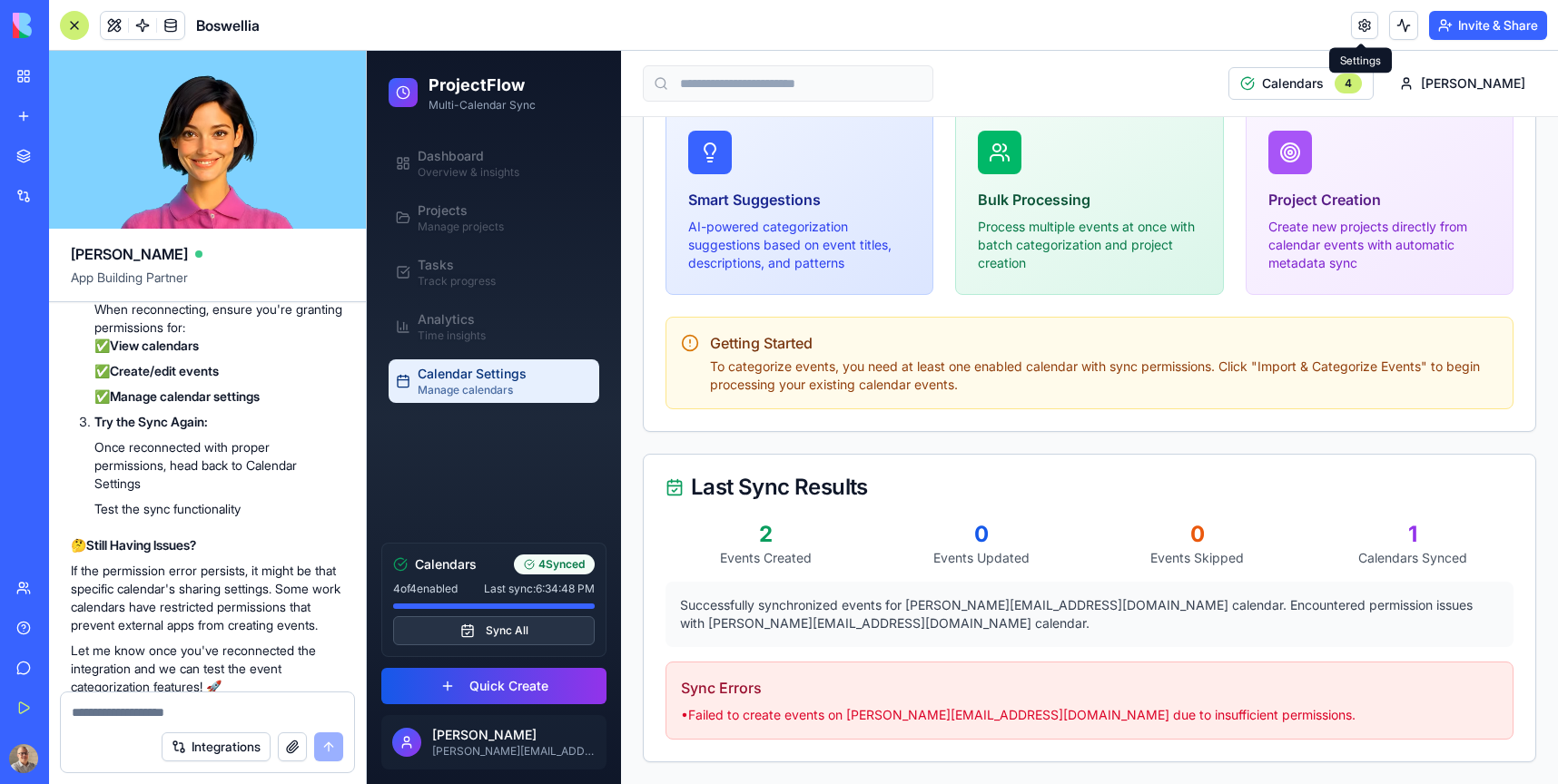
click at [1358, 17] on link at bounding box center [1364, 26] width 28 height 28
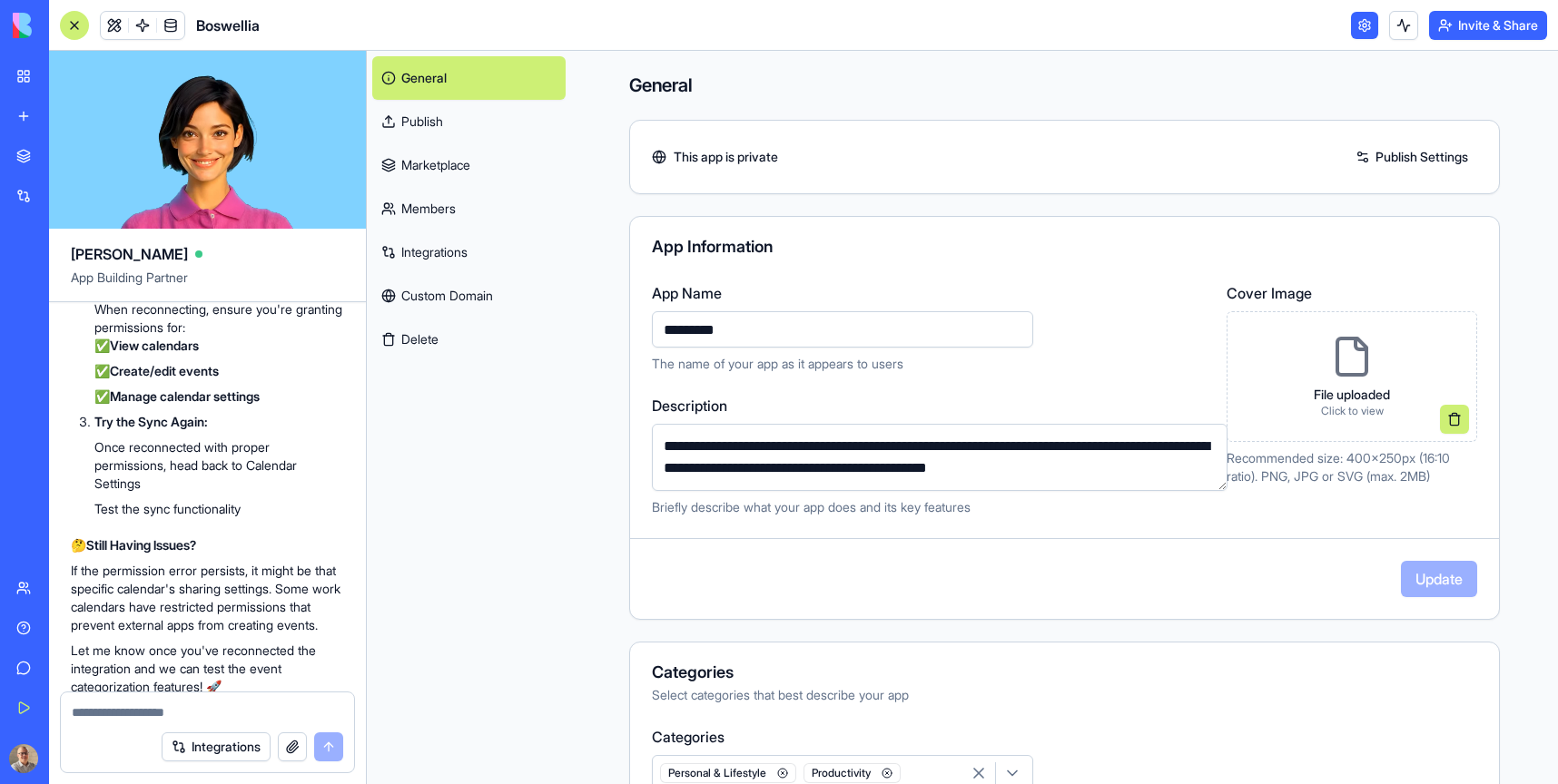
click at [445, 251] on link "Integrations" at bounding box center [469, 252] width 194 height 43
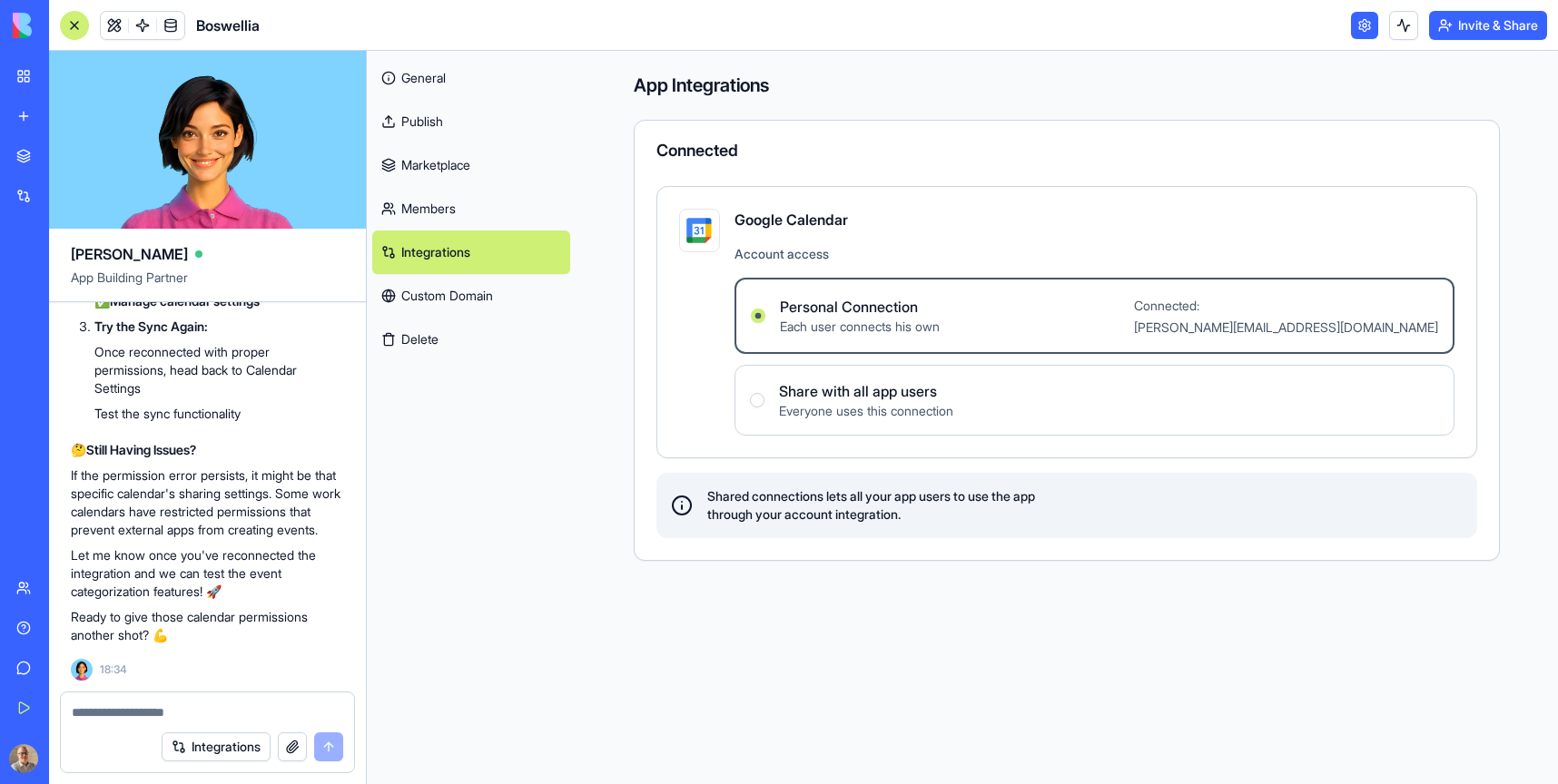
scroll to position [5926, 0]
click at [108, 711] on textarea at bounding box center [207, 712] width 271 height 18
type textarea "*"
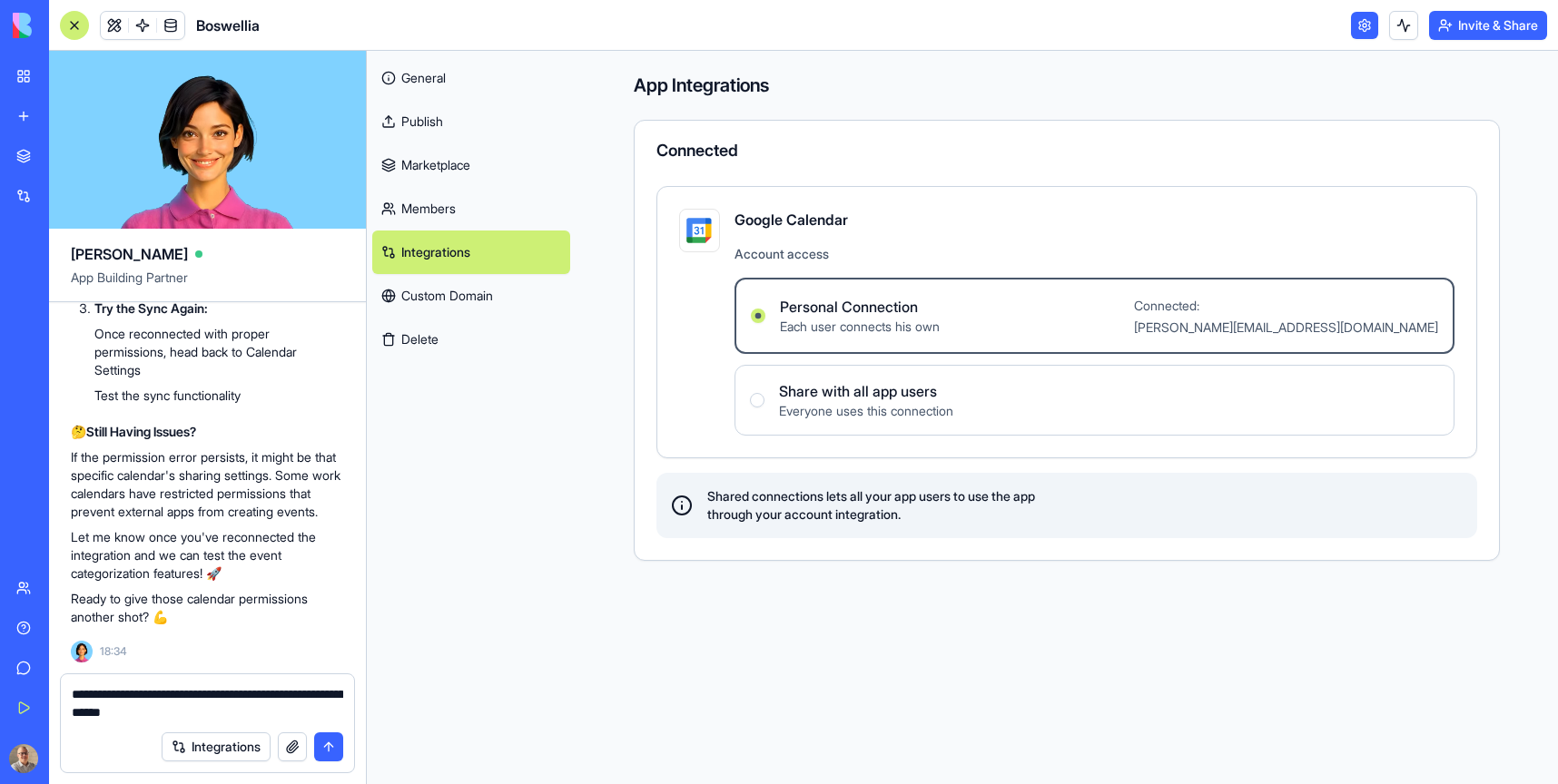
type textarea "**********"
click at [334, 750] on button "submit" at bounding box center [329, 747] width 29 height 29
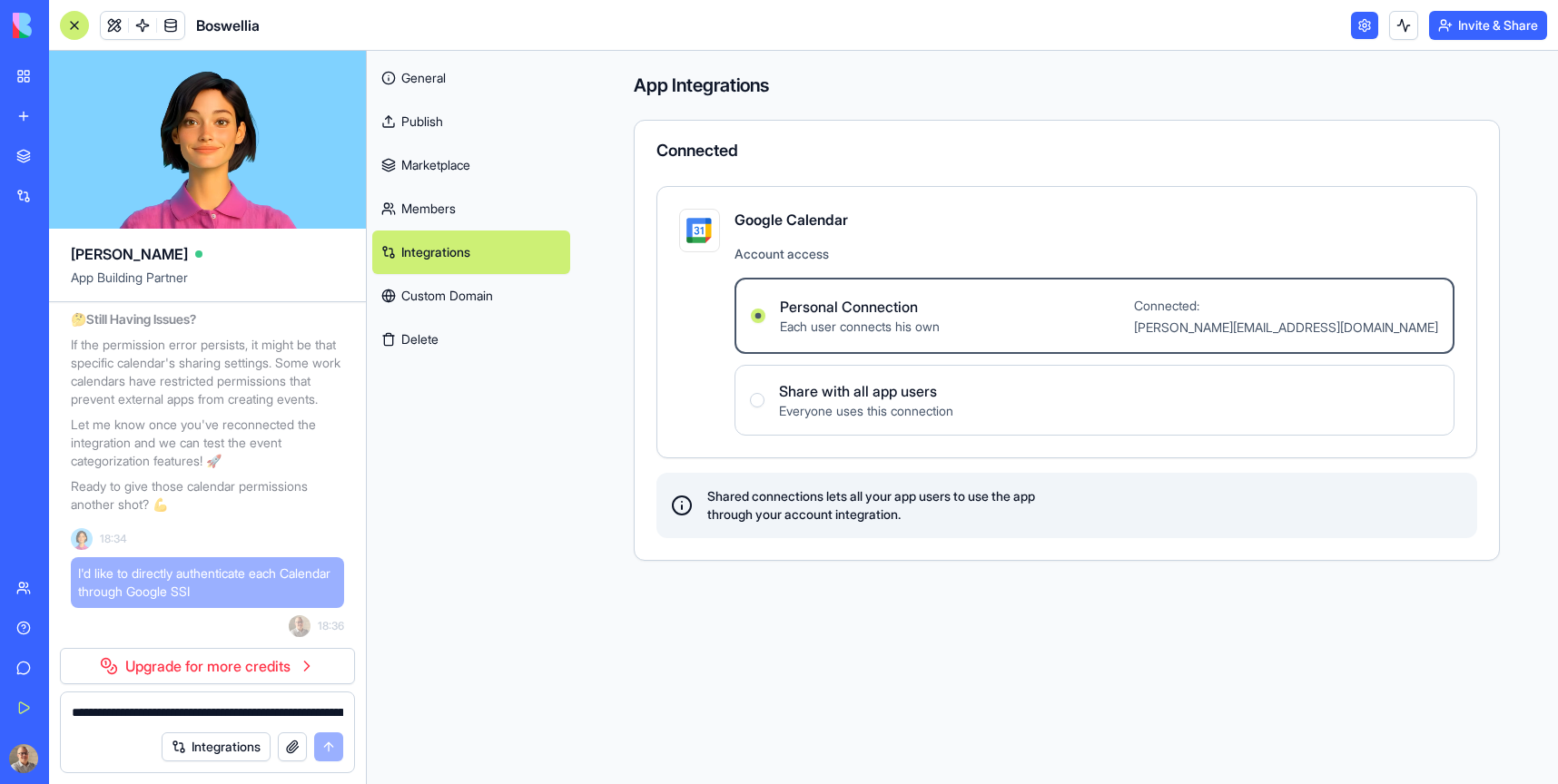
scroll to position [6057, 0]
click at [272, 671] on link "Upgrade for more credits" at bounding box center [207, 665] width 295 height 36
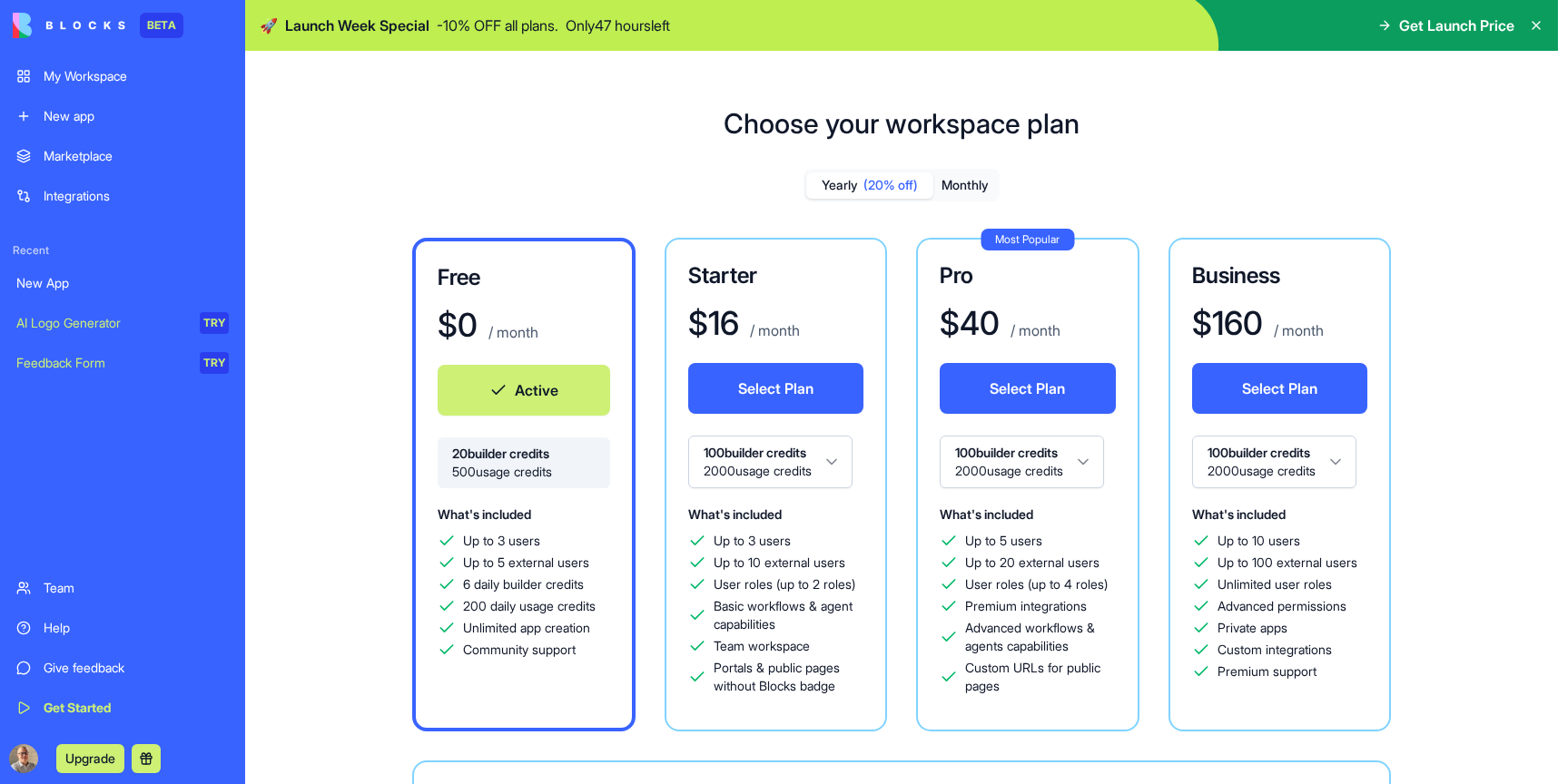
click at [956, 162] on div "Choose your workspace plan Yearly (20% off) Monthly Free $ 0 / month Active 20 …" at bounding box center [901, 569] width 1313 height 983
click at [957, 175] on button "Monthly" at bounding box center [964, 185] width 64 height 27
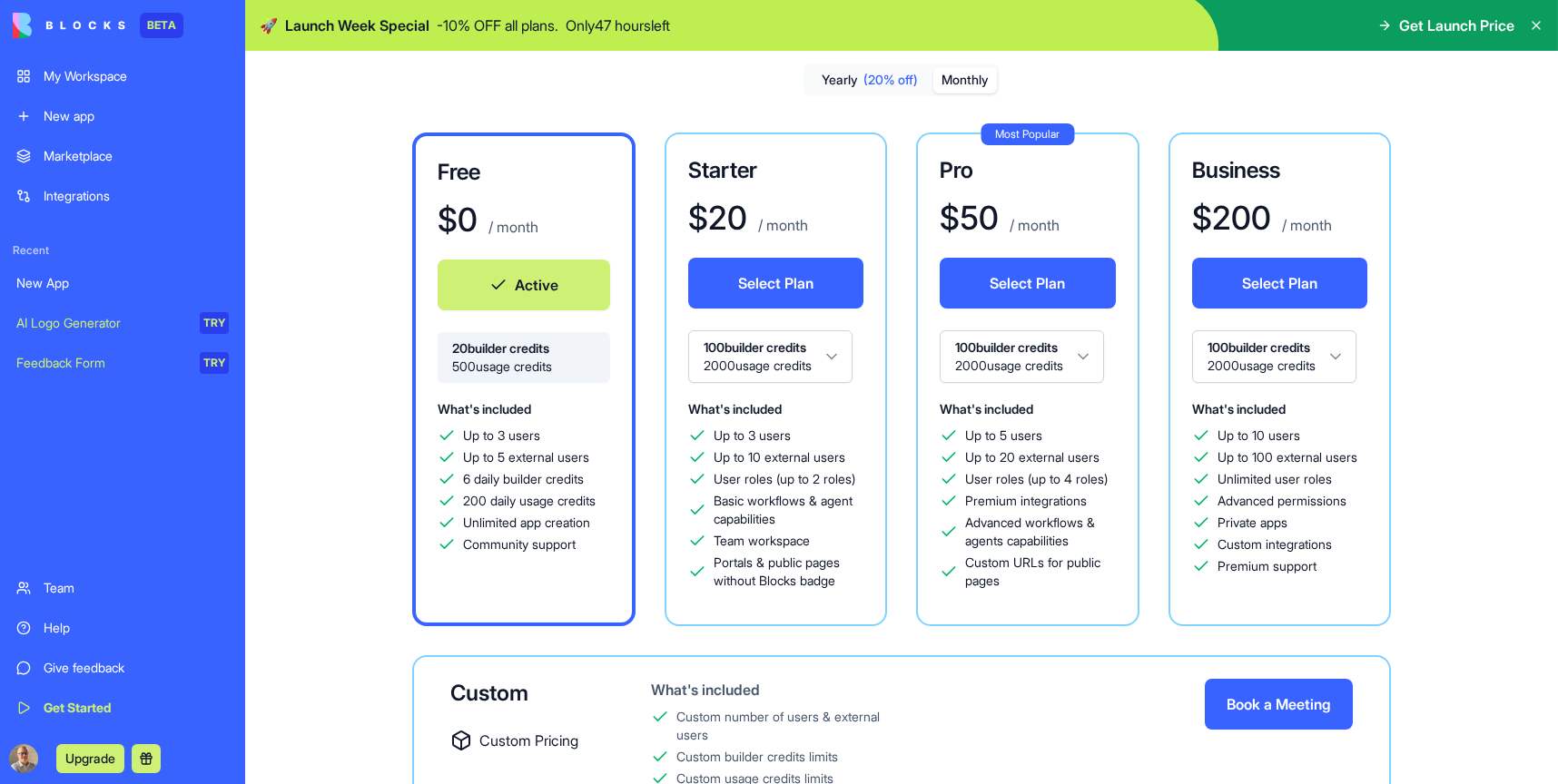
scroll to position [106, 0]
click at [762, 287] on button "Select Plan" at bounding box center [776, 282] width 176 height 51
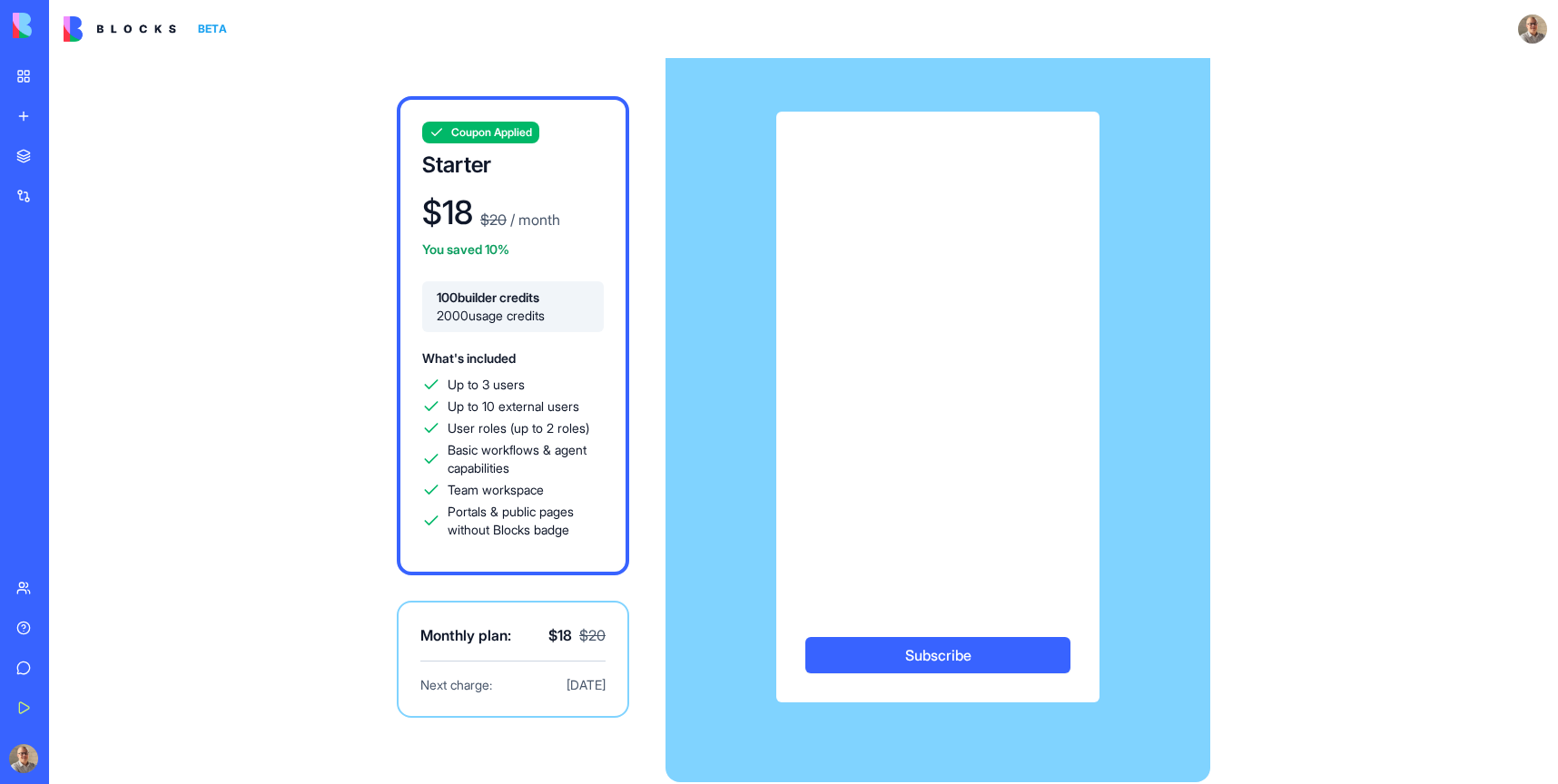
scroll to position [53, 0]
